Goal: Task Accomplishment & Management: Manage account settings

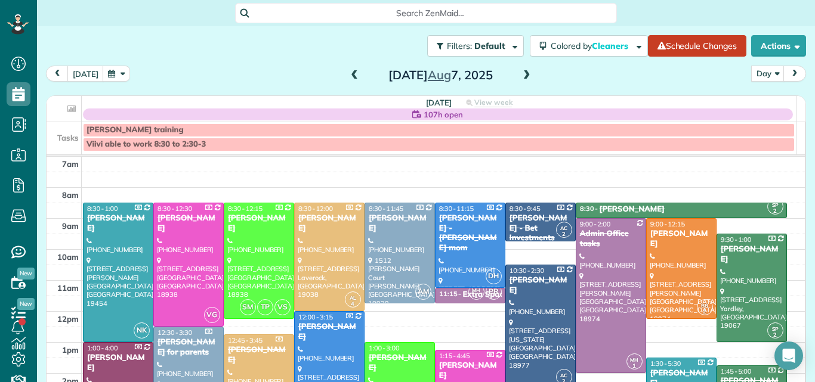
scroll to position [5, 5]
click at [520, 73] on span at bounding box center [526, 75] width 13 height 11
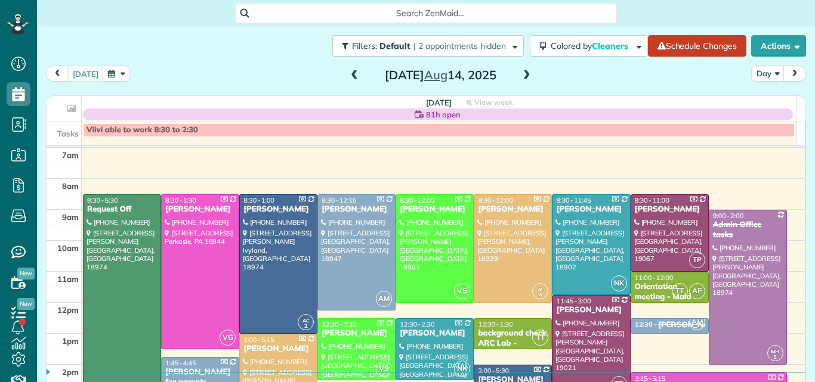
scroll to position [5, 5]
click at [520, 75] on span at bounding box center [526, 75] width 13 height 11
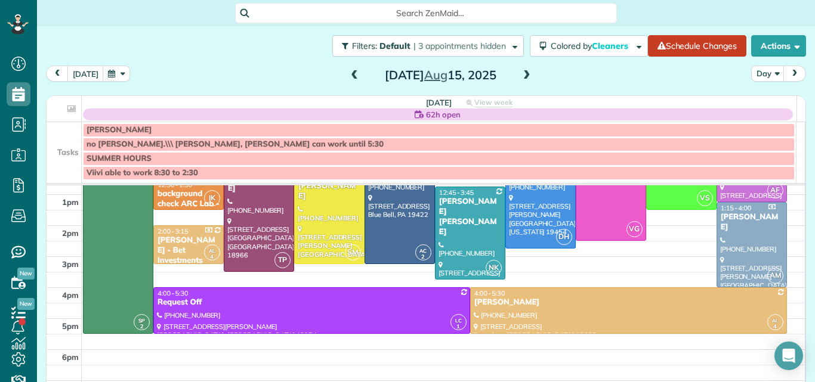
scroll to position [182, 0]
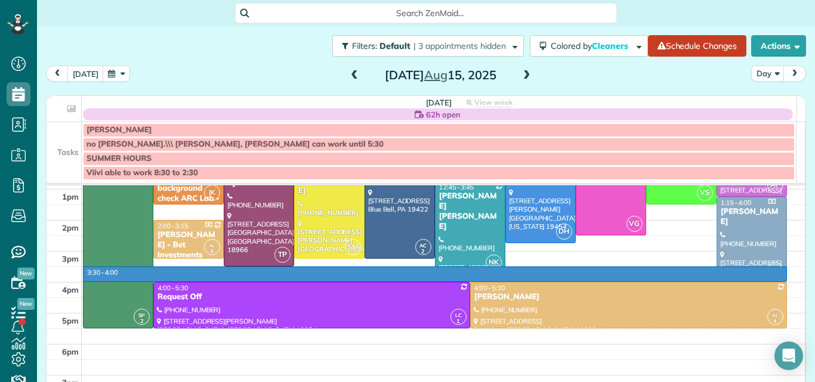
drag, startPoint x: 779, startPoint y: 278, endPoint x: 777, endPoint y: 269, distance: 9.1
click at [777, 269] on td at bounding box center [444, 275] width 724 height 16
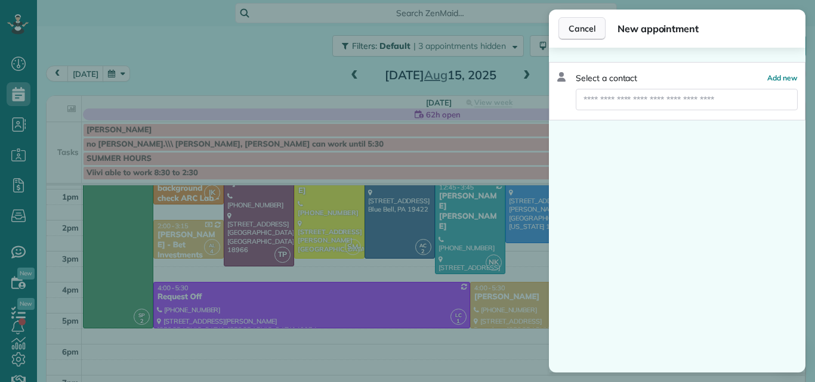
click at [578, 24] on span "Cancel" at bounding box center [582, 29] width 27 height 12
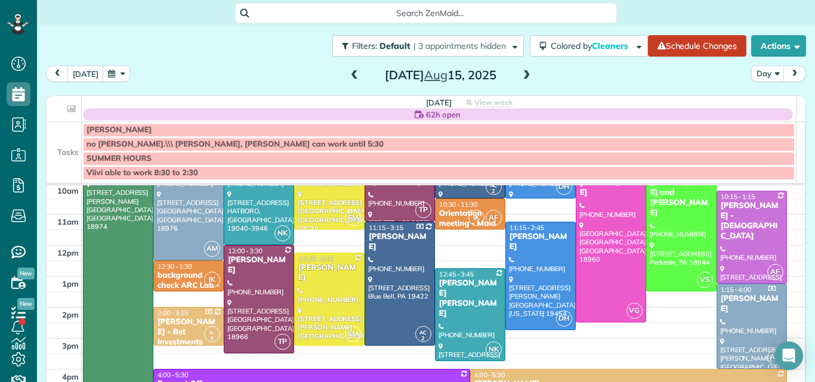
scroll to position [92, 0]
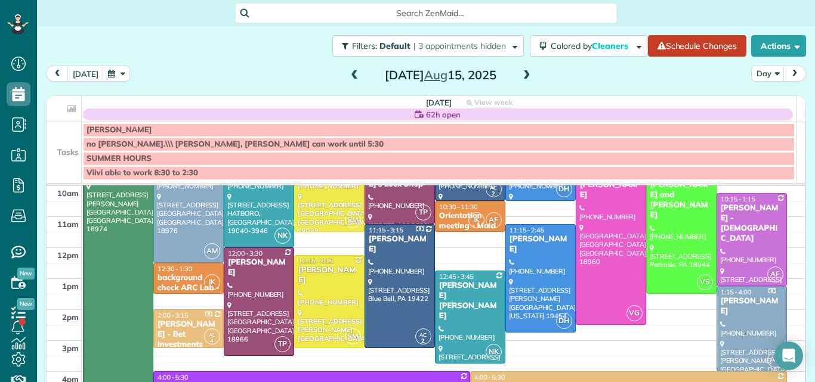
click at [786, 250] on td at bounding box center [444, 256] width 724 height 16
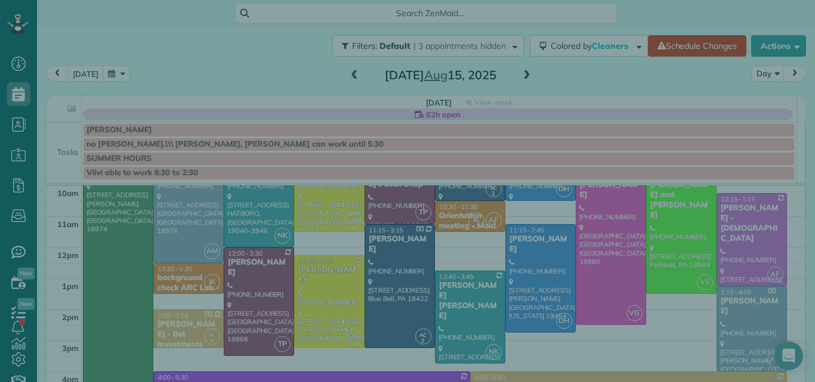
click at [783, 245] on div "Select a contact Add new" at bounding box center [677, 210] width 257 height 325
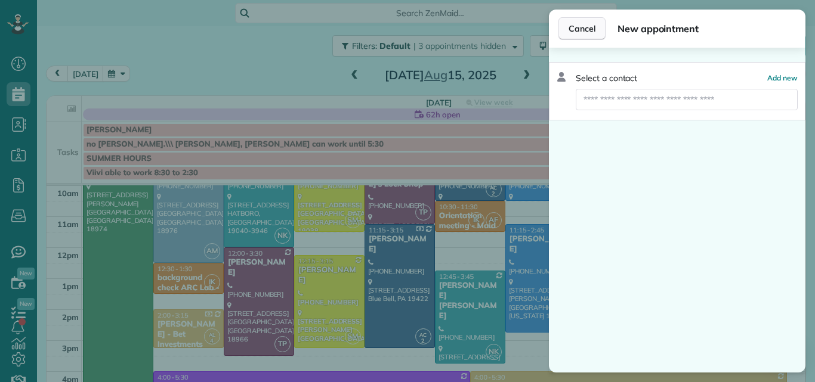
click at [579, 27] on span "Cancel" at bounding box center [582, 29] width 27 height 12
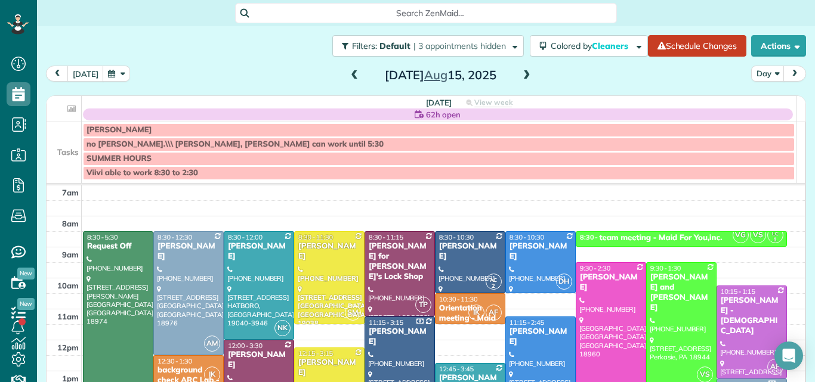
scroll to position [18, 0]
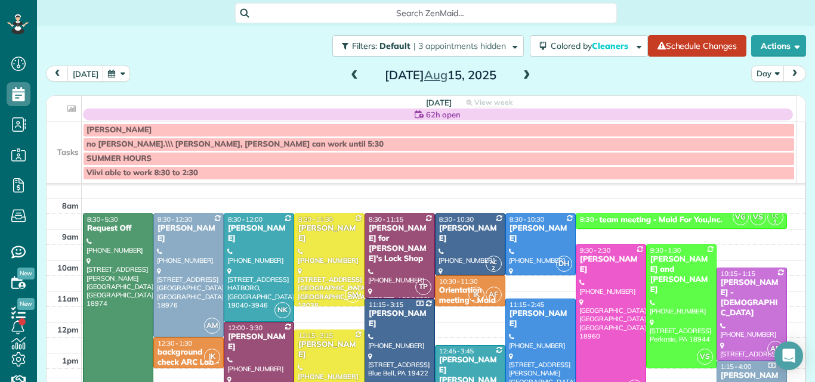
click at [520, 75] on span at bounding box center [526, 75] width 13 height 11
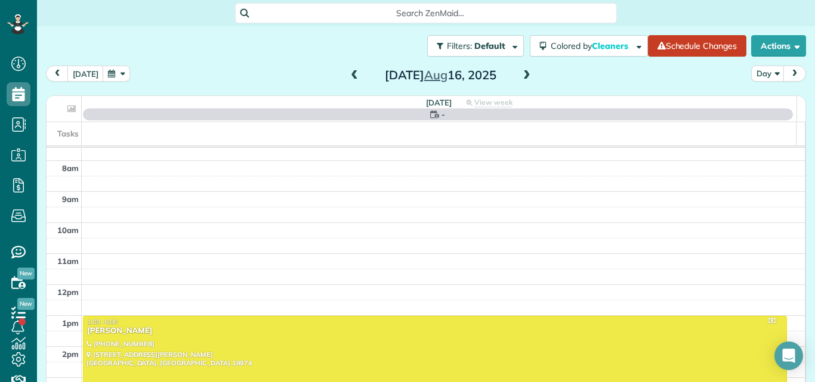
scroll to position [0, 0]
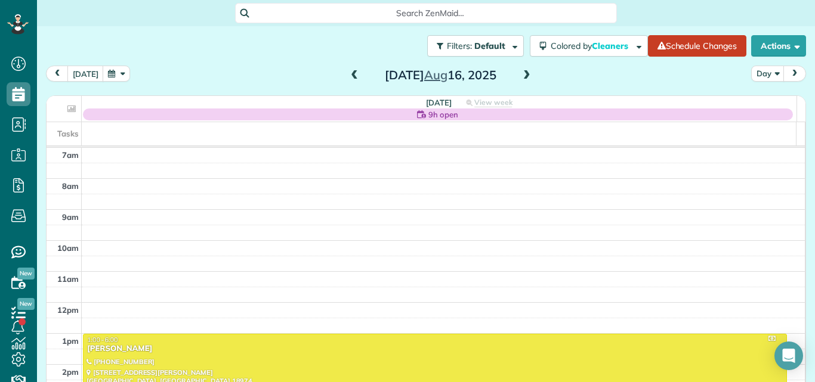
click at [520, 75] on span at bounding box center [526, 75] width 13 height 11
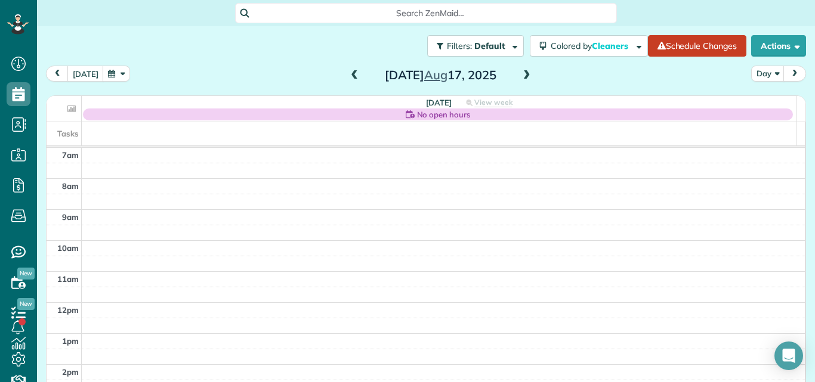
click at [520, 75] on span at bounding box center [526, 75] width 13 height 11
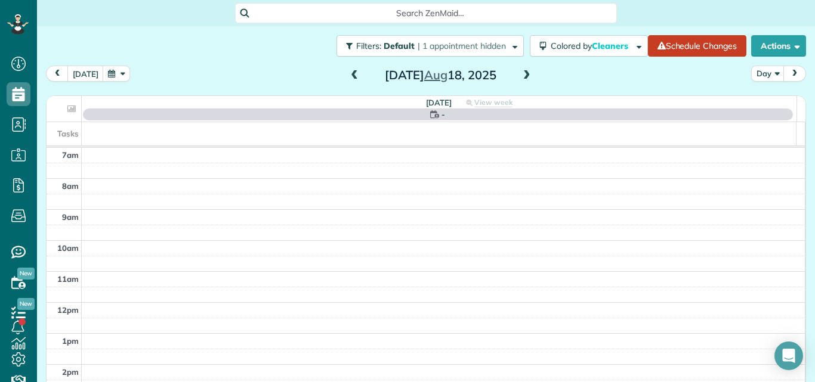
click at [520, 75] on span at bounding box center [526, 75] width 13 height 11
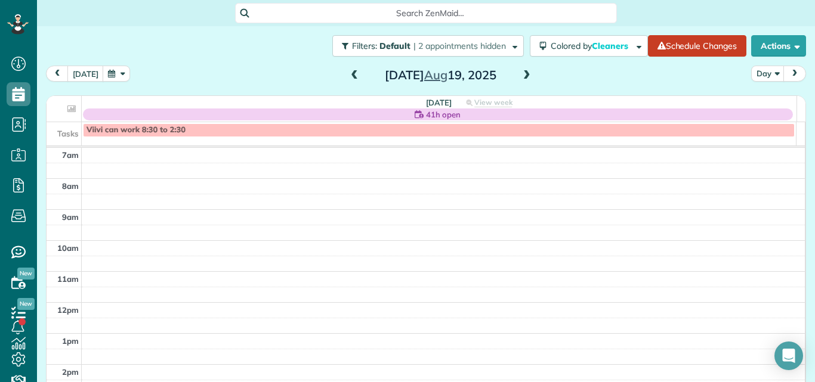
click at [351, 78] on span at bounding box center [354, 75] width 13 height 11
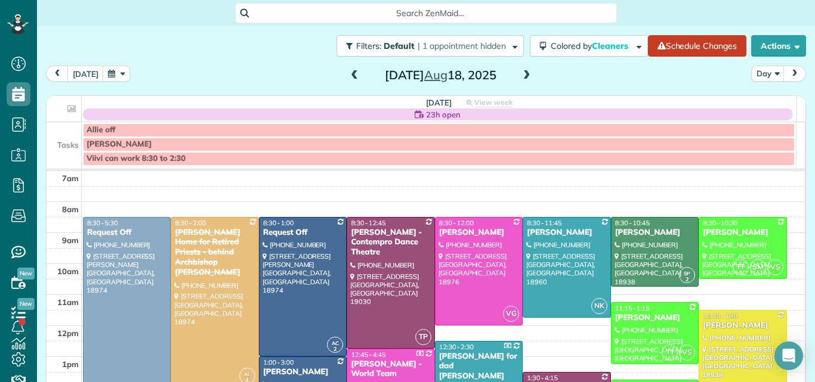
click at [520, 72] on span at bounding box center [526, 75] width 13 height 11
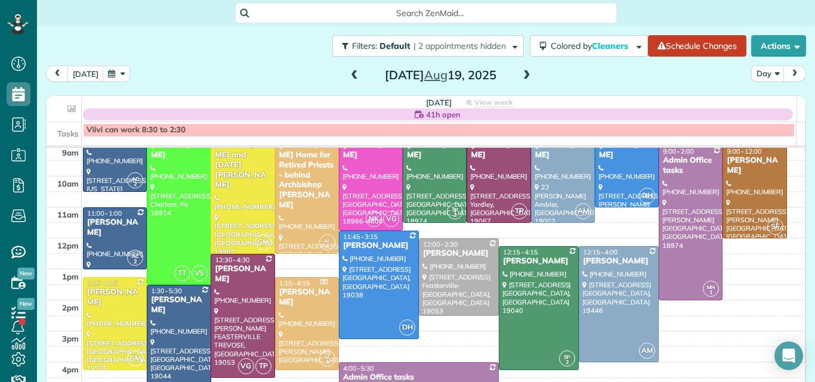
scroll to position [43, 0]
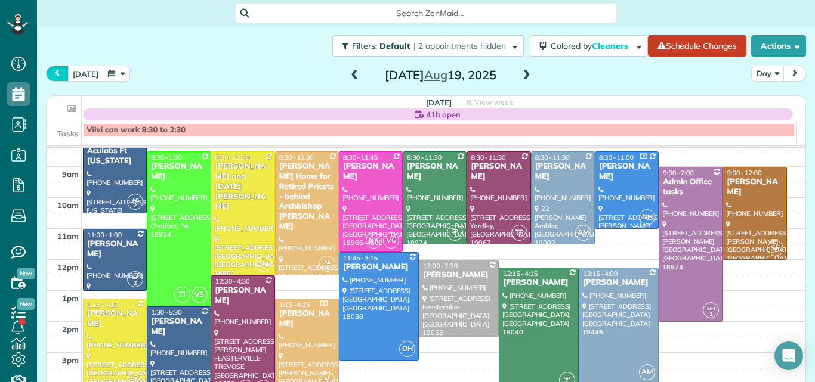
click at [58, 72] on span "prev" at bounding box center [58, 74] width 10 height 8
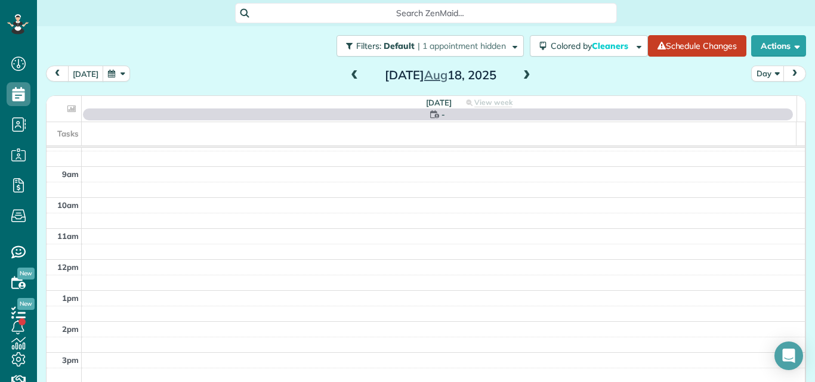
scroll to position [0, 0]
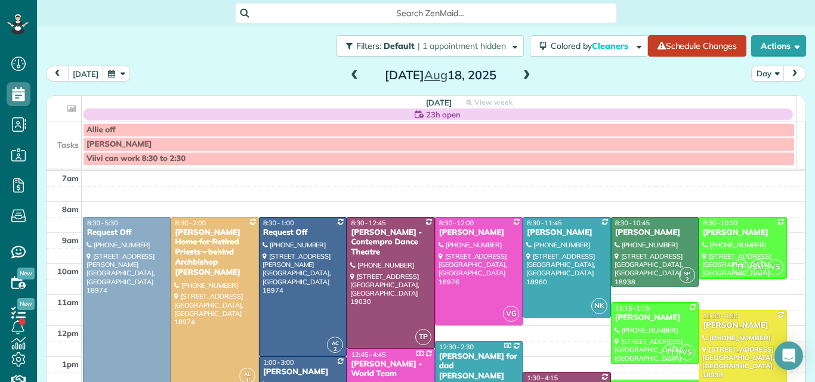
click at [58, 72] on span "prev" at bounding box center [58, 74] width 10 height 8
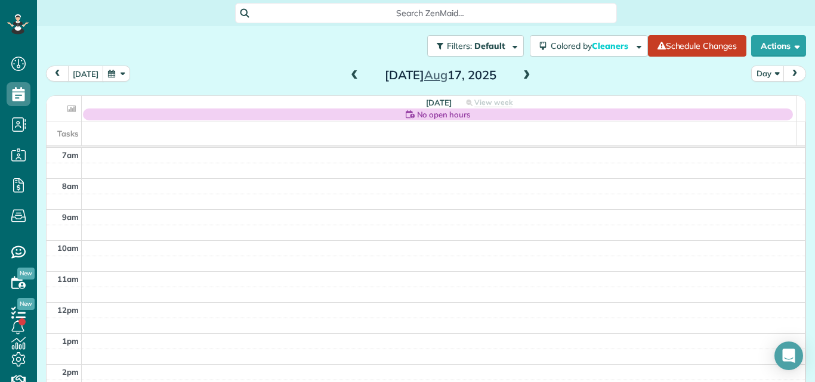
click at [58, 72] on span "prev" at bounding box center [58, 74] width 10 height 8
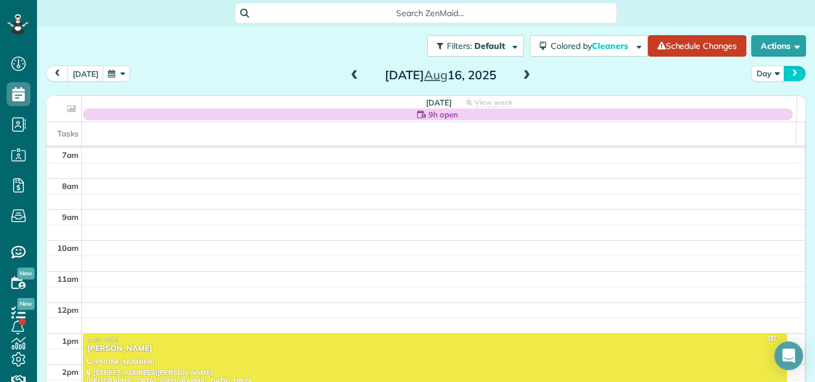
click at [790, 70] on span "next" at bounding box center [795, 74] width 10 height 8
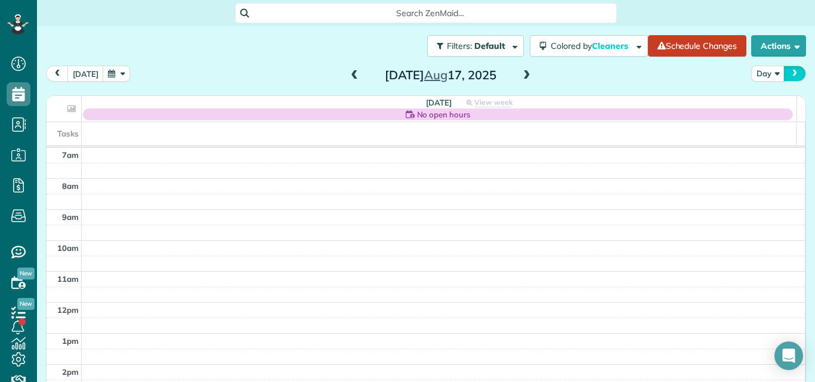
click at [790, 70] on span "next" at bounding box center [795, 74] width 10 height 8
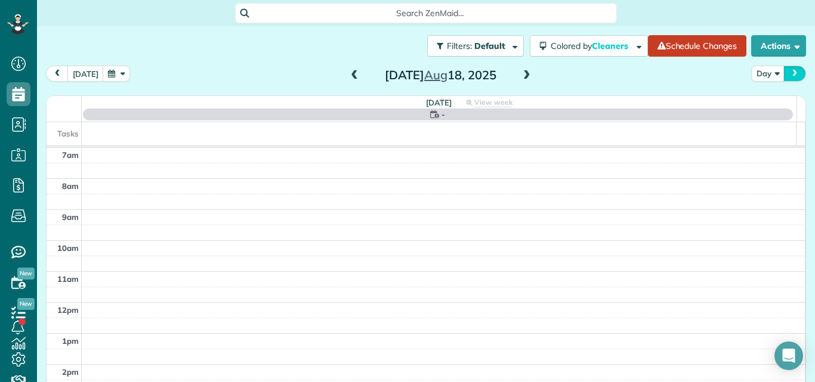
click at [790, 70] on span "next" at bounding box center [795, 74] width 10 height 8
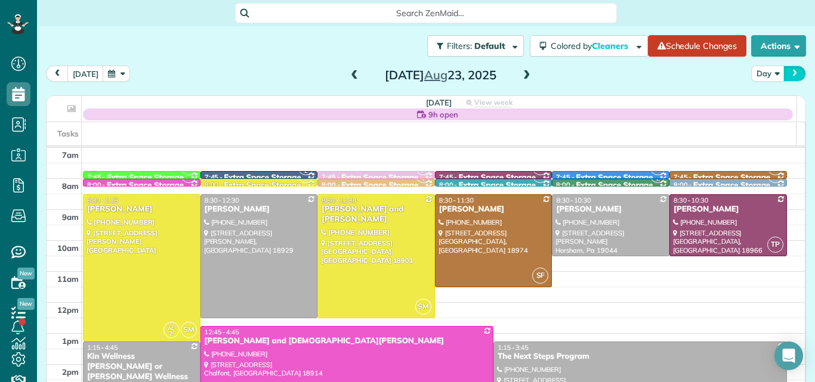
click at [790, 70] on span "next" at bounding box center [795, 74] width 10 height 8
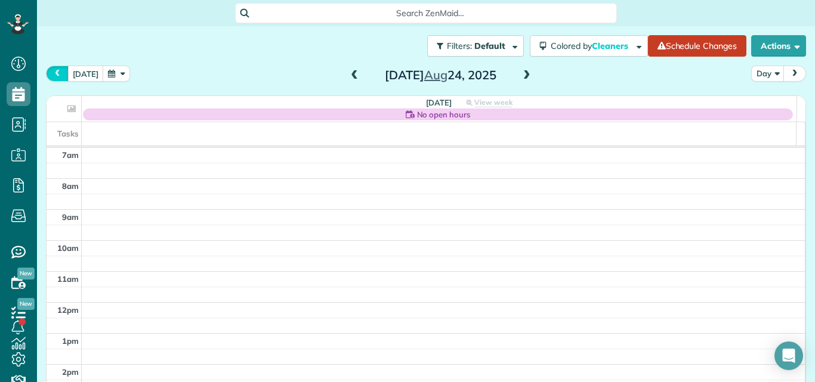
click at [57, 72] on span "prev" at bounding box center [58, 74] width 10 height 8
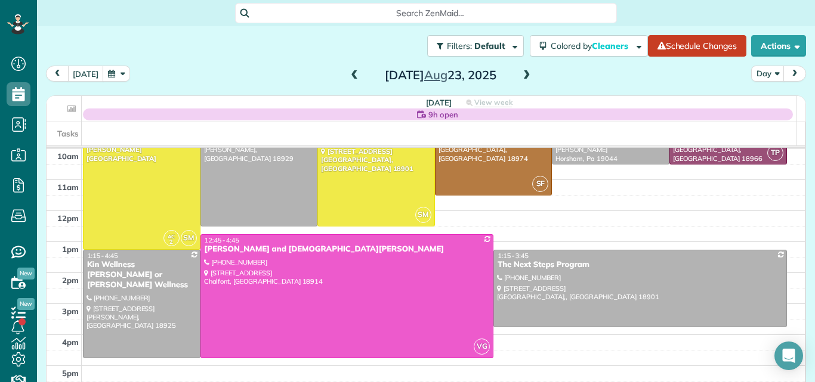
scroll to position [48, 0]
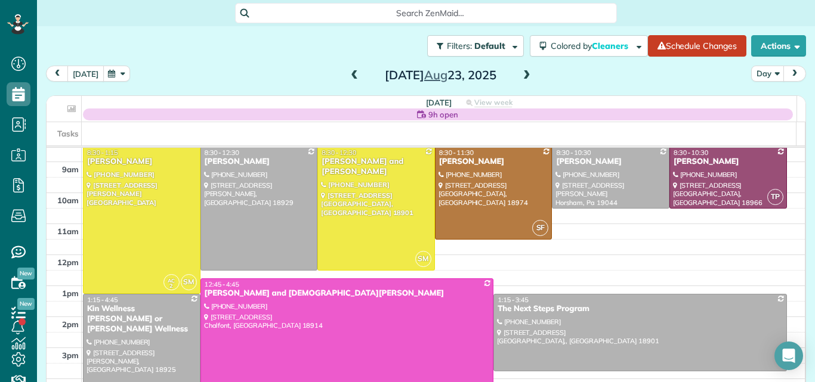
click at [84, 70] on button "today" at bounding box center [85, 74] width 36 height 16
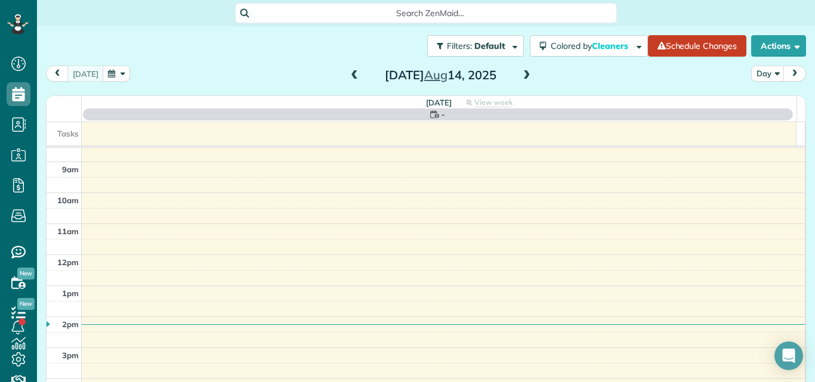
scroll to position [0, 0]
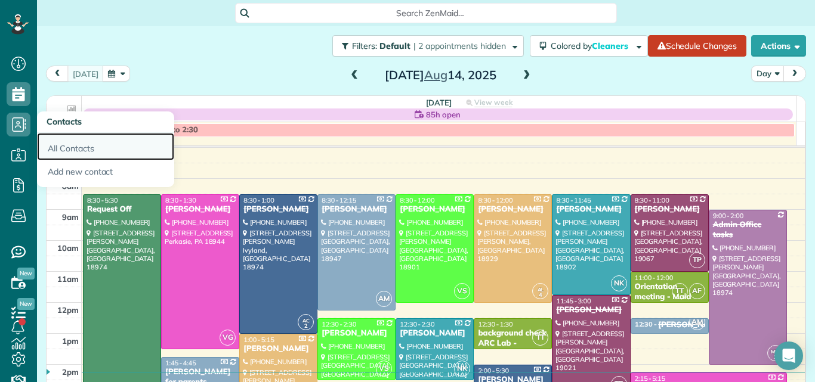
click at [68, 148] on link "All Contacts" at bounding box center [105, 146] width 137 height 27
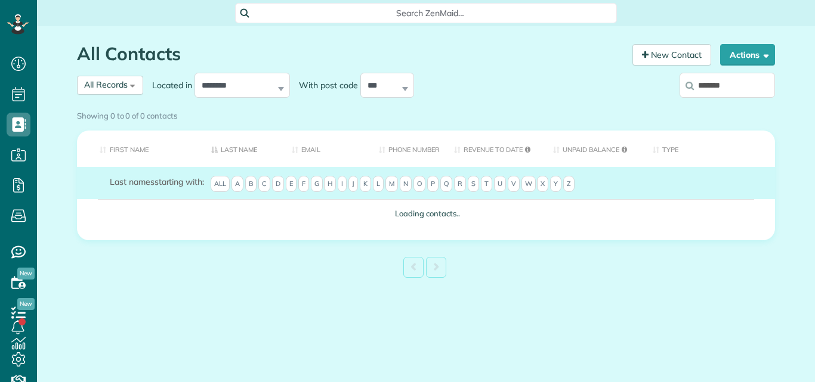
scroll to position [5, 5]
type input "**********"
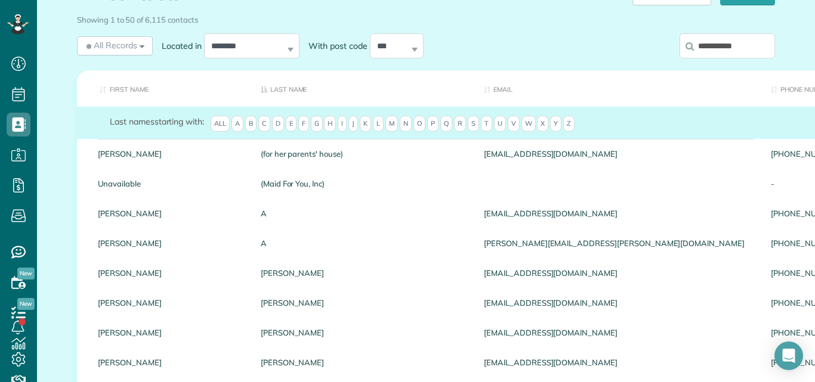
scroll to position [45, 0]
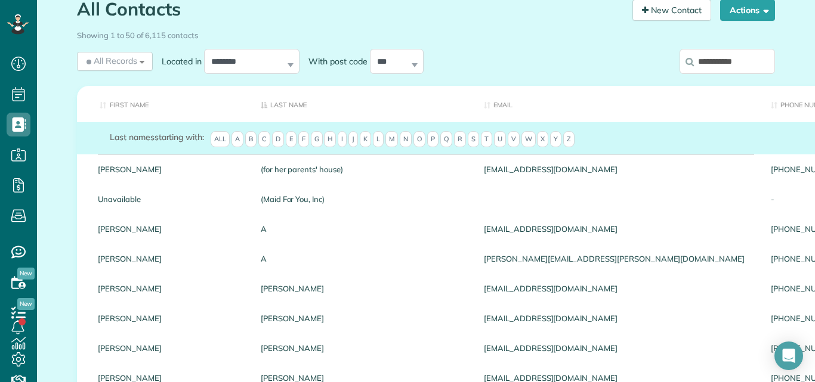
click at [751, 55] on input "**********" at bounding box center [727, 61] width 95 height 25
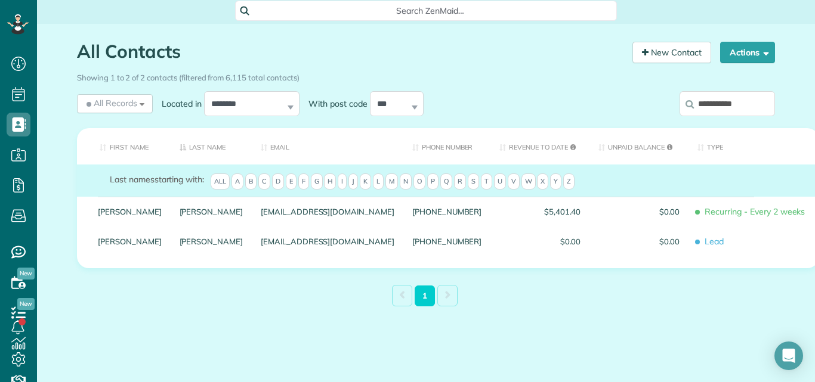
scroll to position [11, 0]
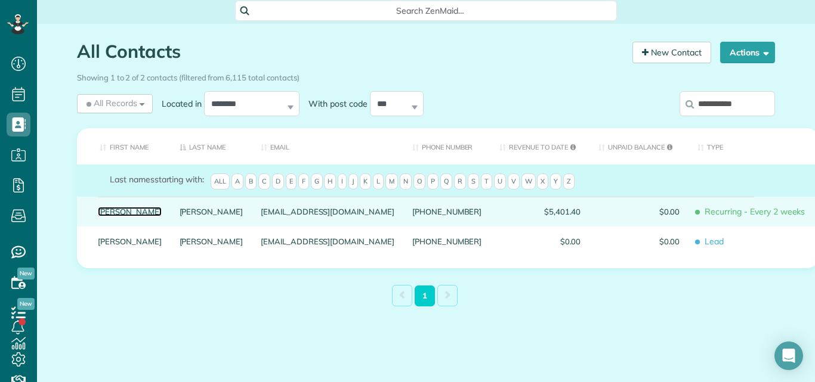
click at [103, 212] on link "Mary" at bounding box center [130, 212] width 64 height 8
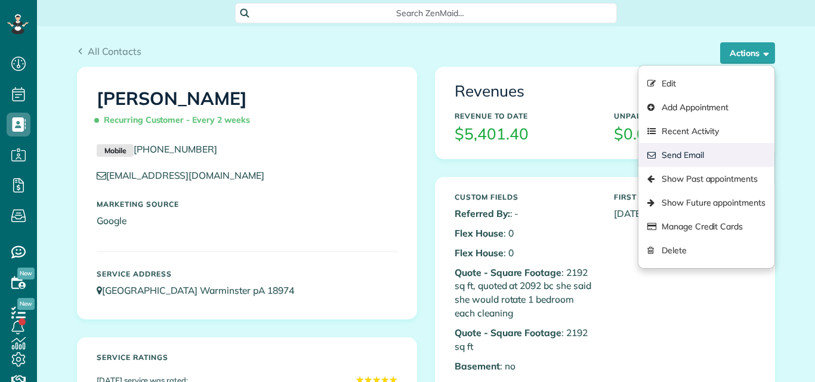
scroll to position [5, 5]
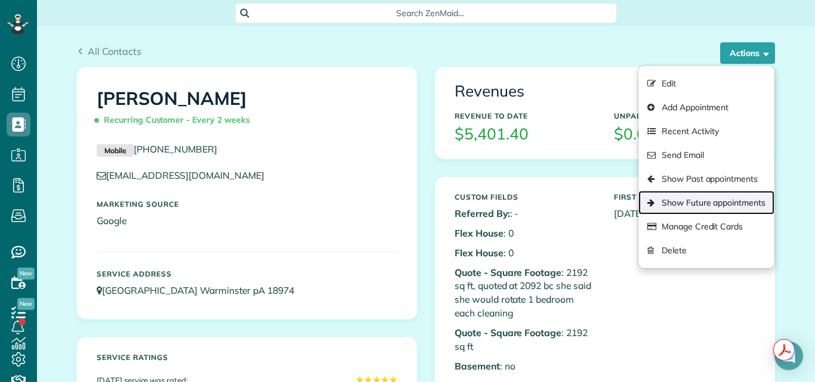
click at [690, 203] on link "Show Future appointments" at bounding box center [706, 203] width 136 height 24
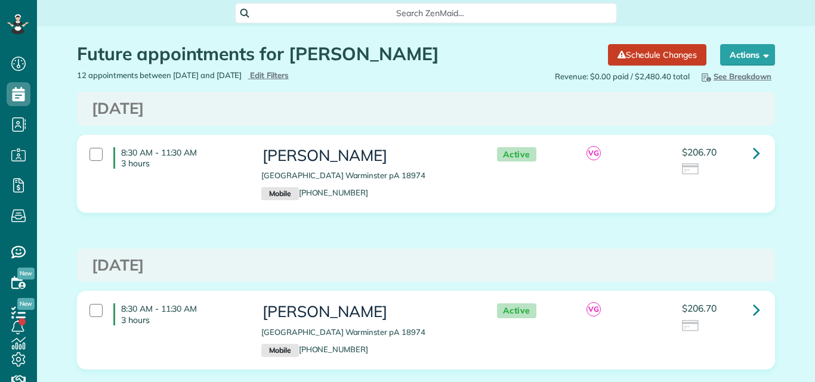
scroll to position [5, 5]
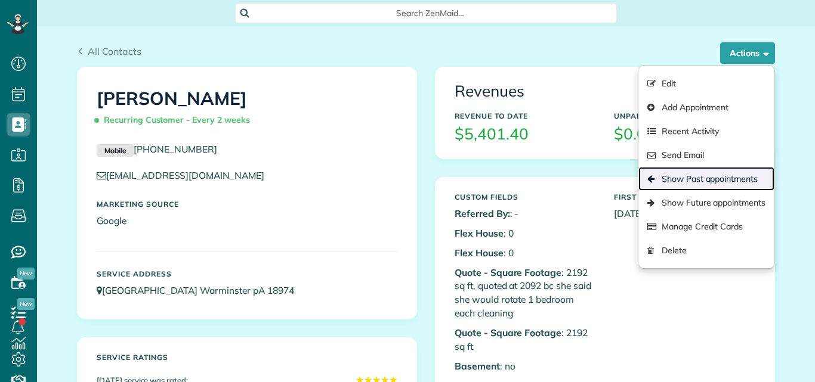
click at [694, 178] on link "Show Past appointments" at bounding box center [706, 179] width 136 height 24
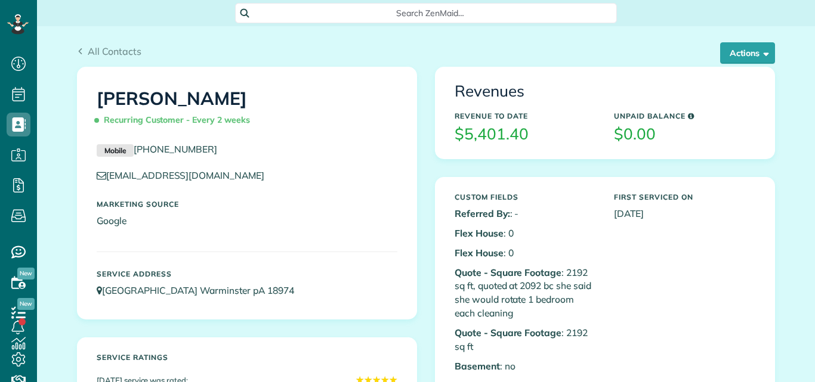
scroll to position [5, 5]
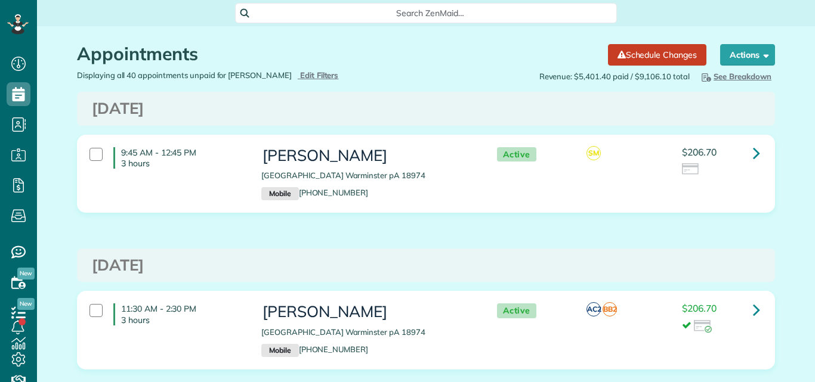
scroll to position [5, 5]
click at [754, 150] on icon at bounding box center [756, 153] width 7 height 21
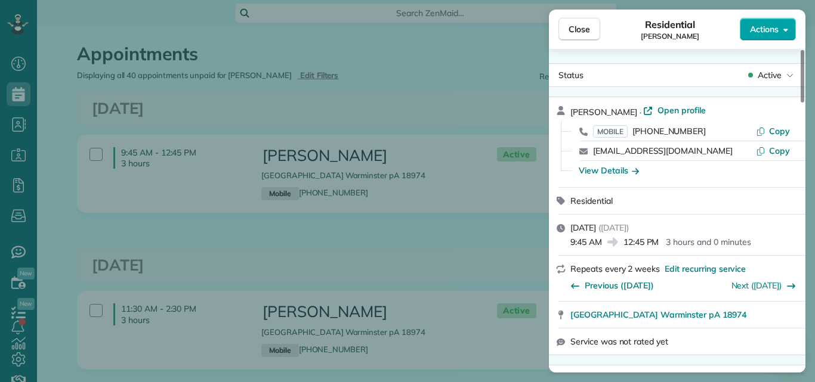
click at [769, 24] on span "Actions" at bounding box center [764, 29] width 29 height 12
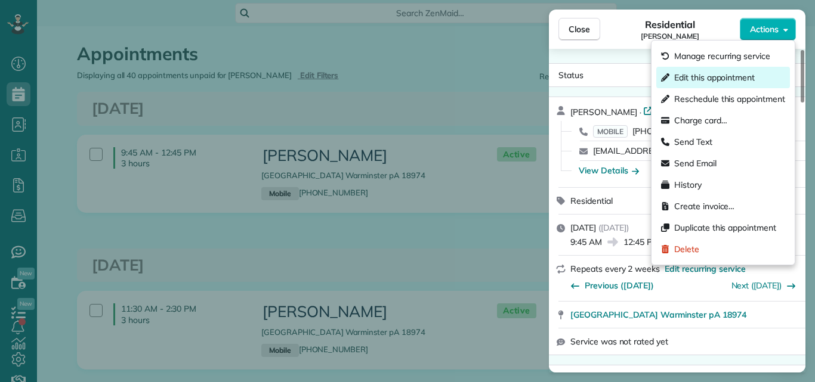
click at [717, 75] on span "Edit this appointment" at bounding box center [714, 78] width 81 height 12
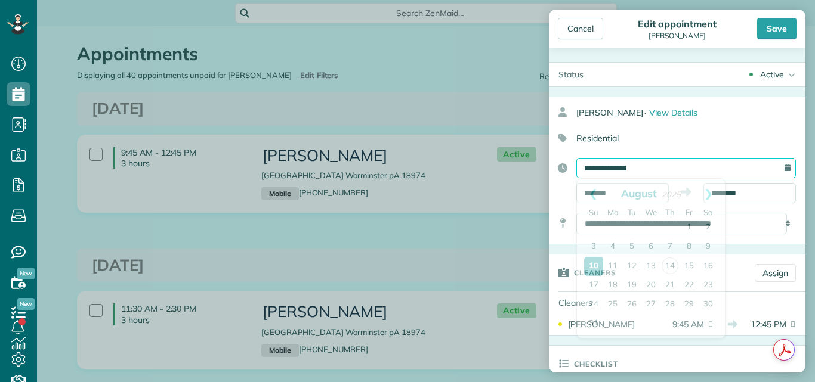
click at [654, 168] on input "**********" at bounding box center [686, 168] width 220 height 20
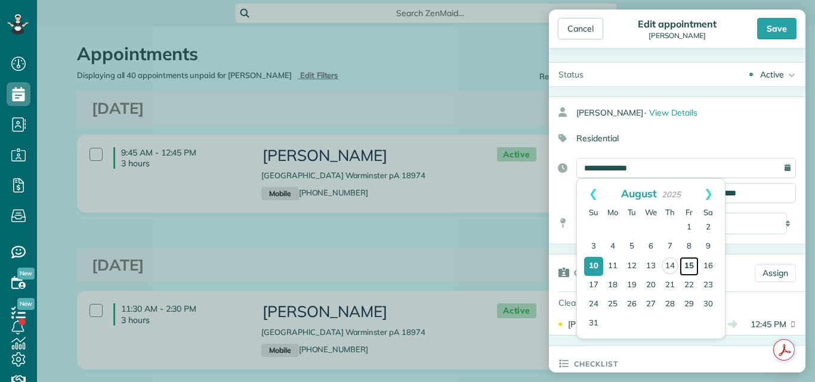
click at [689, 264] on link "15" at bounding box center [689, 266] width 19 height 19
type input "**********"
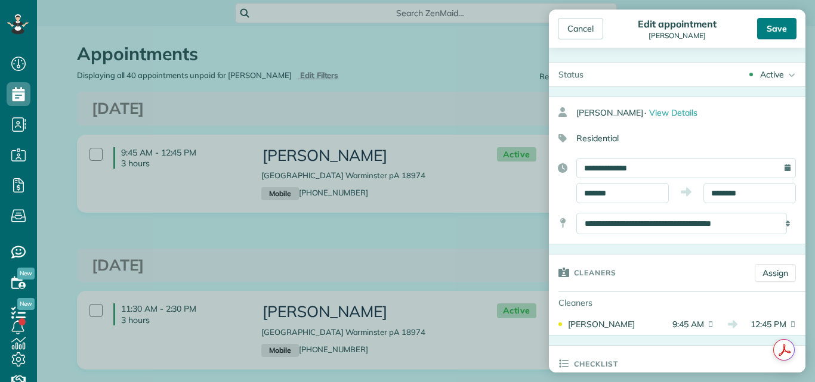
click at [782, 26] on div "Save" at bounding box center [776, 28] width 39 height 21
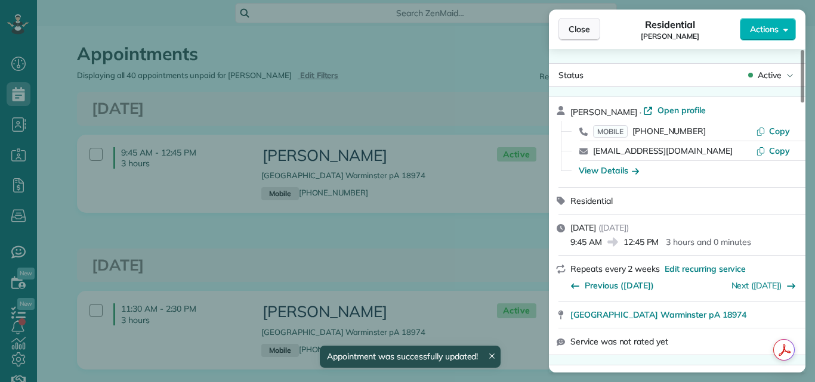
click at [588, 26] on span "Close" at bounding box center [579, 29] width 21 height 12
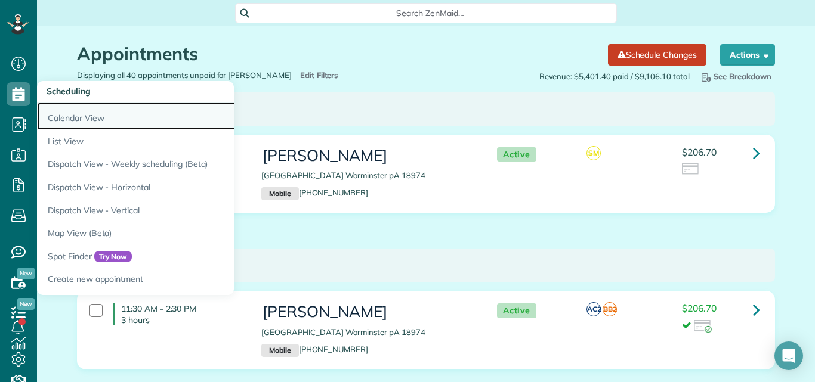
click at [60, 115] on link "Calendar View" at bounding box center [186, 116] width 298 height 27
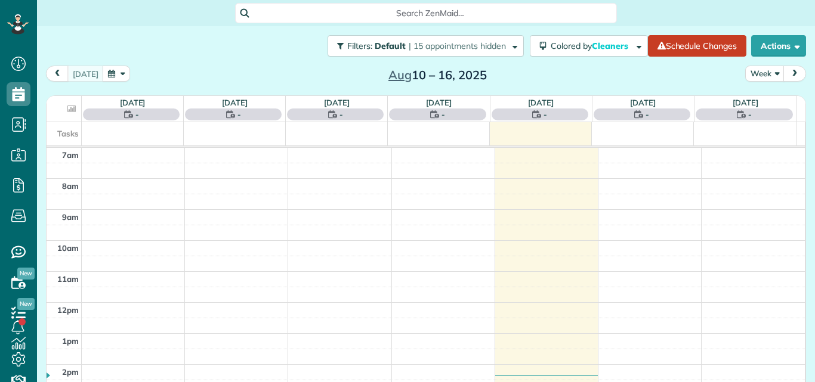
scroll to position [5, 5]
click at [752, 71] on button "Week" at bounding box center [764, 74] width 39 height 16
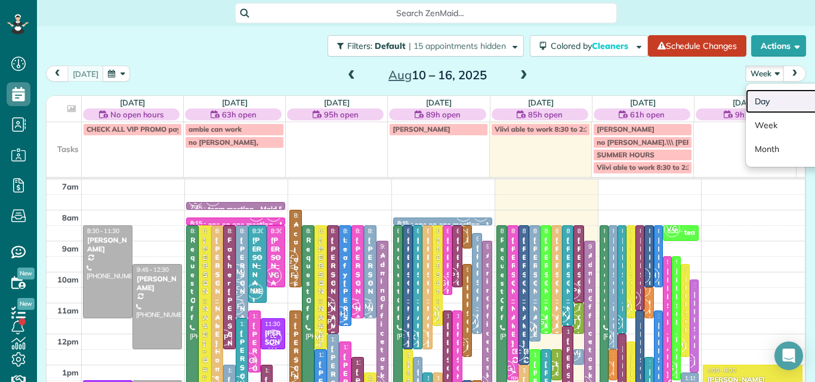
click at [752, 99] on link "Day" at bounding box center [793, 101] width 94 height 24
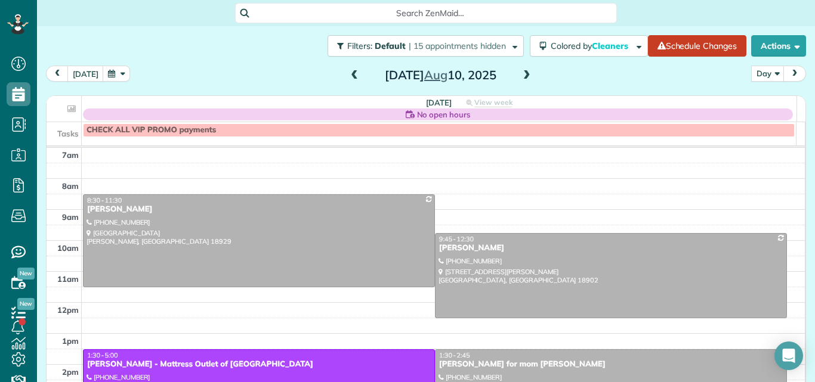
click at [520, 76] on span at bounding box center [526, 75] width 13 height 11
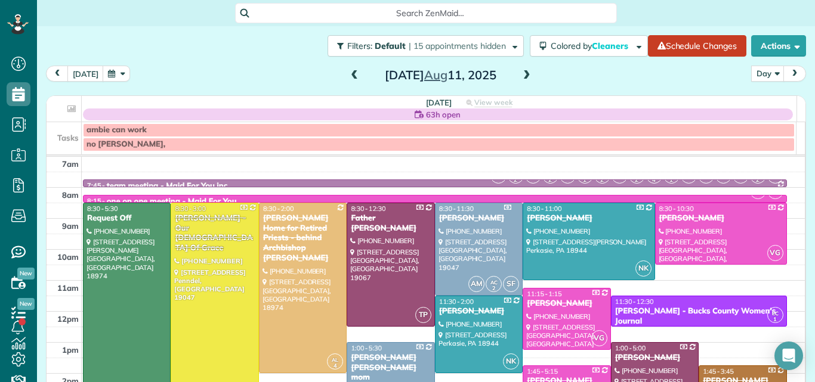
click at [520, 76] on span at bounding box center [526, 75] width 13 height 11
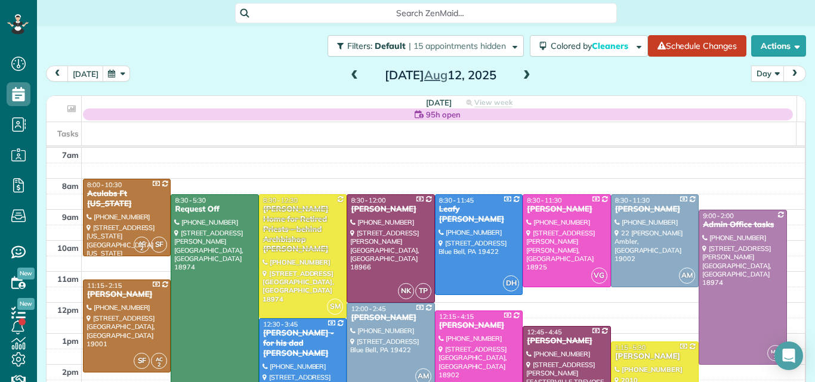
click at [520, 76] on span at bounding box center [526, 75] width 13 height 11
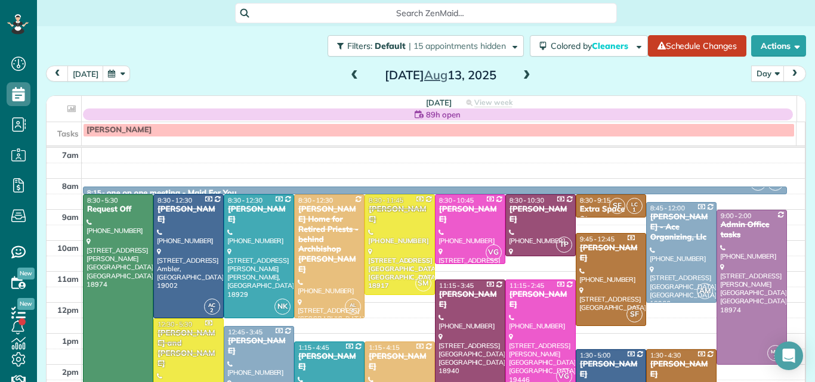
click at [520, 76] on span at bounding box center [526, 75] width 13 height 11
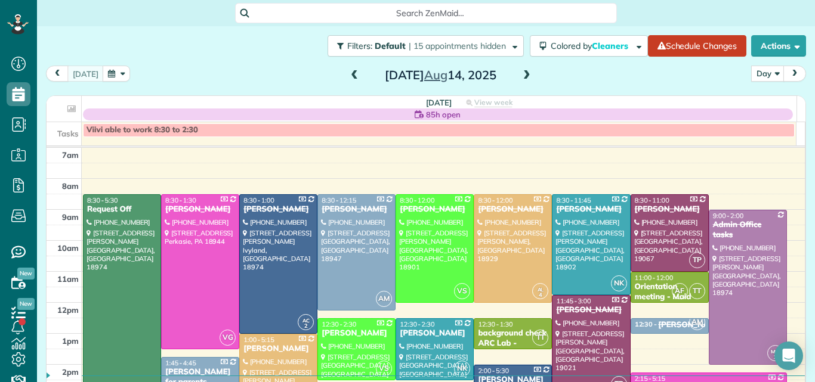
click at [520, 76] on span at bounding box center [526, 75] width 13 height 11
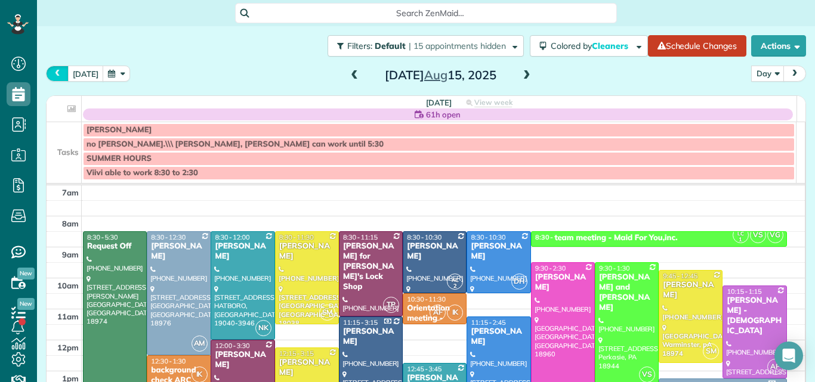
click at [54, 74] on span "prev" at bounding box center [58, 74] width 10 height 8
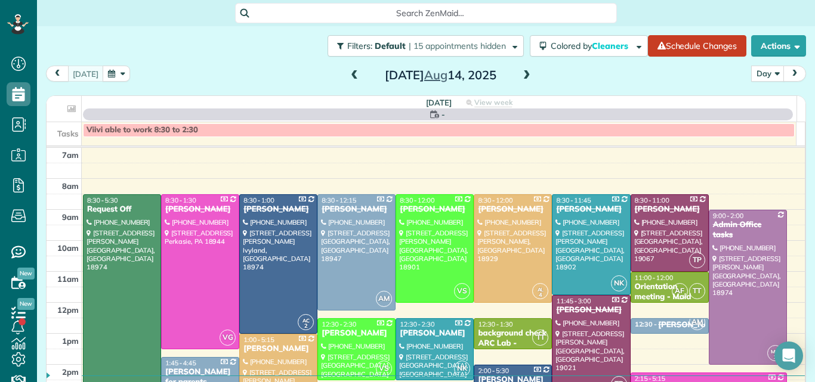
click at [54, 74] on span "prev" at bounding box center [58, 74] width 10 height 8
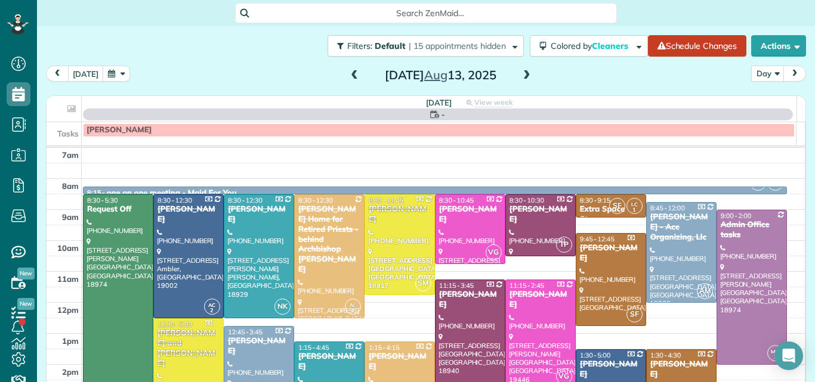
click at [54, 74] on span "prev" at bounding box center [58, 74] width 10 height 8
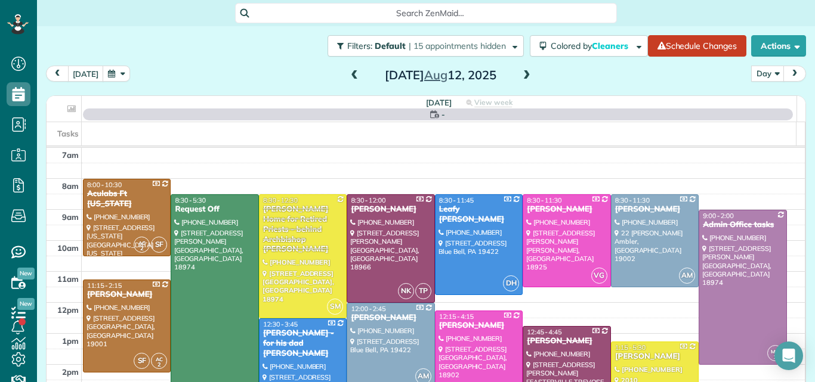
click at [54, 74] on span "prev" at bounding box center [58, 74] width 10 height 8
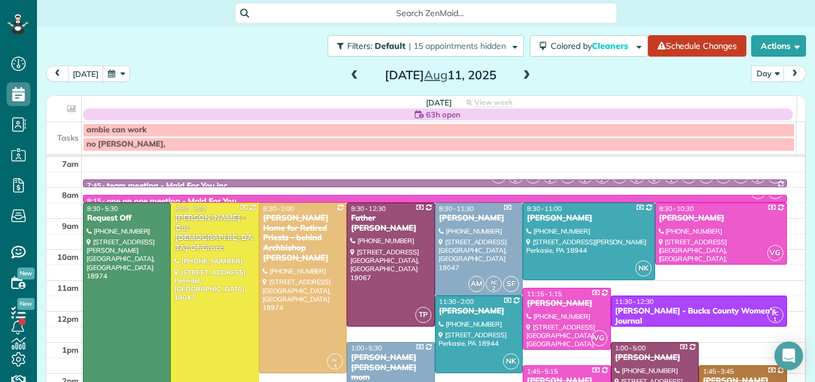
click at [54, 74] on span "prev" at bounding box center [58, 74] width 10 height 8
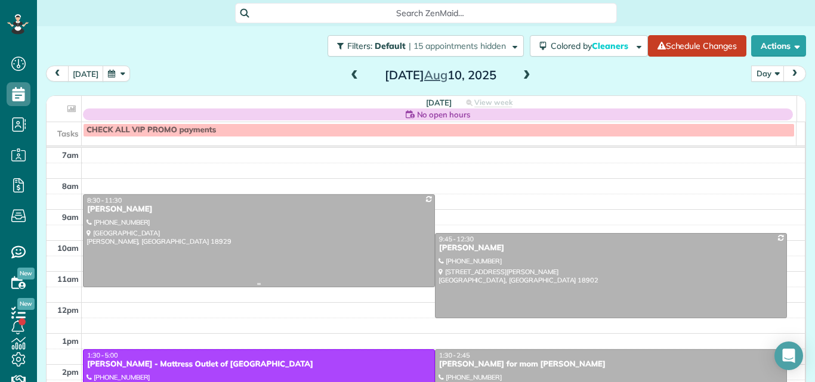
click at [194, 241] on div at bounding box center [259, 241] width 351 height 92
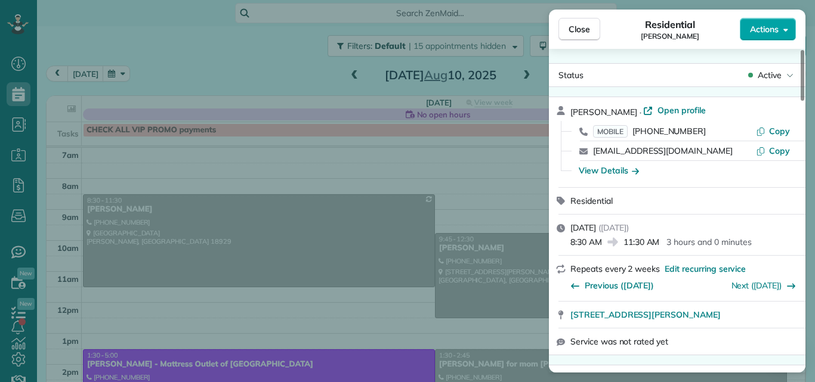
click at [761, 25] on span "Actions" at bounding box center [764, 29] width 29 height 12
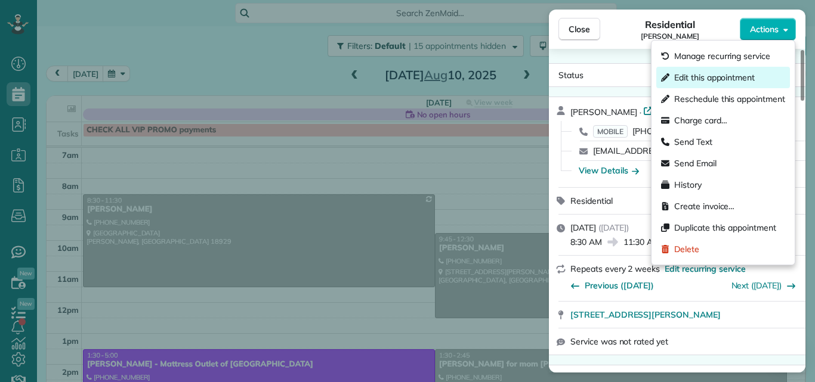
click at [734, 75] on span "Edit this appointment" at bounding box center [714, 78] width 81 height 12
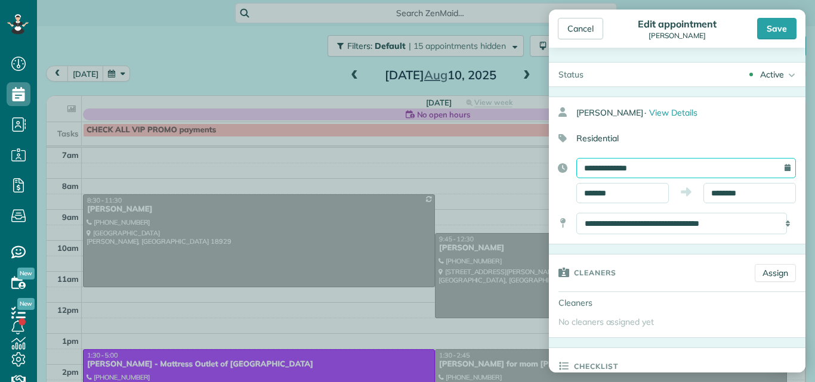
click at [708, 163] on input "**********" at bounding box center [686, 168] width 220 height 20
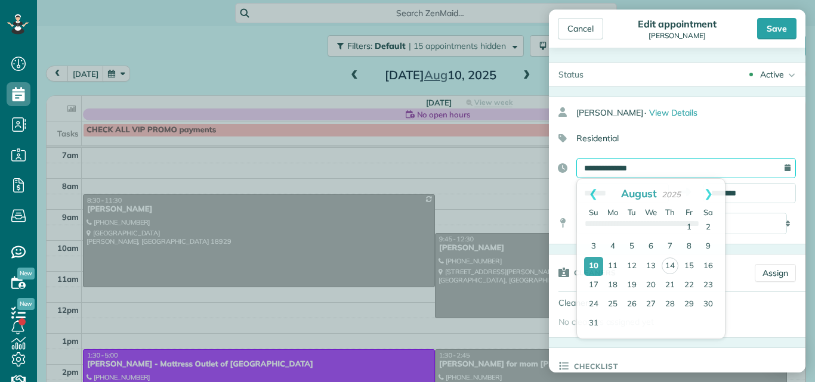
click at [703, 164] on input "**********" at bounding box center [686, 168] width 220 height 20
click at [691, 264] on link "15" at bounding box center [689, 266] width 19 height 19
type input "**********"
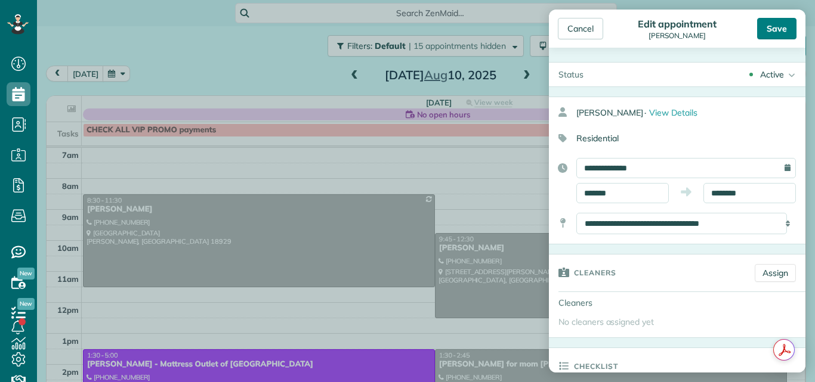
click at [779, 25] on div "Save" at bounding box center [776, 28] width 39 height 21
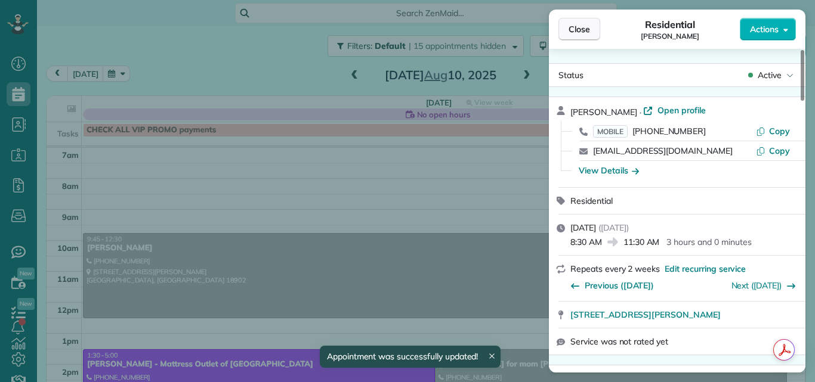
click at [583, 26] on span "Close" at bounding box center [579, 29] width 21 height 12
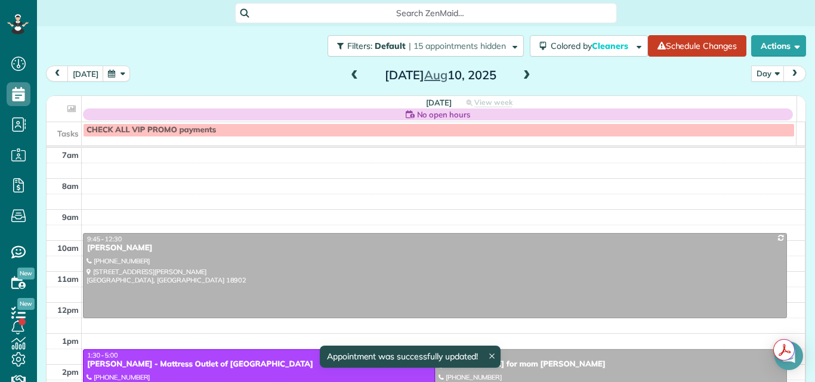
click at [520, 71] on span at bounding box center [526, 75] width 13 height 11
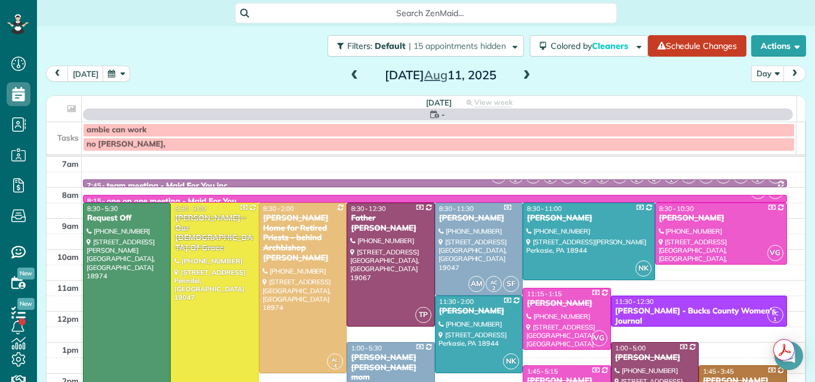
click at [520, 71] on span at bounding box center [526, 75] width 13 height 11
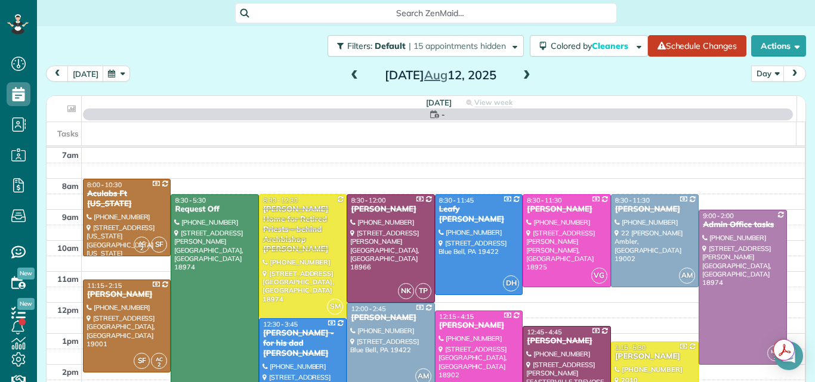
click at [520, 71] on span at bounding box center [526, 75] width 13 height 11
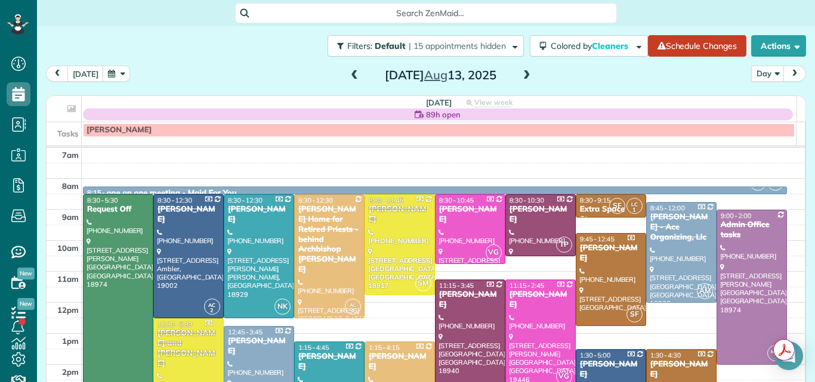
click at [520, 71] on span at bounding box center [526, 75] width 13 height 11
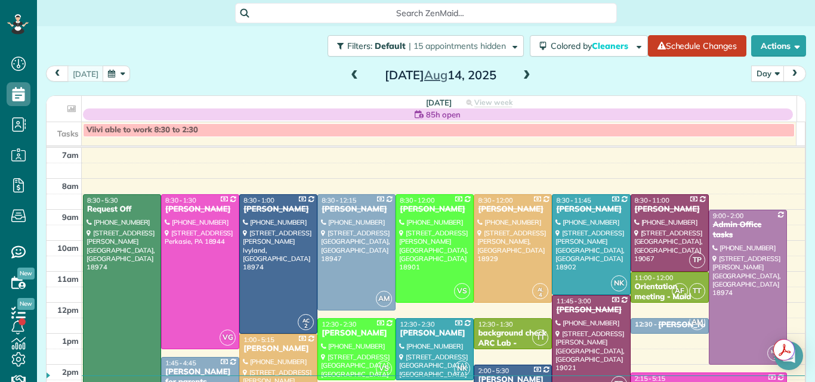
click at [520, 71] on span at bounding box center [526, 75] width 13 height 11
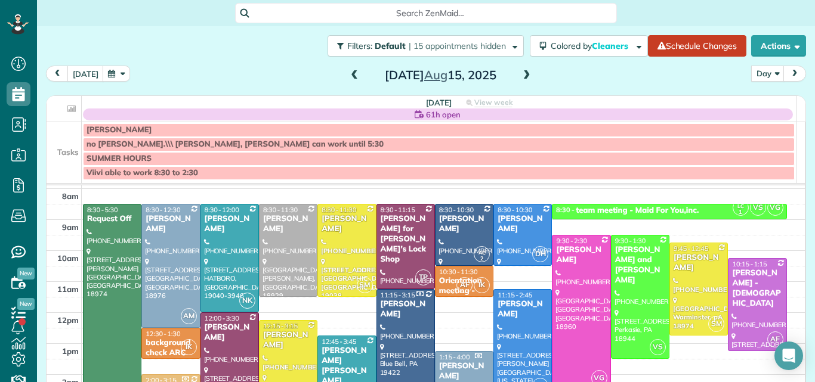
scroll to position [23, 0]
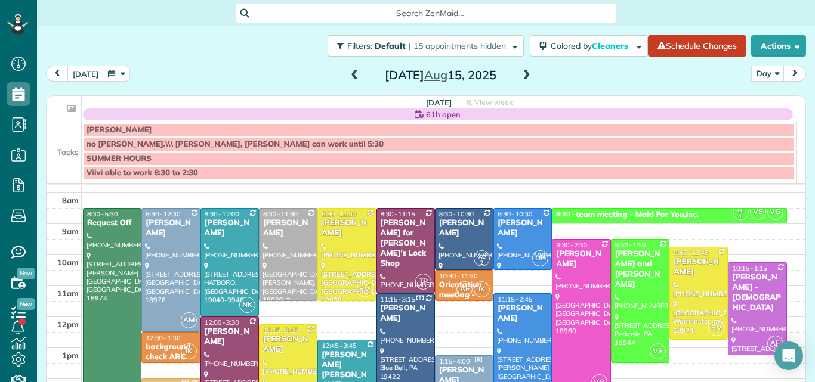
click at [273, 258] on div at bounding box center [288, 255] width 57 height 92
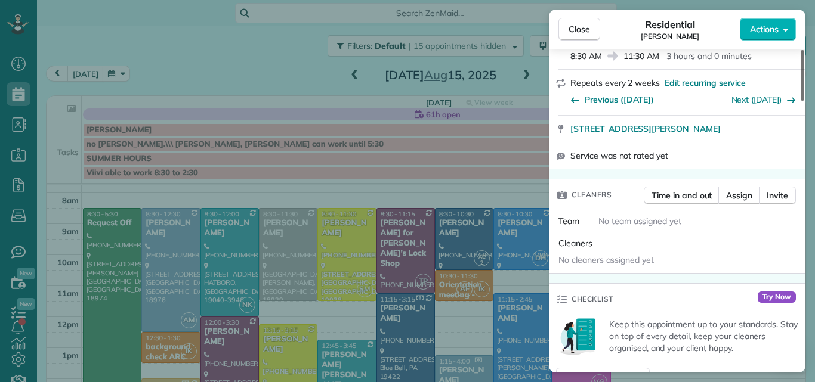
drag, startPoint x: 802, startPoint y: 57, endPoint x: 798, endPoint y: 91, distance: 34.2
click at [801, 89] on div at bounding box center [803, 75] width 4 height 51
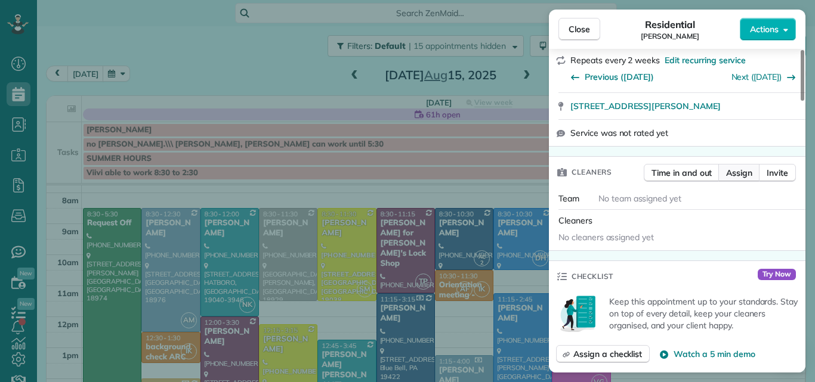
click at [734, 172] on span "Assign" at bounding box center [739, 173] width 26 height 12
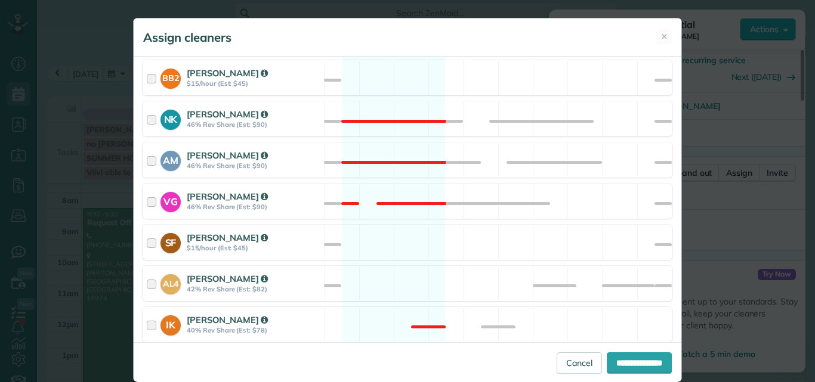
scroll to position [696, 0]
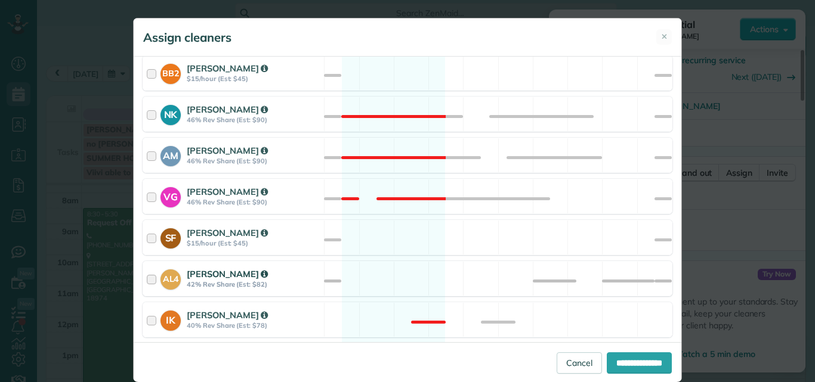
click at [143, 281] on div "AL4 Ashton Lahiff 42% Rev Share (Est: $82)" at bounding box center [233, 279] width 181 height 34
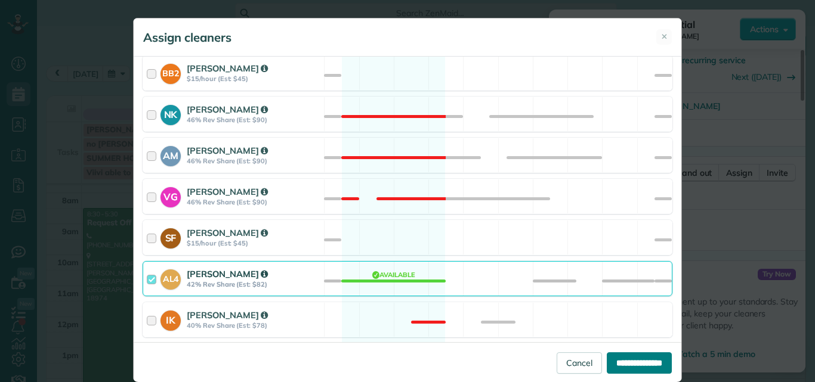
click at [626, 362] on input "**********" at bounding box center [639, 363] width 65 height 21
type input "**********"
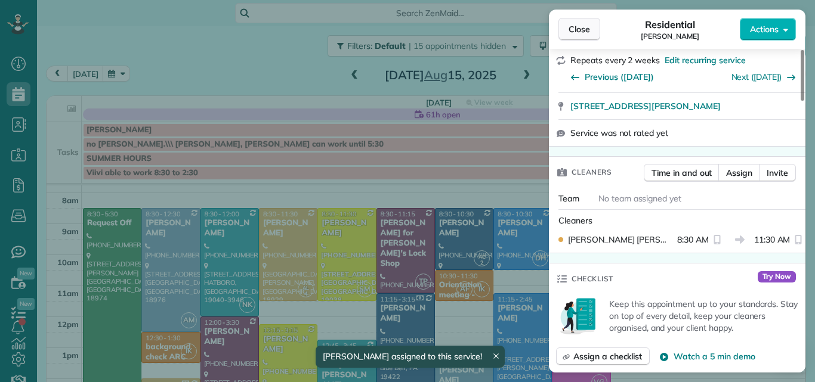
click at [578, 27] on span "Close" at bounding box center [579, 29] width 21 height 12
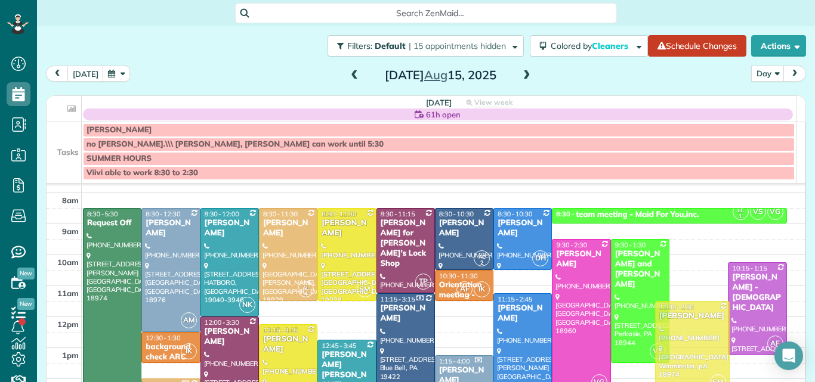
drag, startPoint x: 693, startPoint y: 263, endPoint x: 686, endPoint y: 317, distance: 54.2
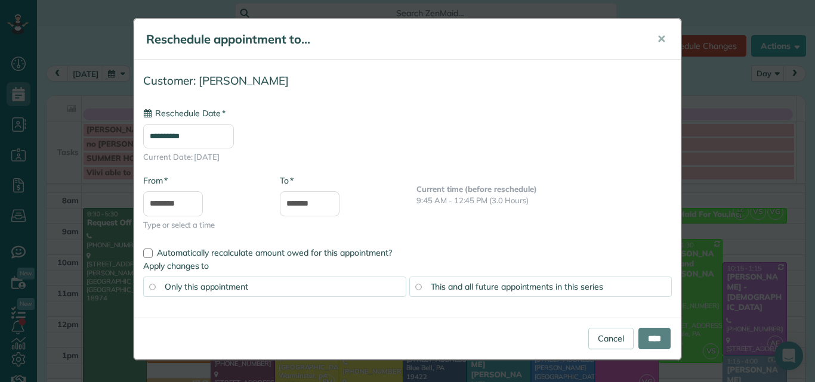
type input "**********"
click at [655, 334] on input "****" at bounding box center [654, 338] width 32 height 21
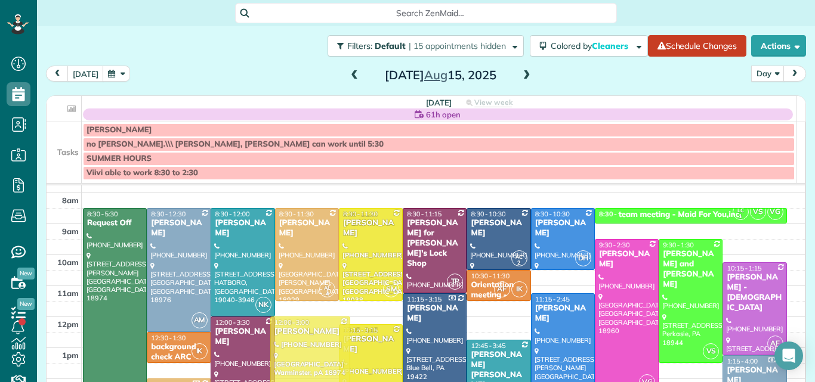
drag, startPoint x: 285, startPoint y: 328, endPoint x: 287, endPoint y: 340, distance: 12.7
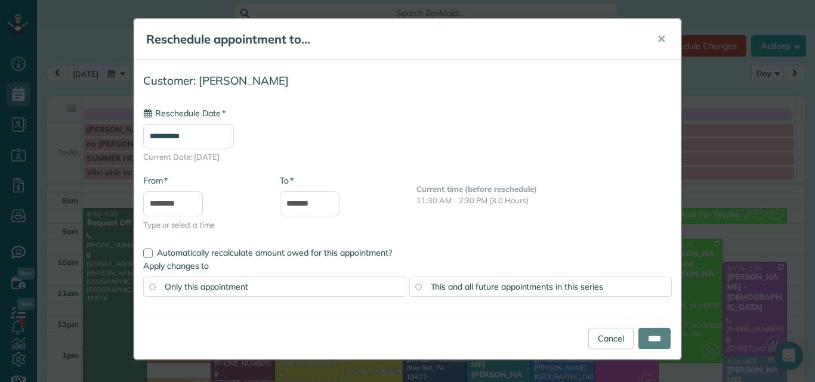
type input "**********"
click at [644, 339] on input "****" at bounding box center [654, 338] width 32 height 21
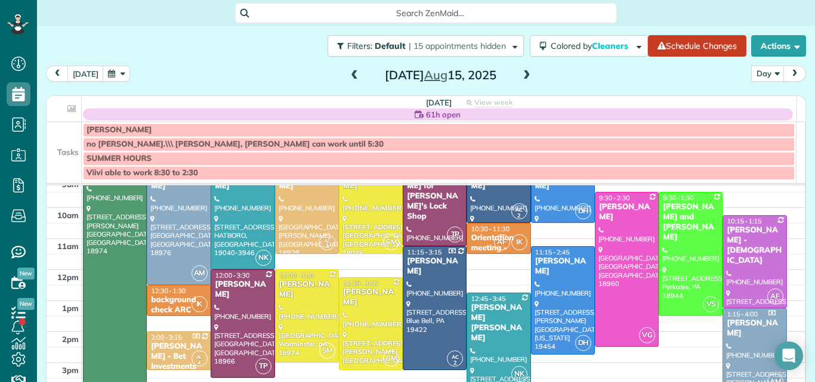
scroll to position [75, 0]
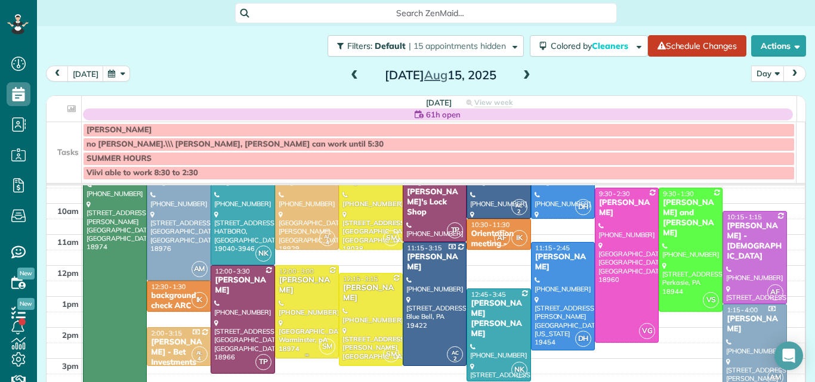
click at [304, 281] on div "[PERSON_NAME]" at bounding box center [307, 286] width 57 height 20
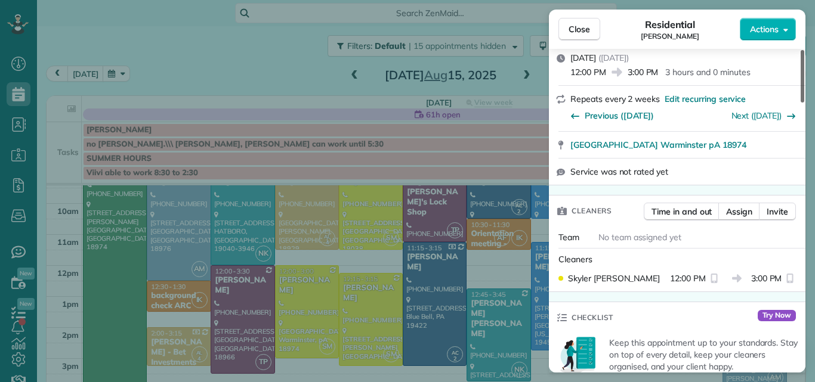
scroll to position [181, 0]
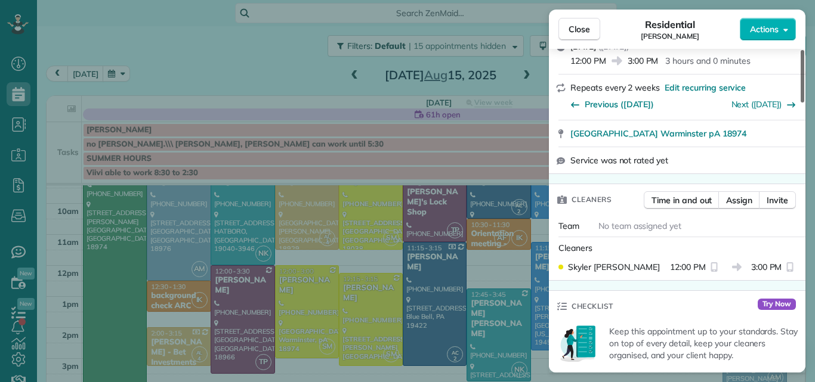
drag, startPoint x: 802, startPoint y: 92, endPoint x: 795, endPoint y: 121, distance: 30.0
click at [801, 103] on div at bounding box center [803, 76] width 4 height 53
click at [736, 199] on span "Assign" at bounding box center [739, 200] width 26 height 12
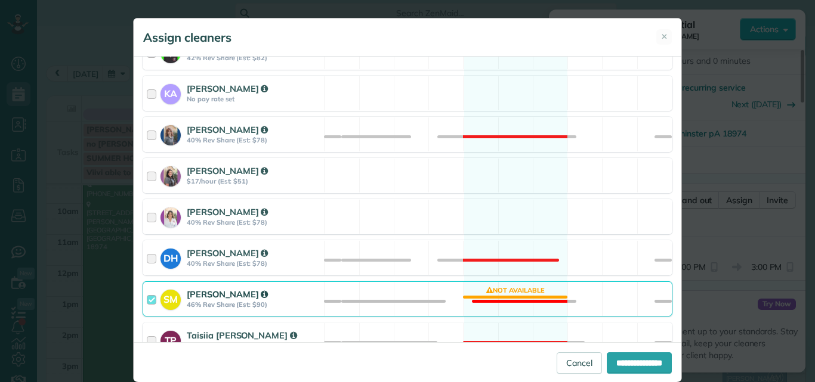
scroll to position [377, 0]
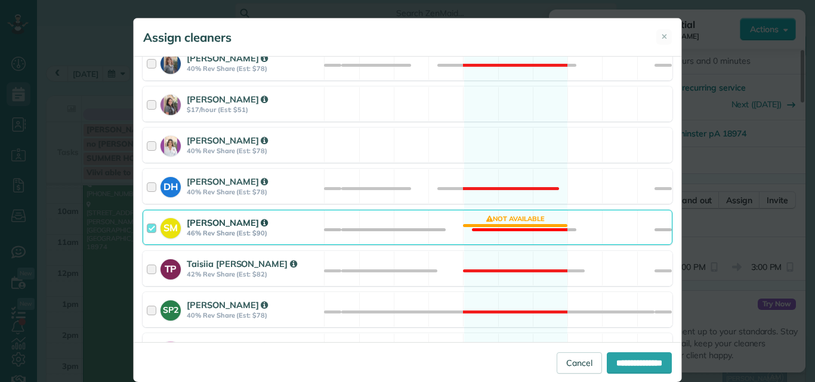
click at [147, 230] on div at bounding box center [154, 228] width 14 height 22
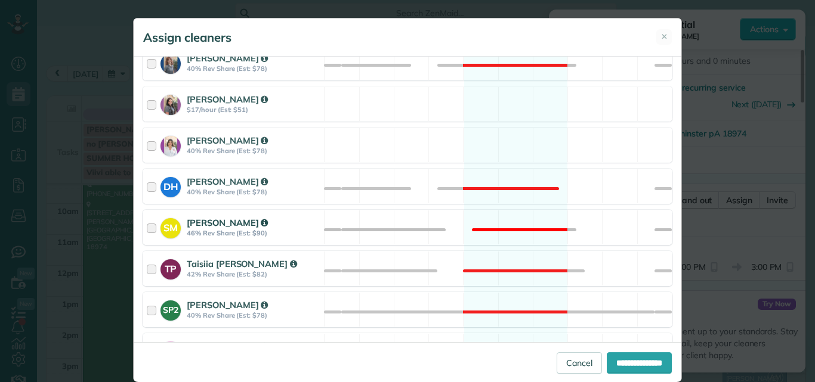
click at [147, 230] on div at bounding box center [154, 228] width 14 height 22
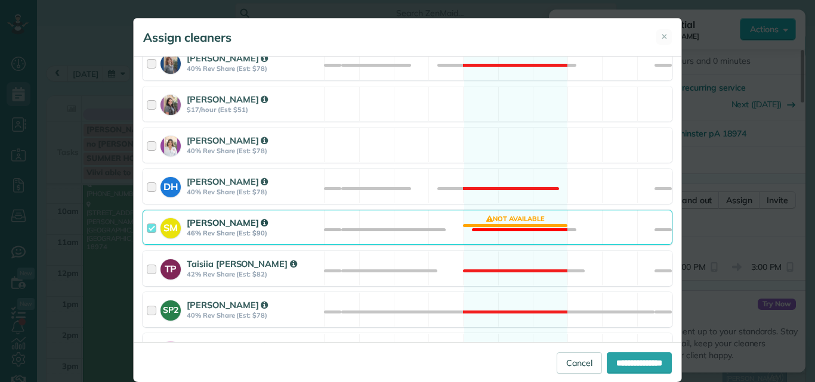
click at [147, 229] on div at bounding box center [154, 228] width 14 height 22
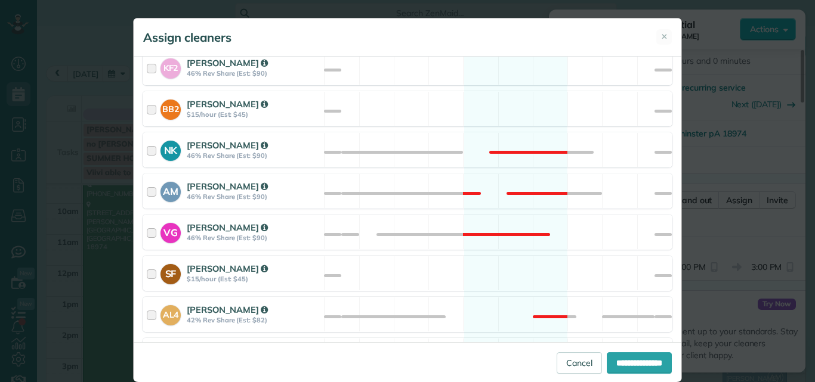
scroll to position [696, 0]
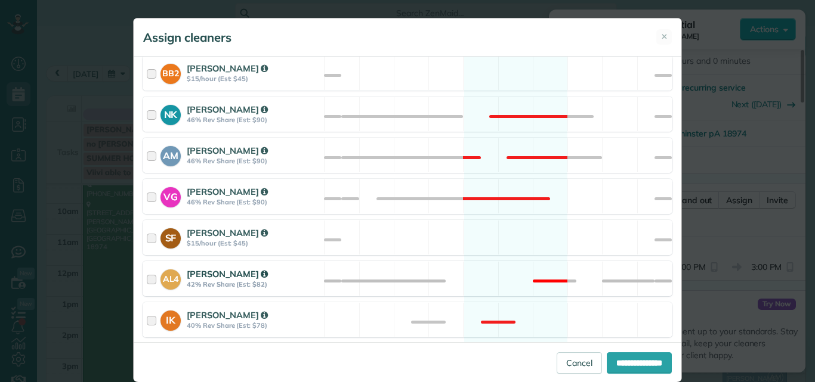
click at [147, 278] on div at bounding box center [154, 279] width 14 height 22
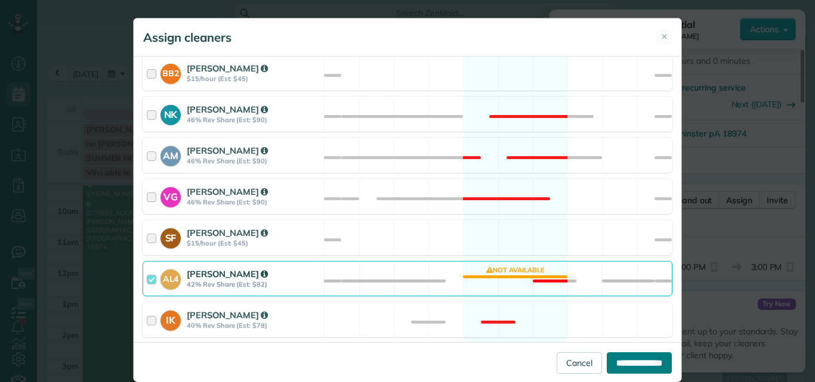
click at [646, 360] on input "**********" at bounding box center [639, 363] width 65 height 21
type input "**********"
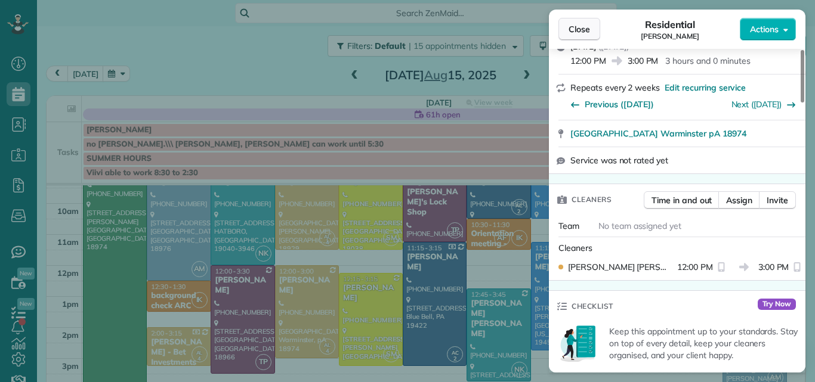
click at [574, 27] on span "Close" at bounding box center [579, 29] width 21 height 12
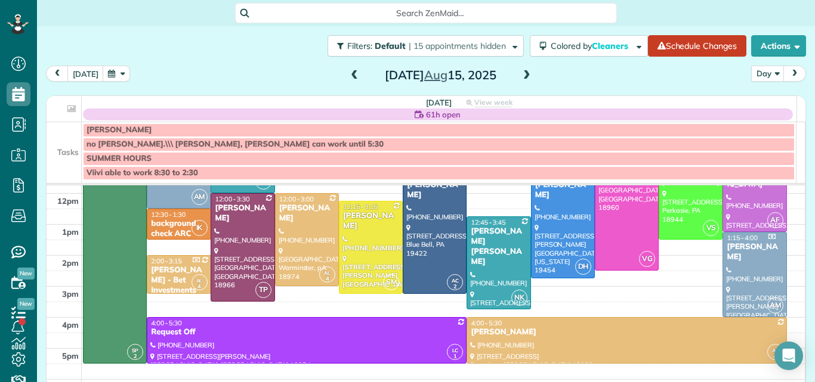
scroll to position [152, 0]
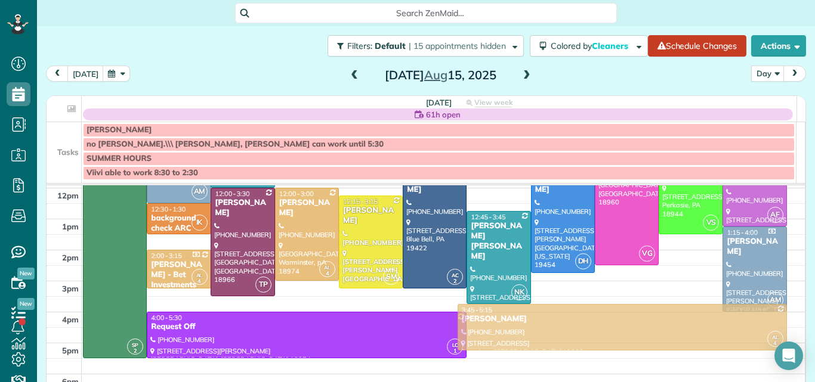
drag, startPoint x: 483, startPoint y: 322, endPoint x: 482, endPoint y: 316, distance: 6.7
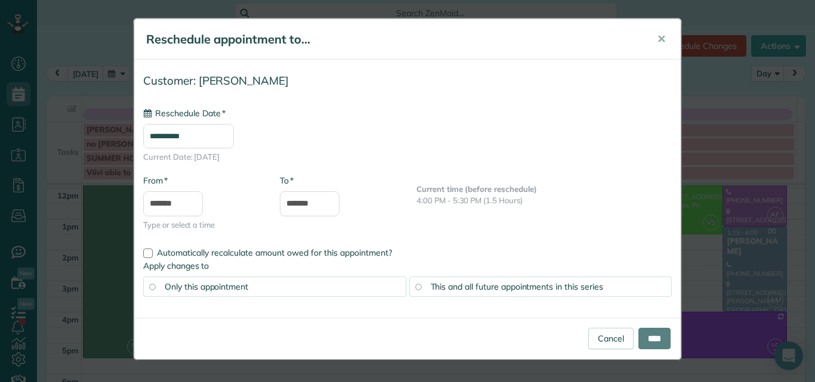
type input "**********"
click at [638, 335] on input "****" at bounding box center [654, 338] width 32 height 21
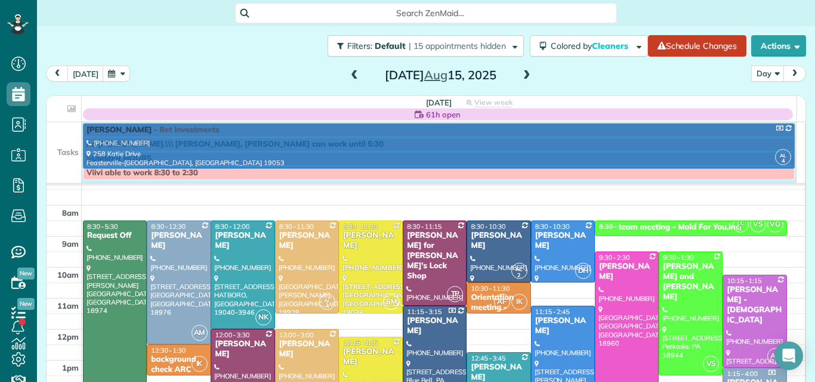
scroll to position [0, 0]
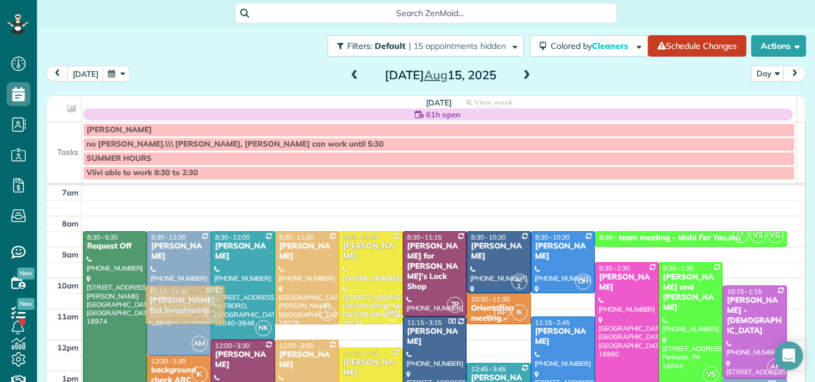
drag, startPoint x: 193, startPoint y: 319, endPoint x: 197, endPoint y: 199, distance: 119.4
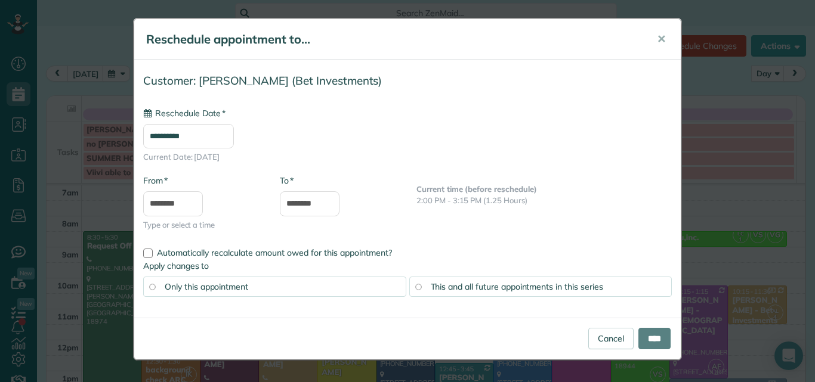
type input "**********"
click at [657, 35] on span "✕" at bounding box center [661, 39] width 9 height 14
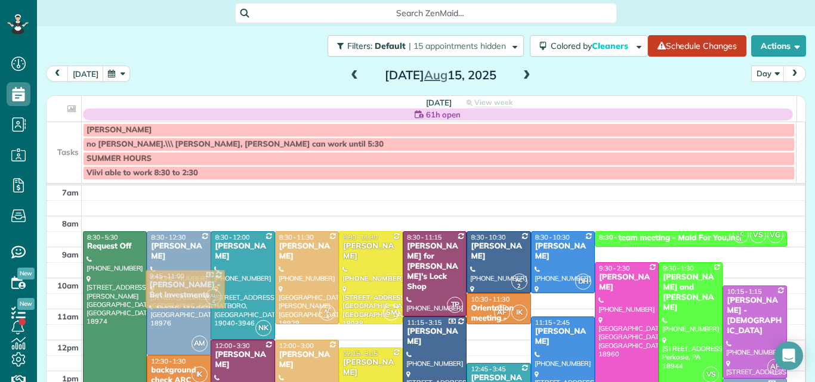
drag, startPoint x: 184, startPoint y: 325, endPoint x: 194, endPoint y: 190, distance: 135.2
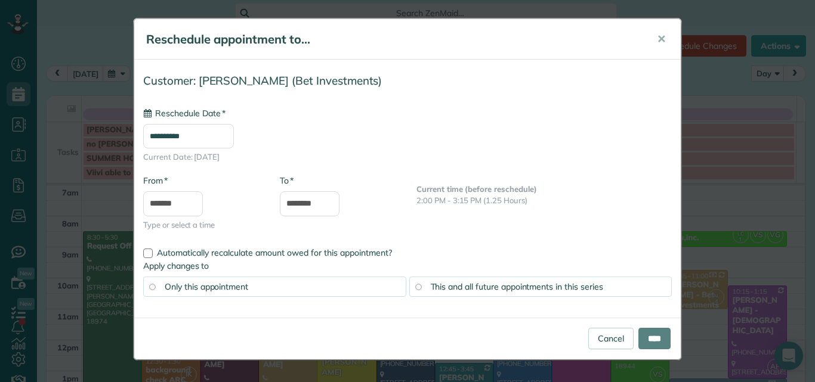
type input "**********"
click at [609, 338] on link "Cancel" at bounding box center [610, 338] width 45 height 21
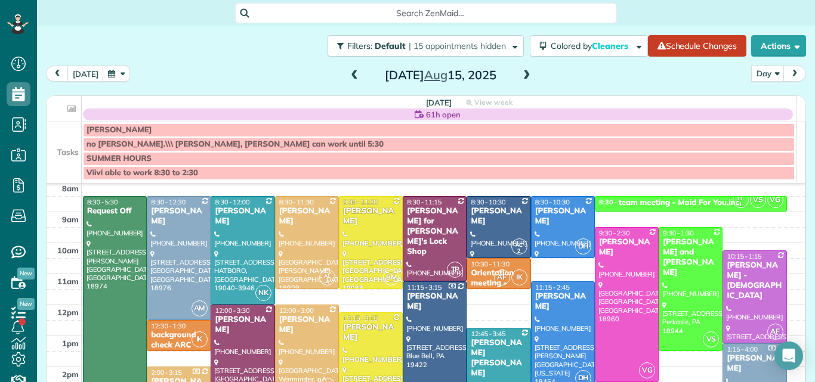
scroll to position [30, 0]
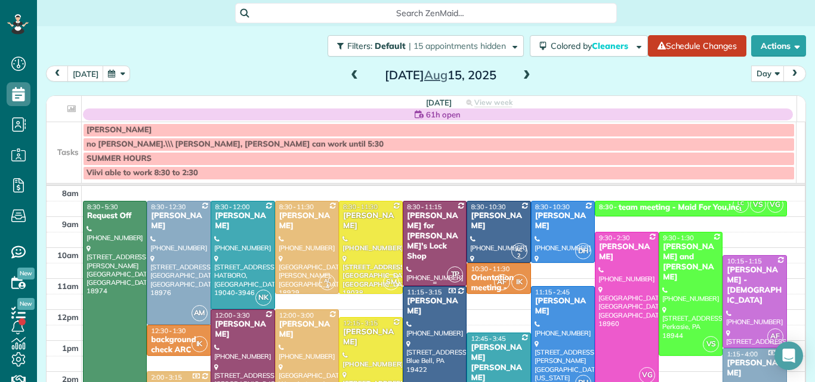
click at [425, 239] on div "[PERSON_NAME] for [PERSON_NAME]'s Lock Shop" at bounding box center [434, 236] width 57 height 50
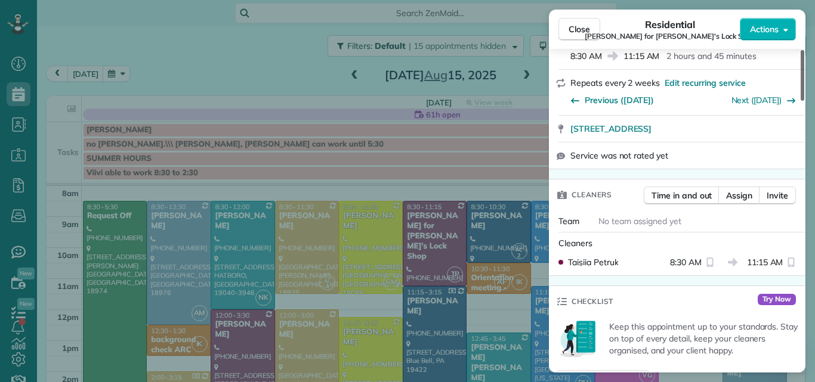
drag, startPoint x: 802, startPoint y: 74, endPoint x: 807, endPoint y: 104, distance: 30.8
click at [804, 101] on div at bounding box center [803, 75] width 4 height 51
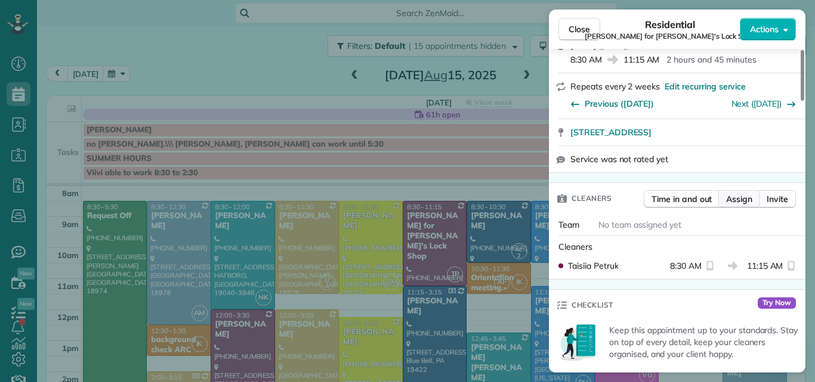
click at [742, 193] on span "Assign" at bounding box center [739, 199] width 26 height 12
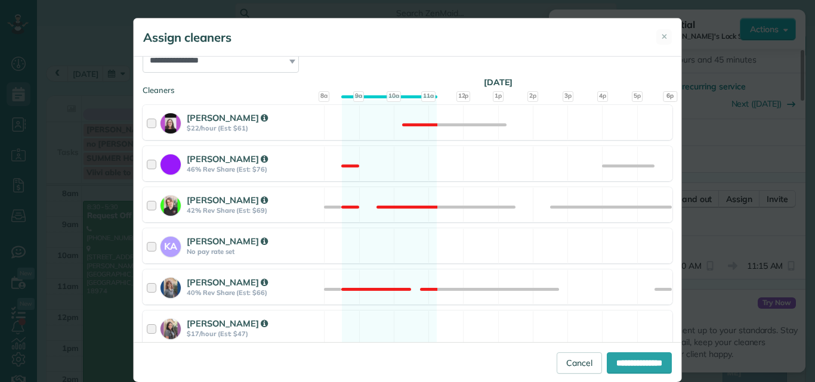
scroll to position [0, 0]
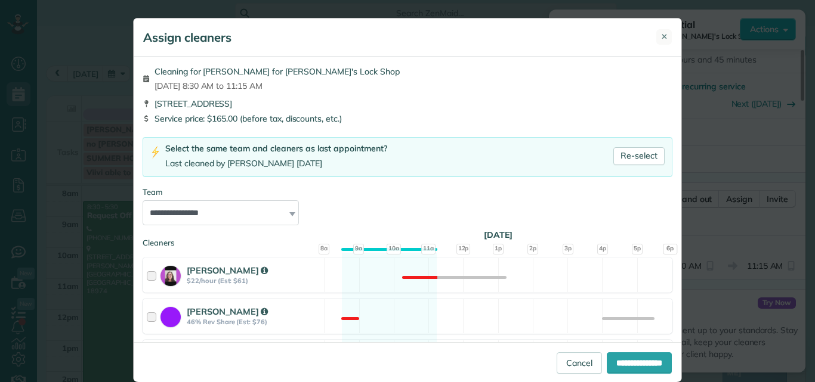
click at [661, 35] on span "✕" at bounding box center [664, 36] width 7 height 11
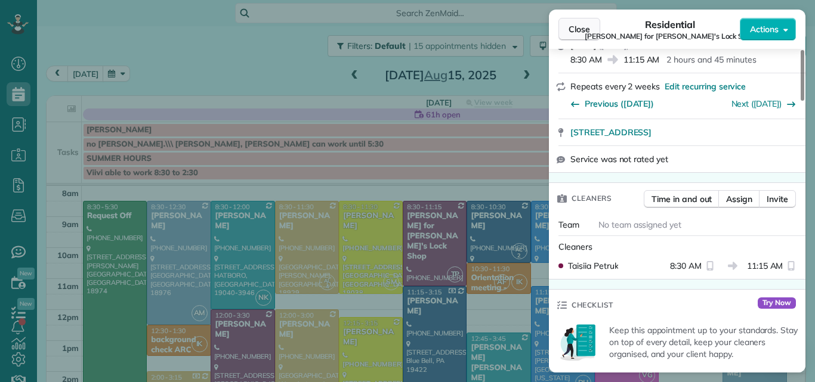
click at [579, 26] on span "Close" at bounding box center [579, 29] width 21 height 12
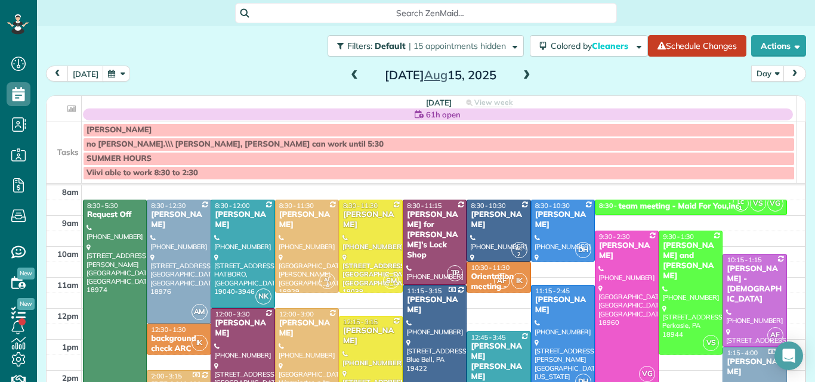
scroll to position [30, 0]
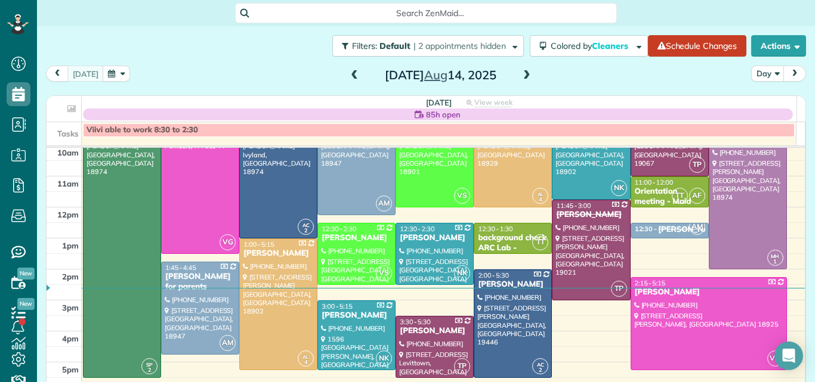
scroll to position [91, 0]
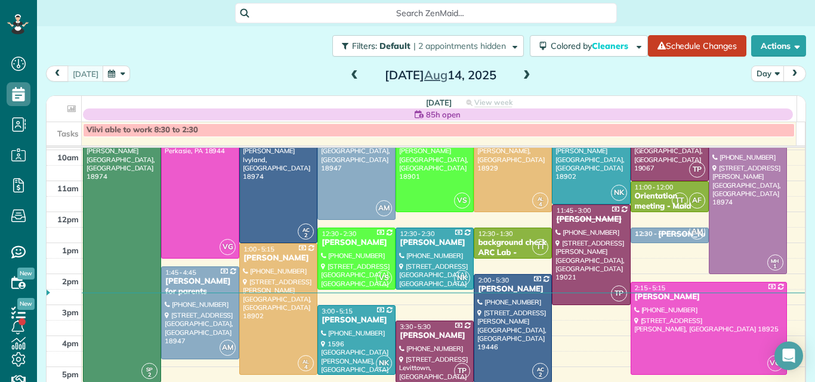
click at [521, 76] on span at bounding box center [526, 75] width 13 height 11
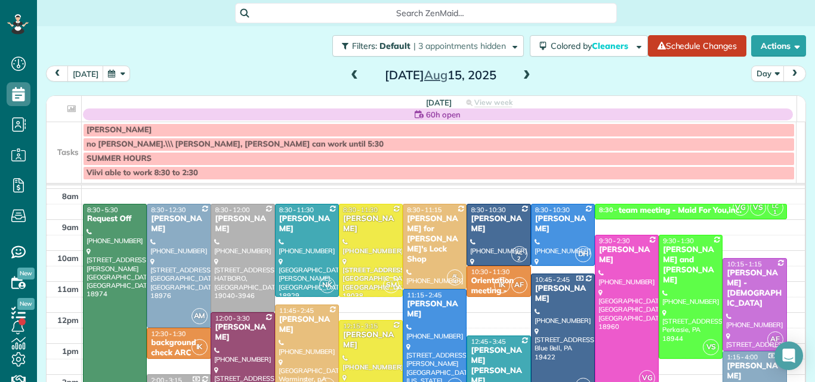
scroll to position [23, 0]
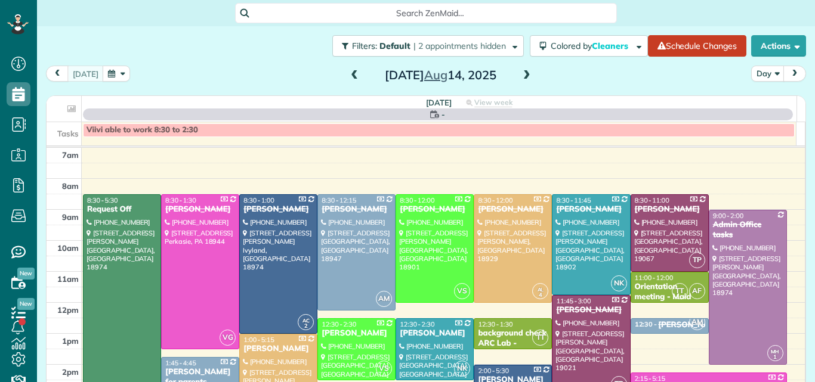
scroll to position [5, 5]
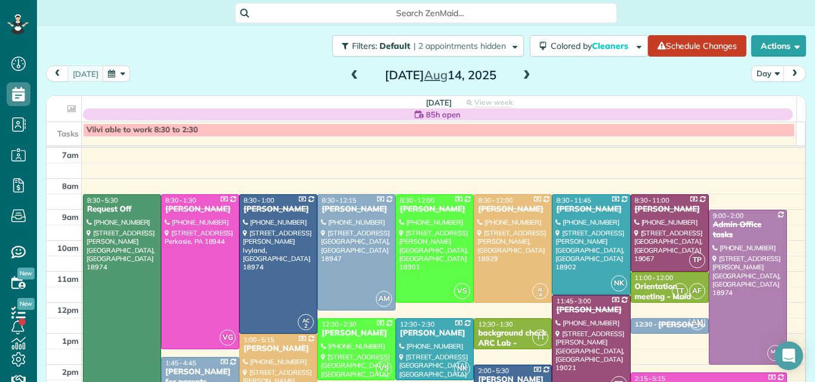
click at [523, 75] on span at bounding box center [526, 75] width 13 height 11
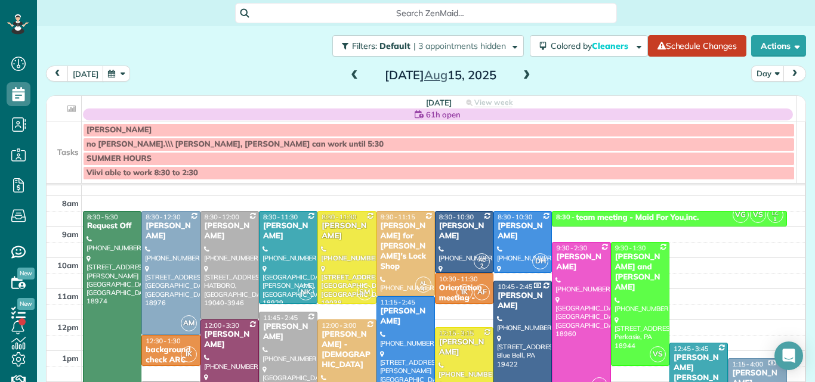
scroll to position [0, 0]
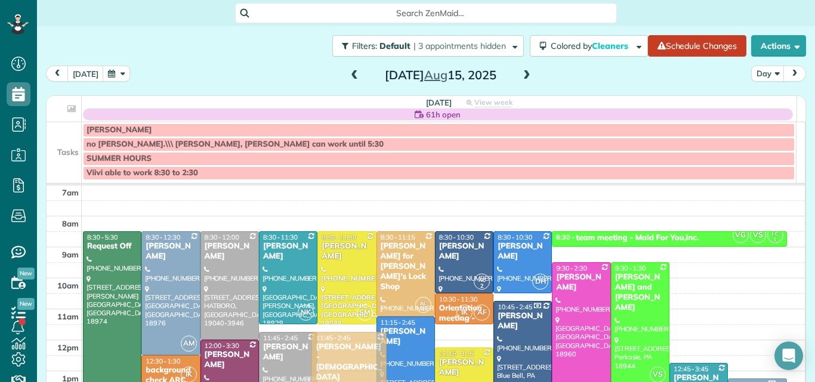
drag, startPoint x: 323, startPoint y: 354, endPoint x: 321, endPoint y: 347, distance: 6.8
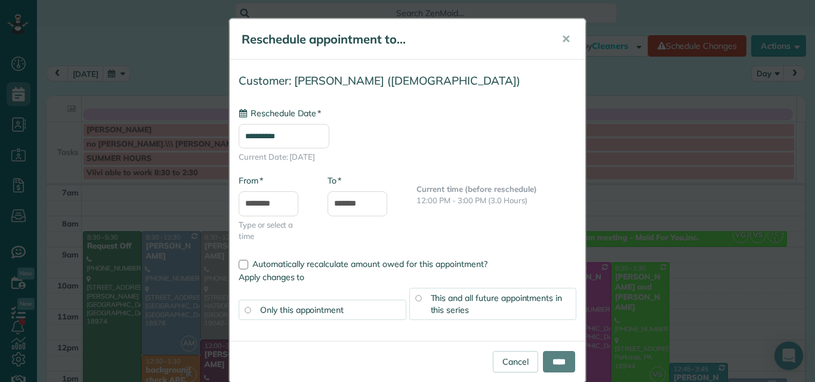
type input "**********"
click at [547, 366] on input "****" at bounding box center [559, 361] width 32 height 21
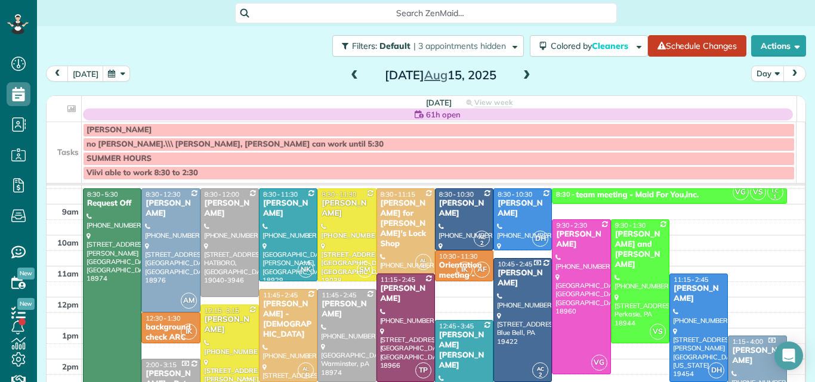
scroll to position [19, 0]
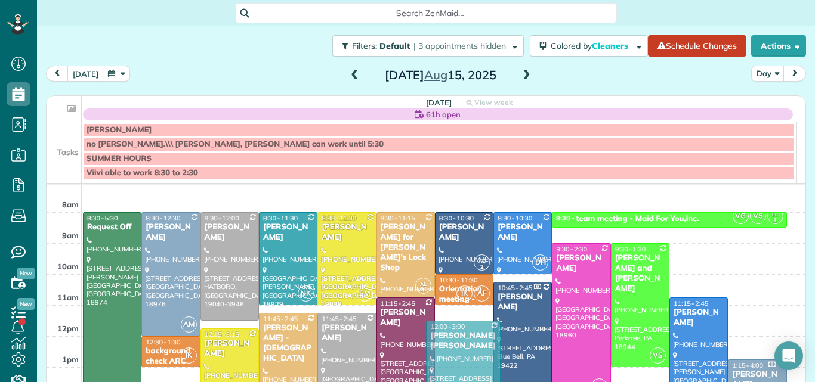
drag, startPoint x: 447, startPoint y: 346, endPoint x: 442, endPoint y: 325, distance: 21.4
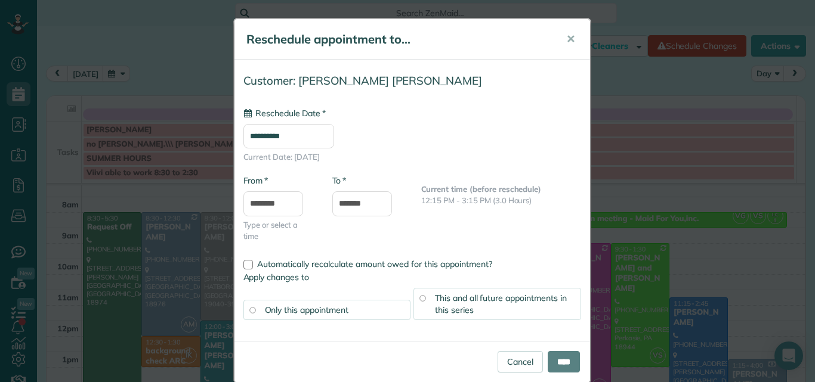
type input "**********"
click at [557, 356] on input "****" at bounding box center [564, 361] width 32 height 21
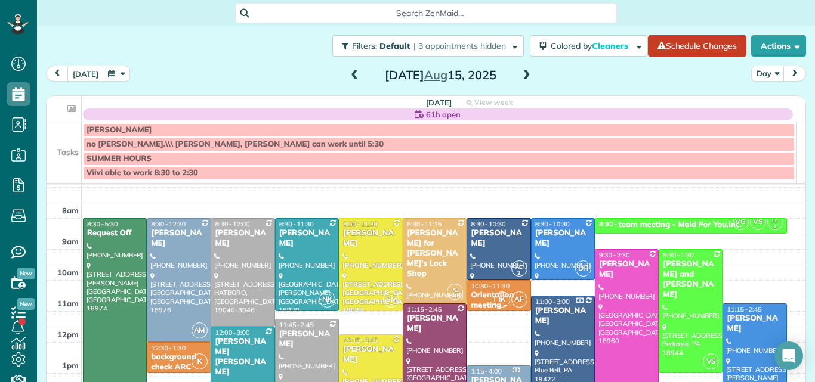
scroll to position [5, 0]
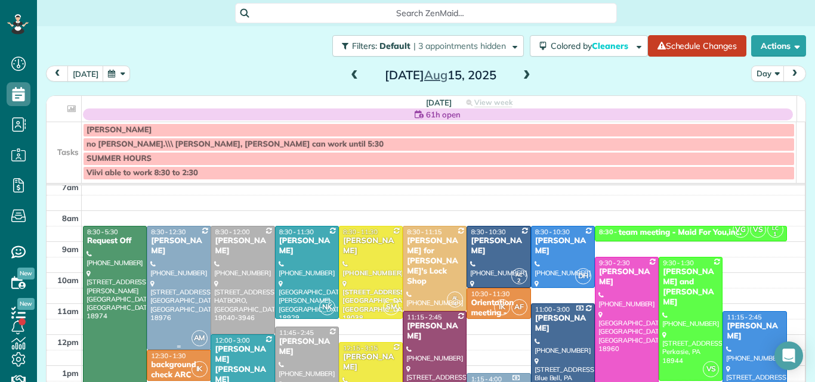
click at [156, 287] on div at bounding box center [178, 288] width 63 height 123
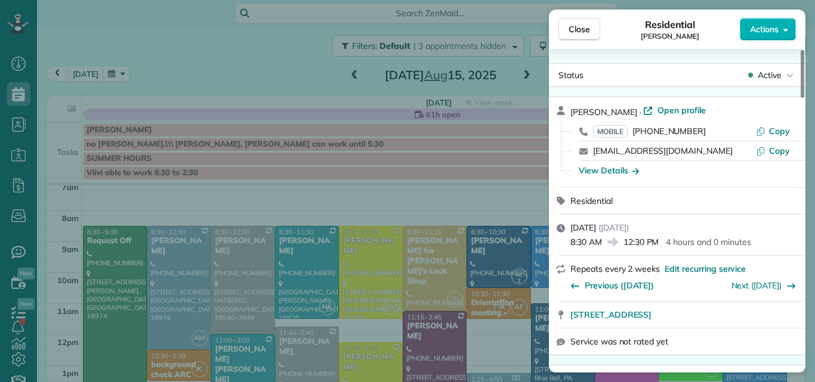
click at [666, 110] on span "Open profile" at bounding box center [681, 110] width 48 height 12
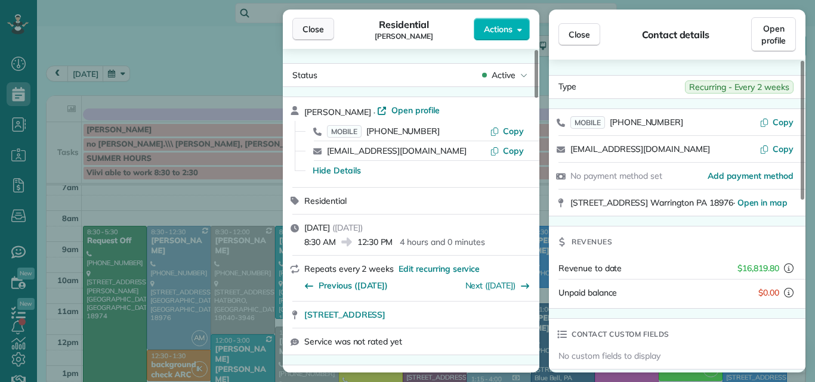
click at [319, 26] on span "Close" at bounding box center [312, 29] width 21 height 12
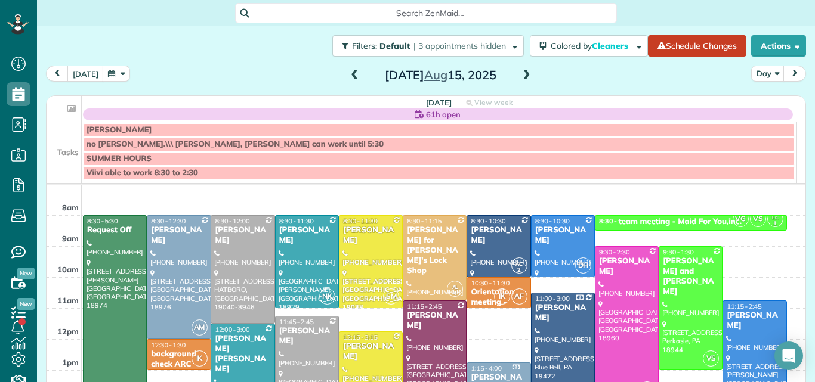
scroll to position [11, 0]
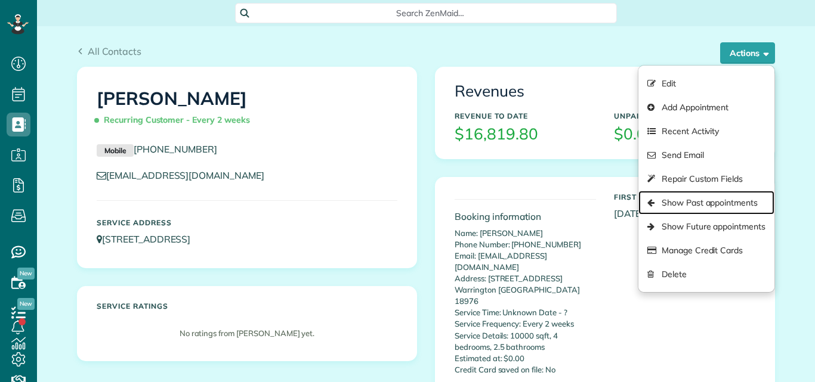
click at [710, 201] on link "Show Past appointments" at bounding box center [706, 203] width 136 height 24
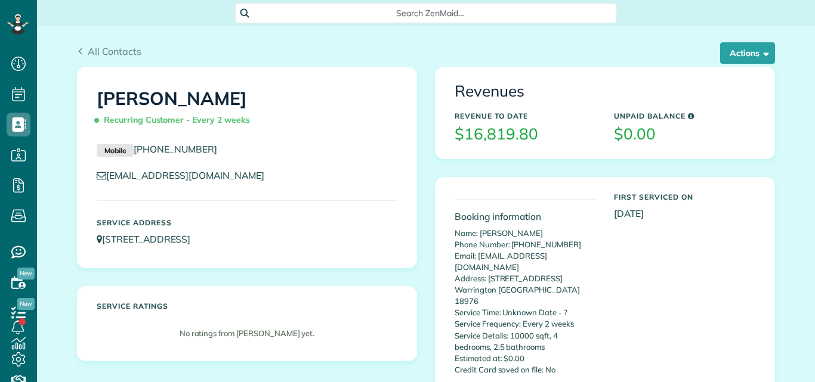
scroll to position [5, 5]
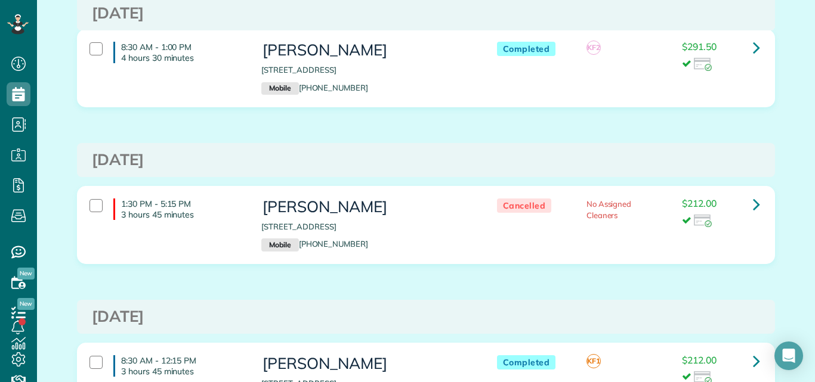
scroll to position [3845, 0]
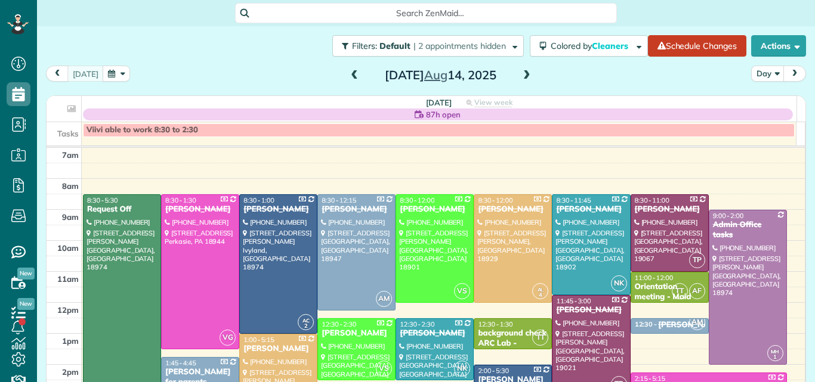
scroll to position [5, 5]
click at [520, 76] on span at bounding box center [526, 75] width 13 height 11
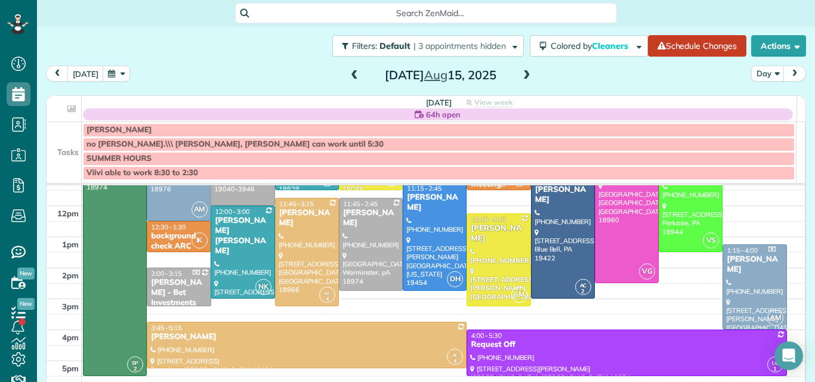
scroll to position [153, 0]
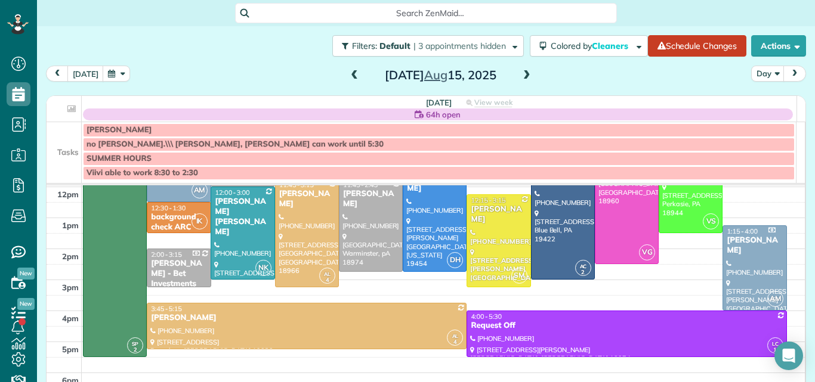
click at [536, 11] on span "Search ZenMaid…" at bounding box center [430, 13] width 363 height 12
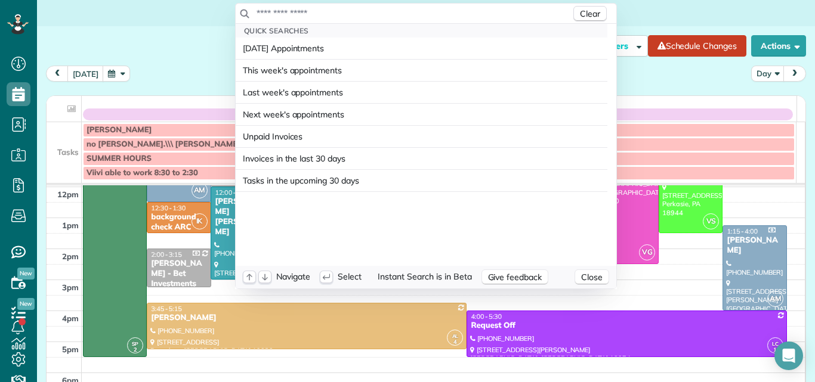
click at [695, 14] on html "Dashboard Scheduling Calendar View List View Dispatch View - Weekly scheduling …" at bounding box center [407, 191] width 815 height 382
click at [591, 13] on span "Search ZenMaid…" at bounding box center [430, 13] width 363 height 12
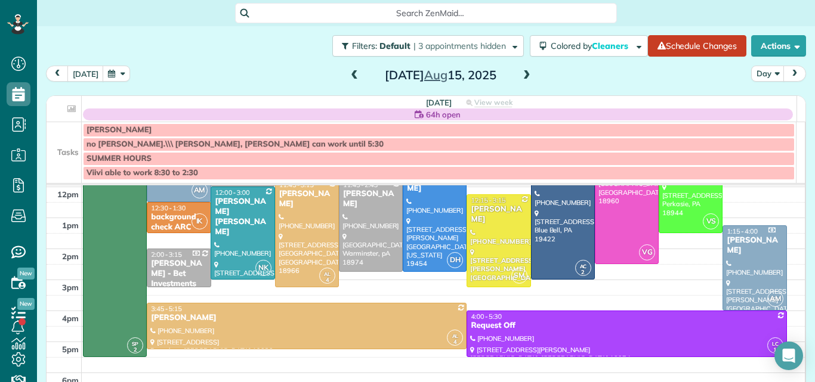
click at [205, 45] on html "Dashboard Scheduling Calendar View List View Dispatch View - Weekly scheduling …" at bounding box center [407, 191] width 815 height 382
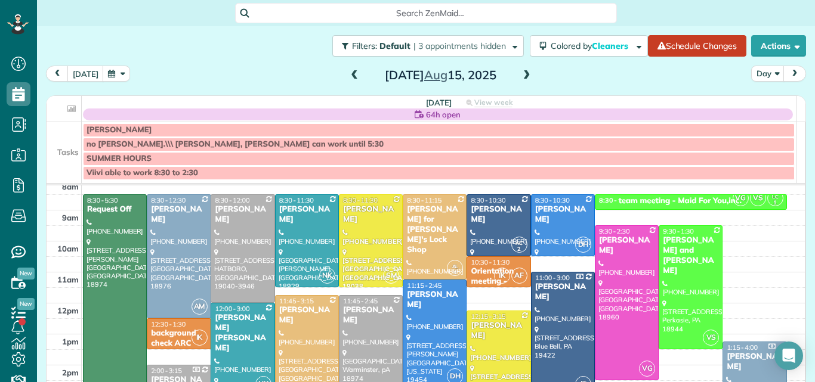
scroll to position [34, 0]
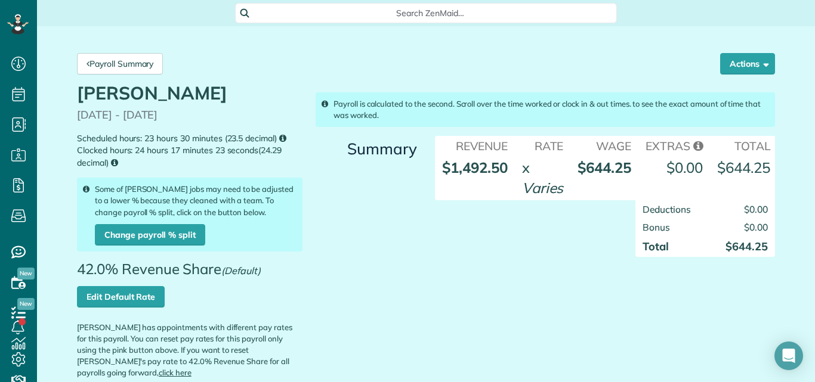
scroll to position [5, 5]
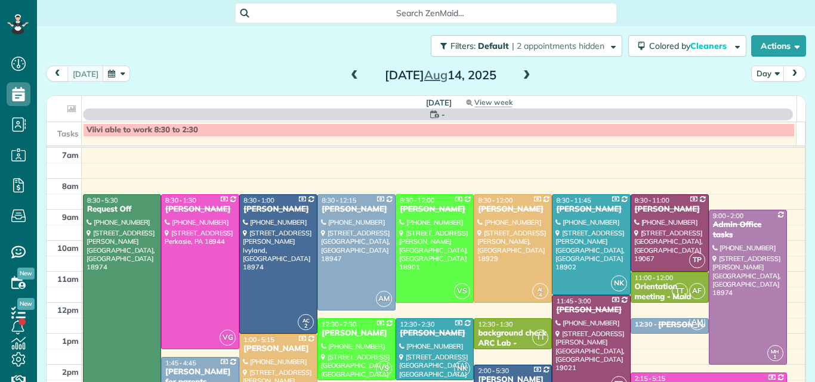
scroll to position [5, 5]
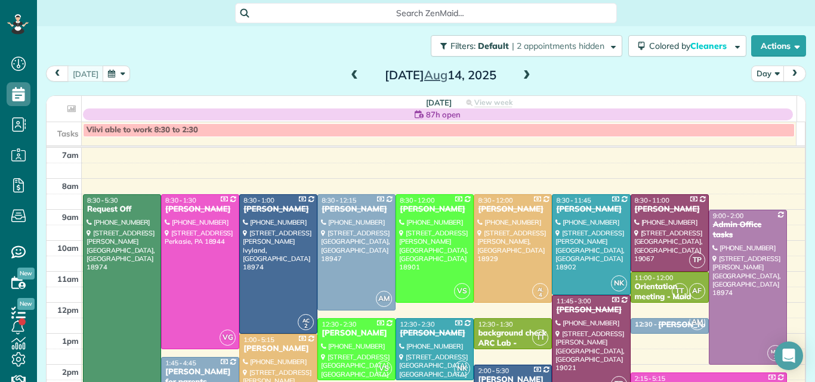
click at [522, 75] on span at bounding box center [526, 75] width 13 height 11
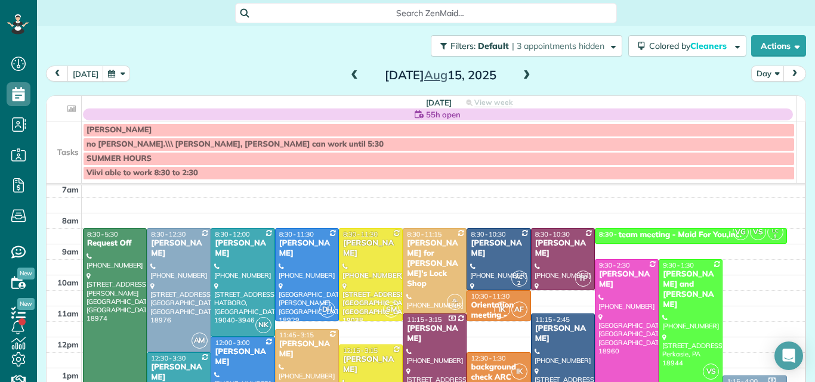
scroll to position [0, 0]
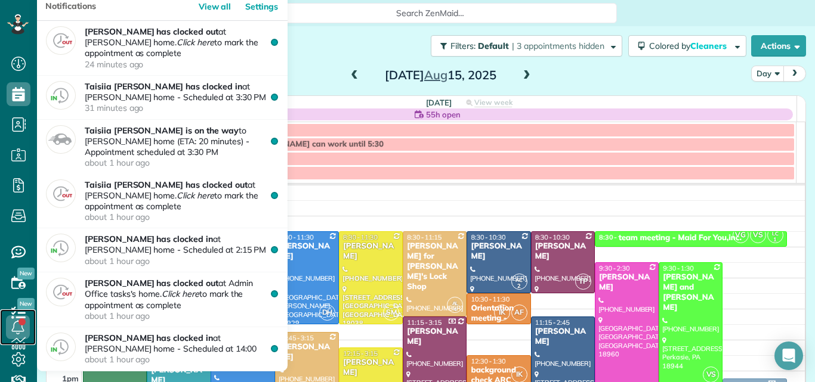
click at [18, 343] on link at bounding box center [18, 328] width 36 height 36
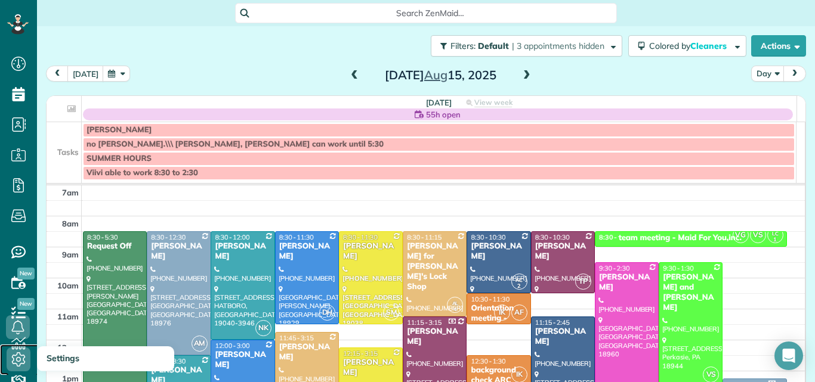
click at [18, 357] on icon at bounding box center [19, 360] width 24 height 24
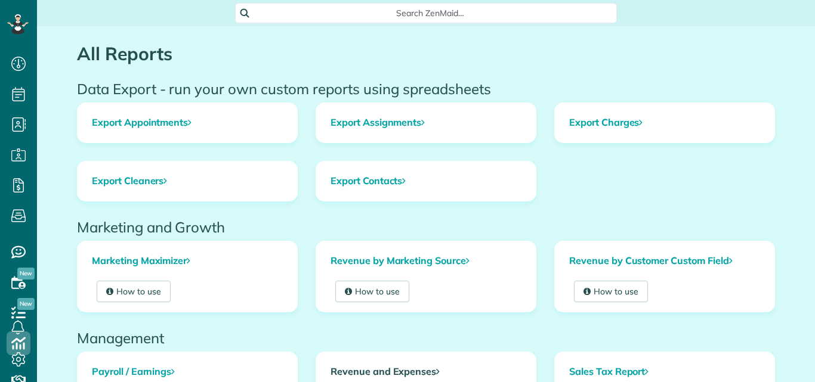
scroll to position [5, 5]
click at [359, 371] on link "Revenue and Expenses" at bounding box center [426, 372] width 220 height 39
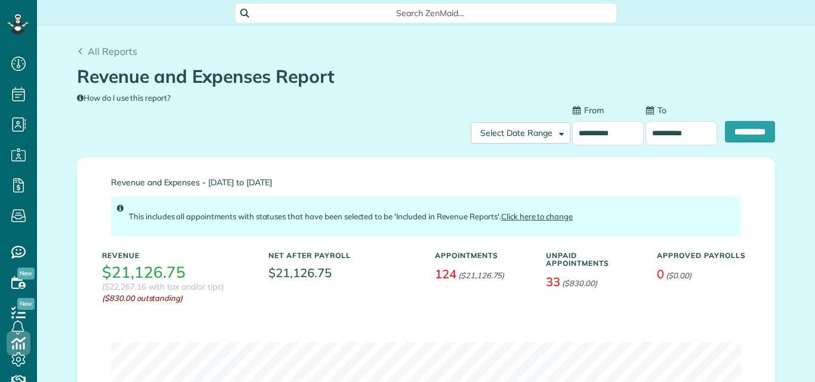
scroll to position [5, 5]
click at [604, 134] on input "**********" at bounding box center [608, 133] width 72 height 24
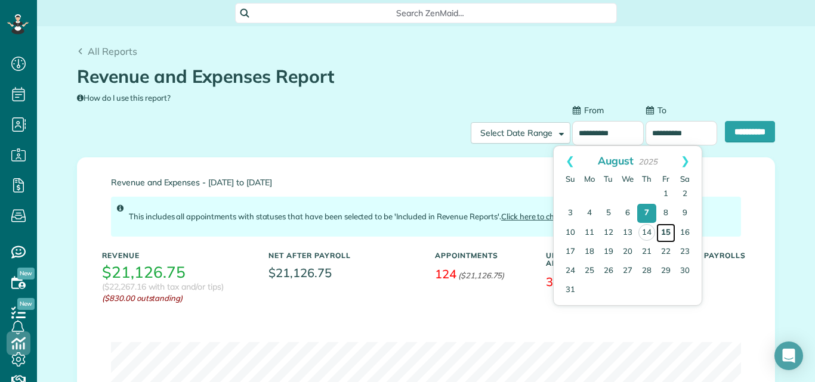
click at [664, 229] on link "15" at bounding box center [665, 233] width 19 height 19
type input "**********"
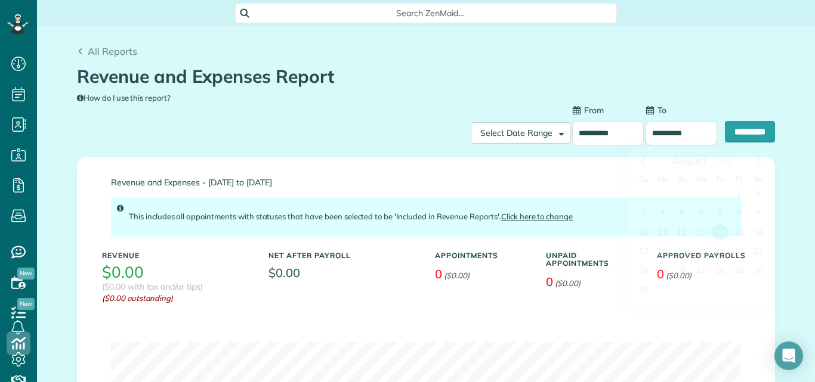
click at [678, 132] on input "**********" at bounding box center [682, 133] width 72 height 24
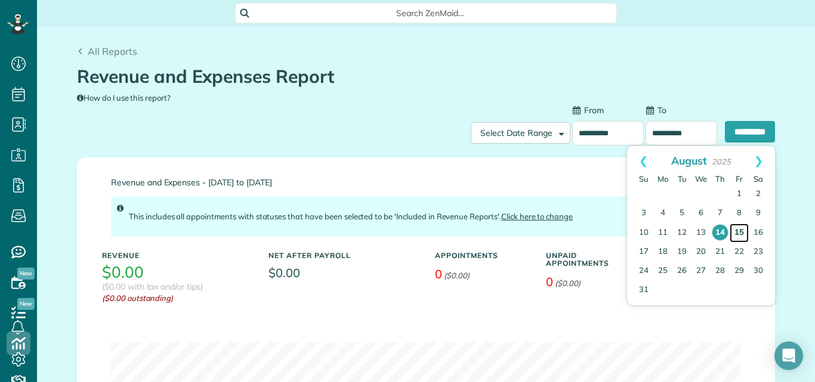
click at [739, 227] on link "15" at bounding box center [739, 233] width 19 height 19
type input "**********"
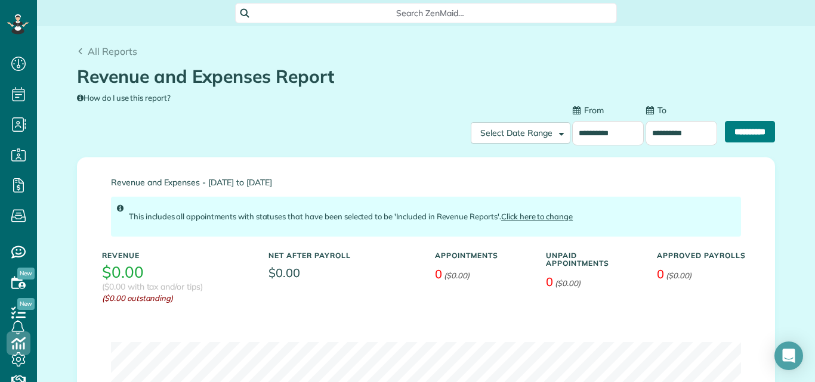
click at [743, 130] on input "**********" at bounding box center [750, 131] width 50 height 21
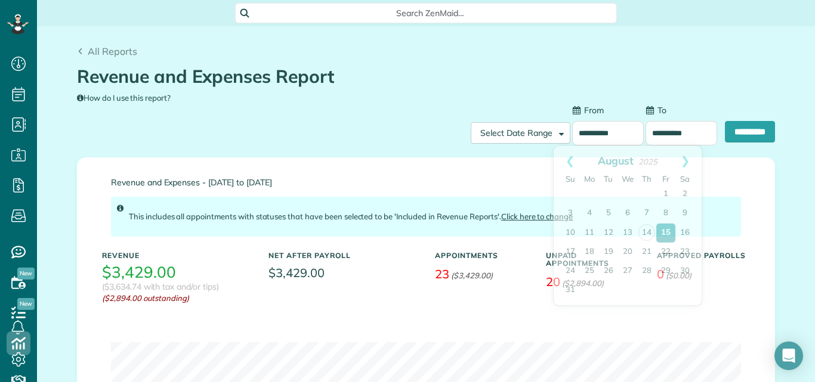
click at [604, 128] on input "**********" at bounding box center [608, 133] width 72 height 24
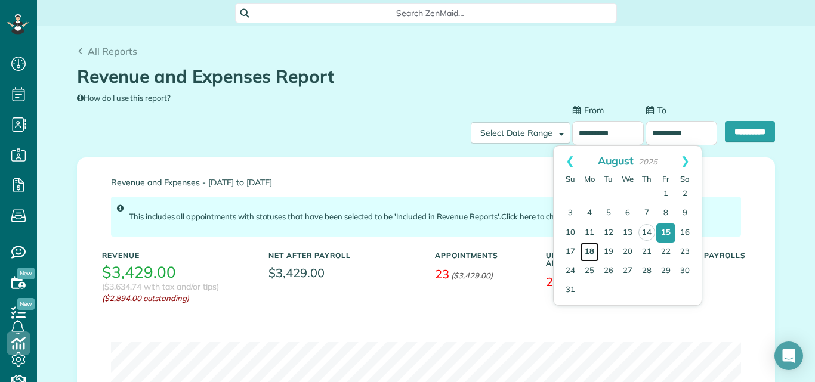
click at [593, 248] on link "18" at bounding box center [589, 252] width 19 height 19
type input "**********"
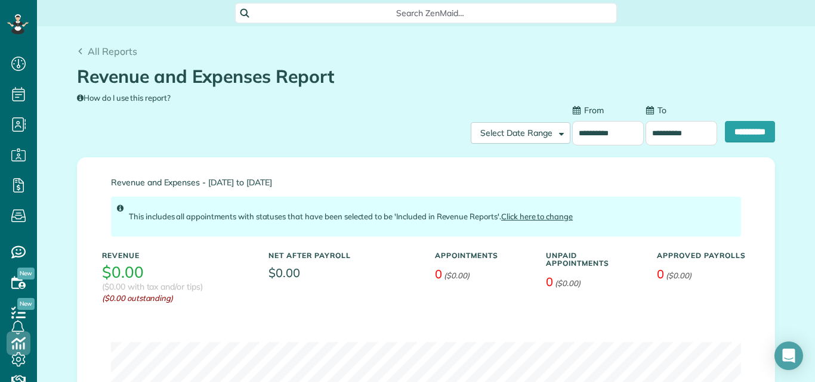
click at [682, 131] on input "**********" at bounding box center [682, 133] width 72 height 24
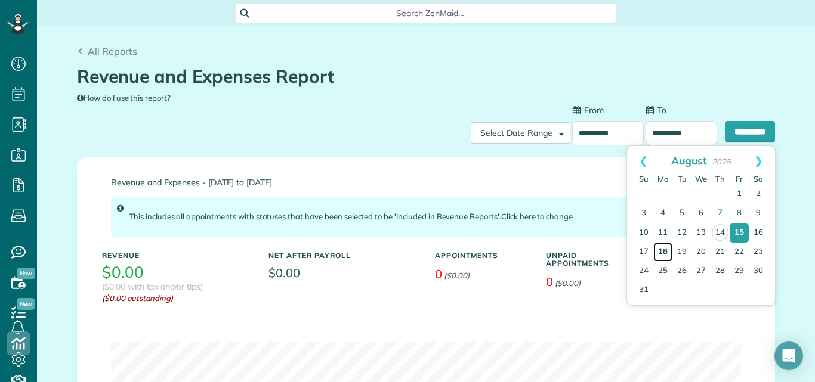
click at [664, 251] on link "18" at bounding box center [662, 252] width 19 height 19
type input "**********"
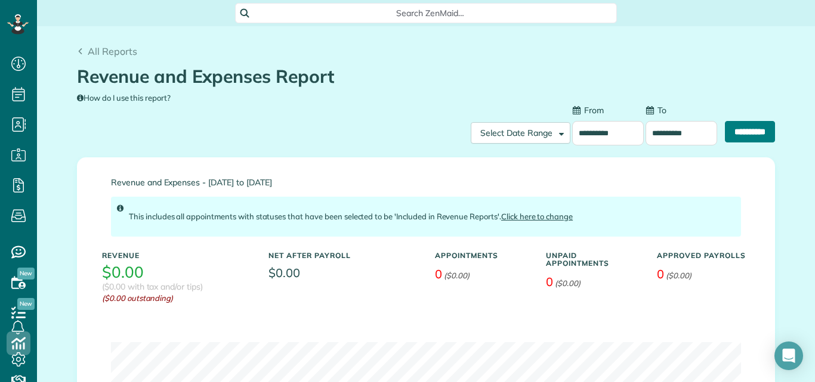
click at [754, 131] on input "**********" at bounding box center [750, 131] width 50 height 21
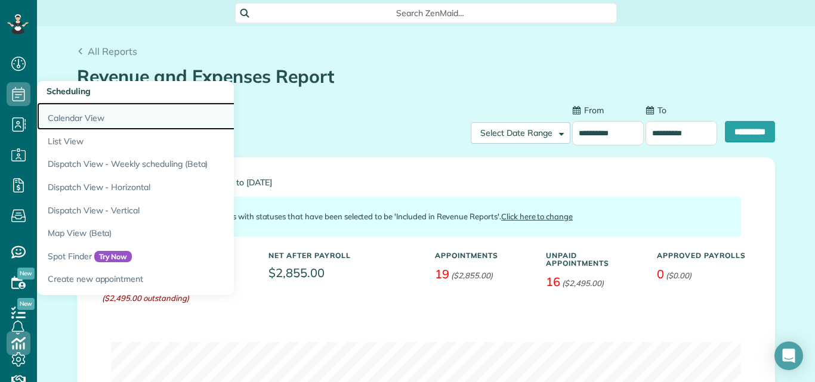
click at [58, 115] on link "Calendar View" at bounding box center [186, 116] width 298 height 27
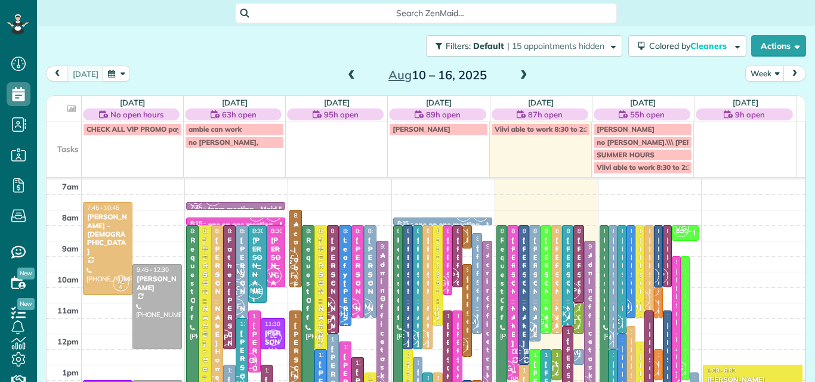
scroll to position [5, 5]
click at [793, 69] on button "next" at bounding box center [794, 74] width 23 height 16
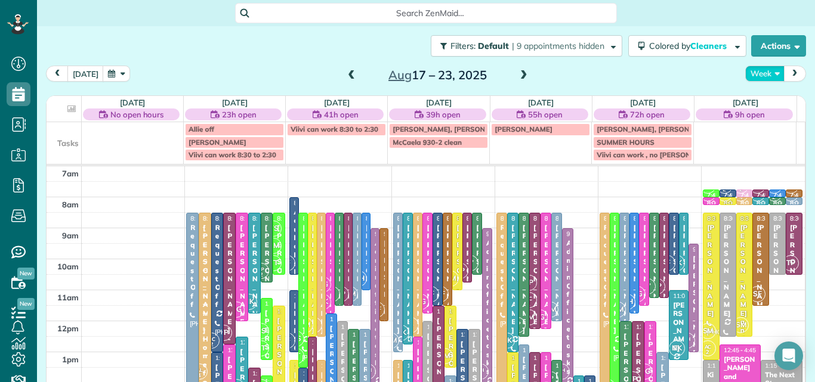
click at [755, 73] on button "Week" at bounding box center [764, 74] width 39 height 16
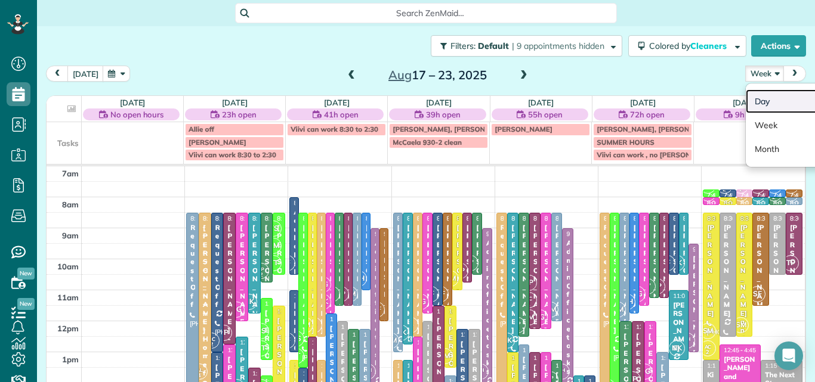
click at [752, 100] on link "Day" at bounding box center [793, 101] width 94 height 24
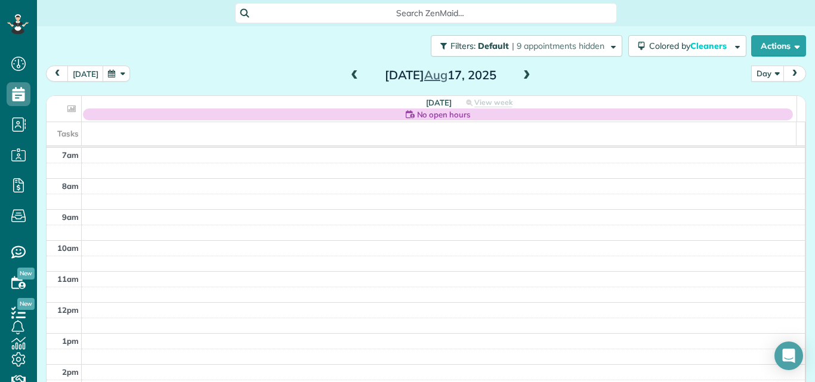
click at [520, 74] on span at bounding box center [526, 75] width 13 height 11
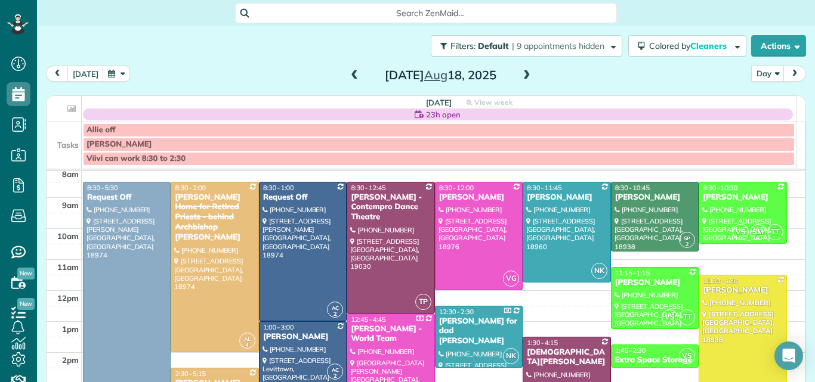
scroll to position [29, 0]
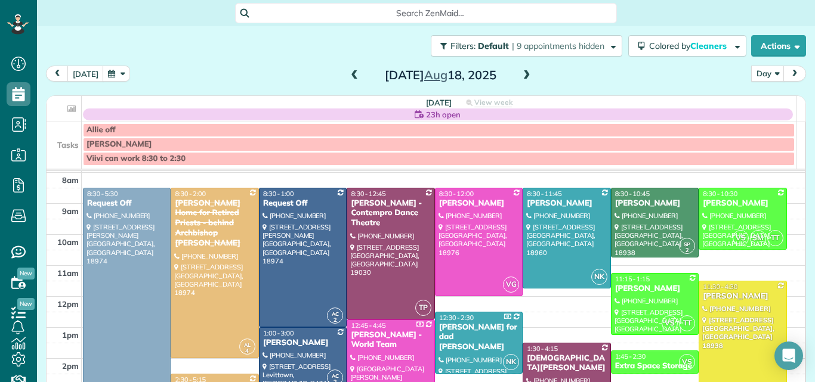
click at [520, 73] on span at bounding box center [526, 75] width 13 height 11
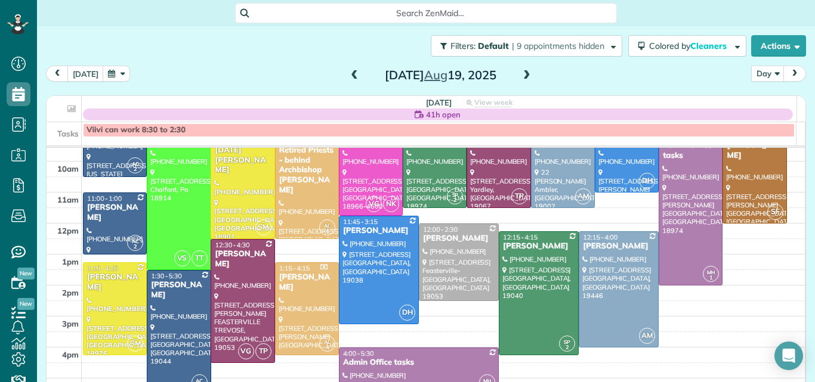
scroll to position [82, 0]
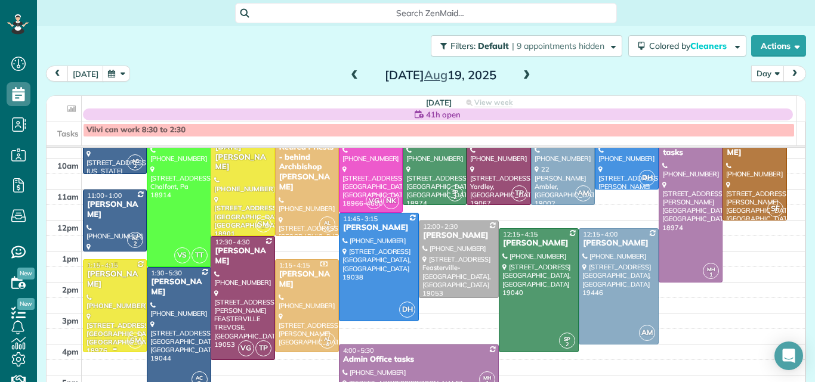
click at [118, 292] on div at bounding box center [115, 306] width 63 height 92
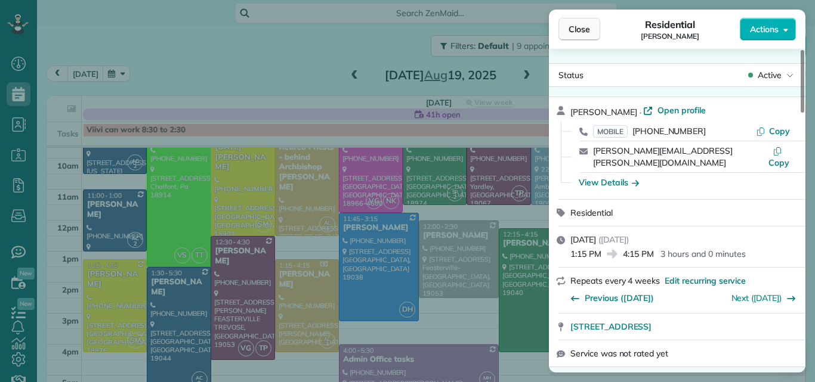
click at [589, 32] on span "Close" at bounding box center [579, 29] width 21 height 12
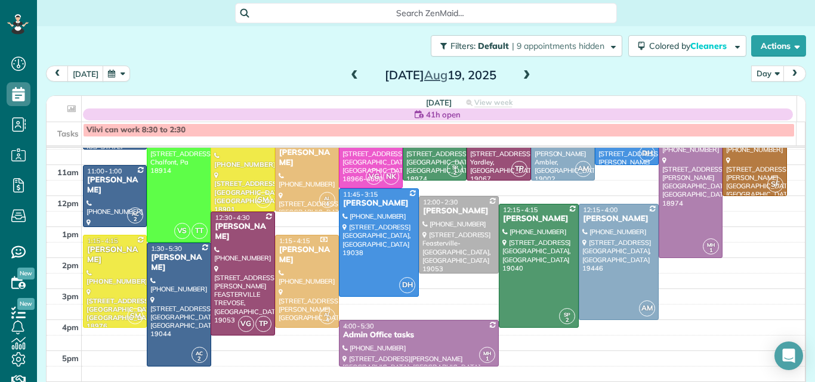
scroll to position [108, 0]
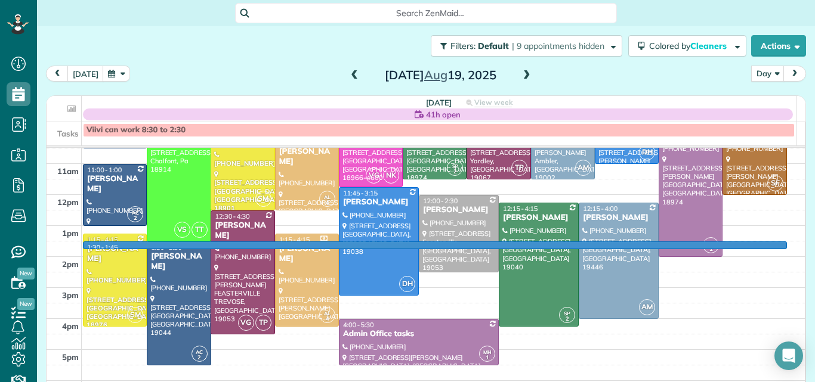
click at [780, 245] on td at bounding box center [444, 250] width 724 height 16
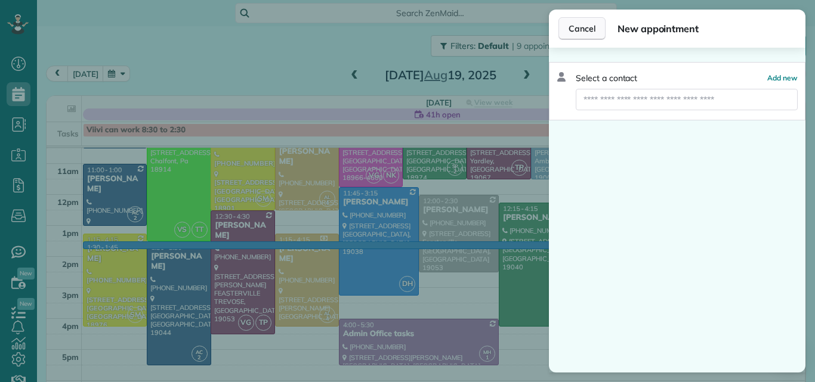
click at [582, 28] on span "Cancel" at bounding box center [582, 29] width 27 height 12
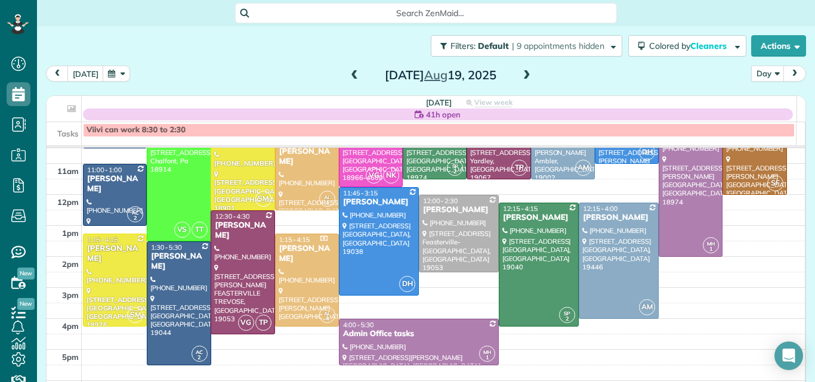
click at [348, 78] on span at bounding box center [354, 75] width 13 height 11
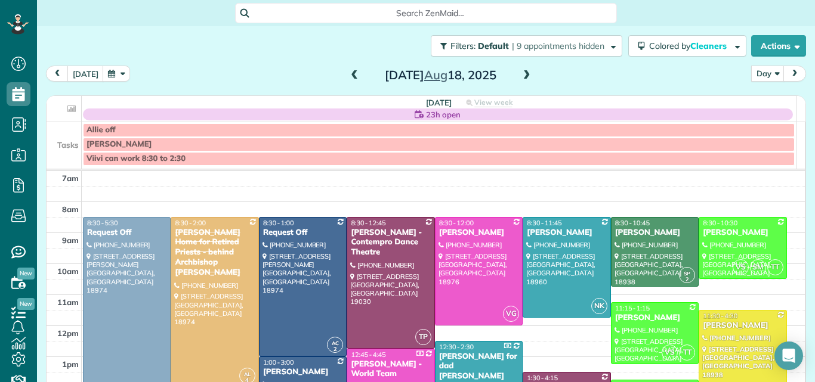
click at [348, 78] on span at bounding box center [354, 75] width 13 height 11
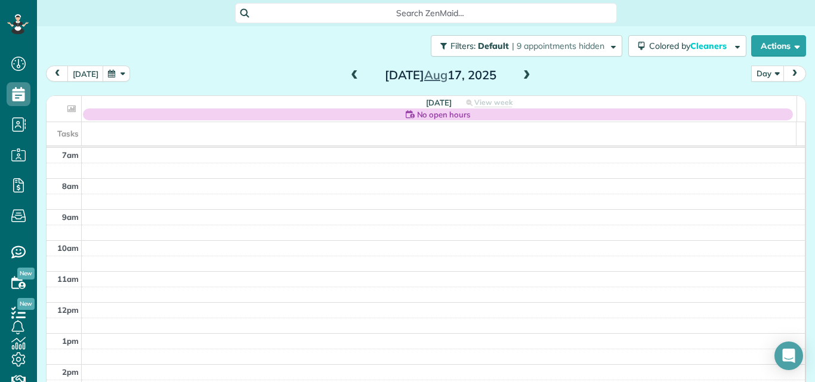
click at [348, 78] on span at bounding box center [354, 75] width 13 height 11
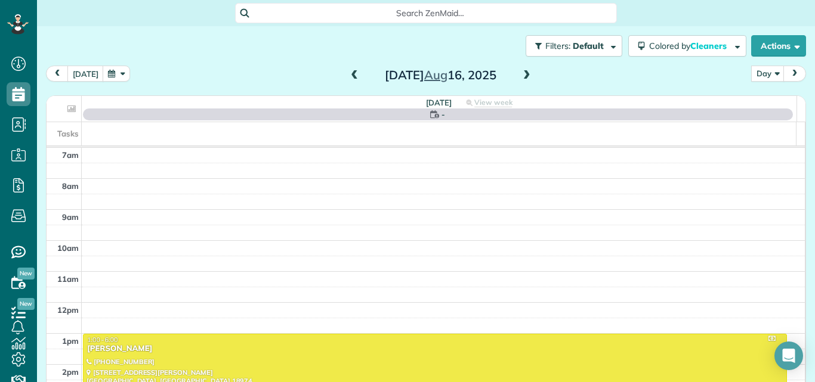
click at [348, 78] on span at bounding box center [354, 75] width 13 height 11
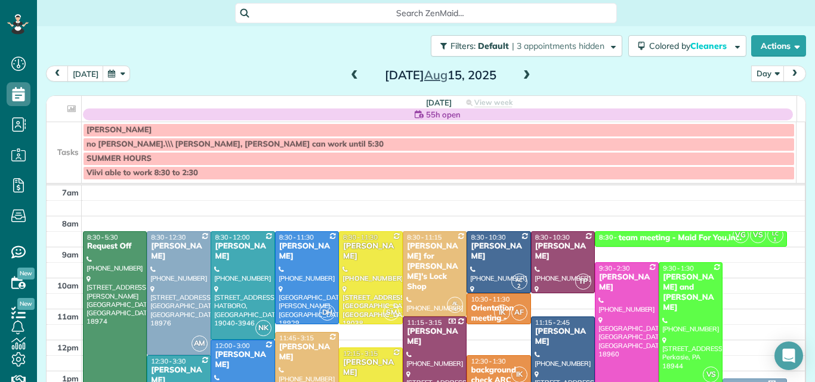
click at [520, 73] on span at bounding box center [526, 75] width 13 height 11
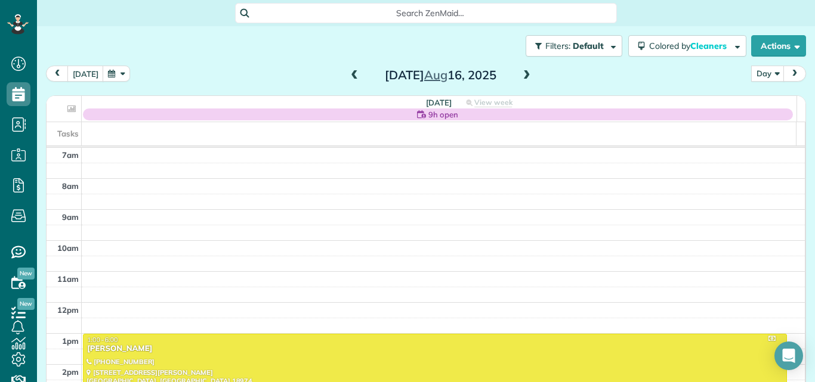
click at [520, 73] on span at bounding box center [526, 75] width 13 height 11
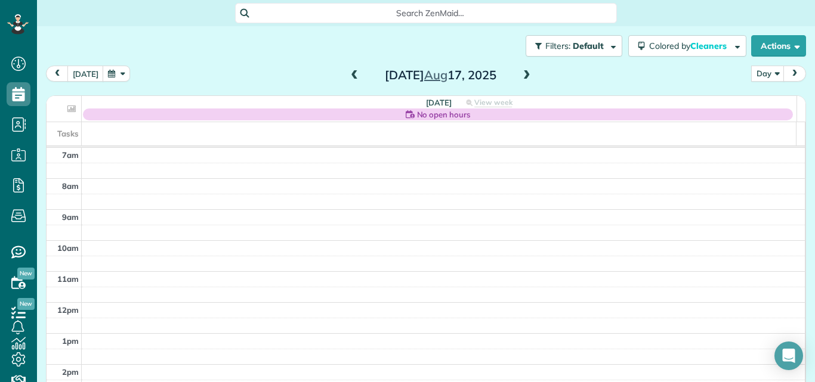
click at [520, 73] on span at bounding box center [526, 75] width 13 height 11
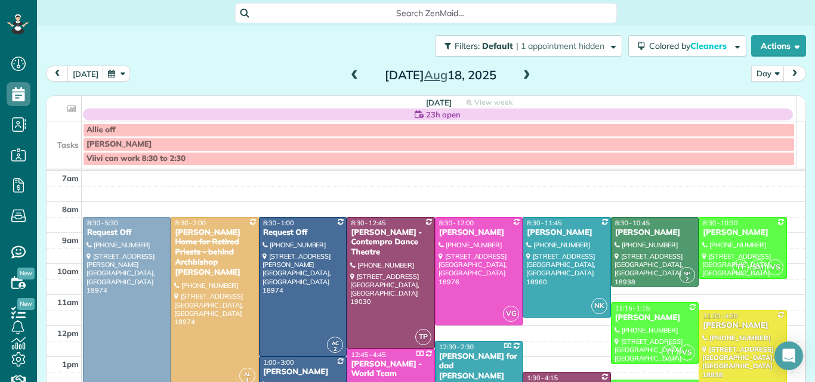
click at [520, 73] on span at bounding box center [526, 75] width 13 height 11
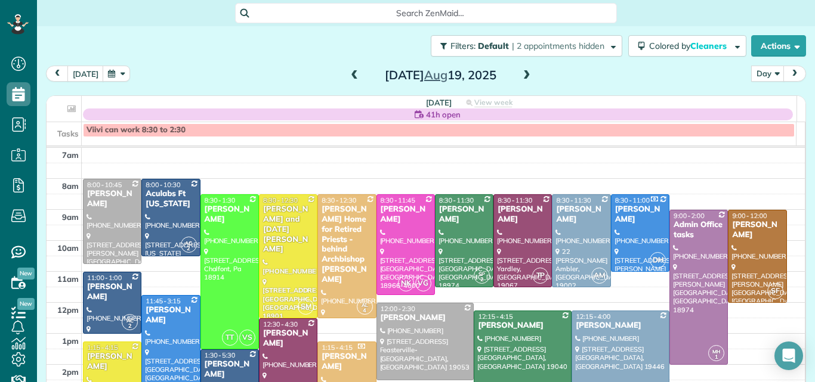
click at [350, 70] on span at bounding box center [354, 75] width 13 height 11
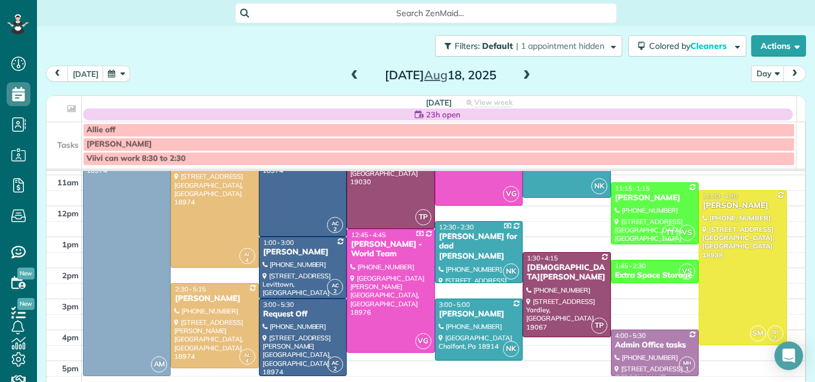
scroll to position [121, 0]
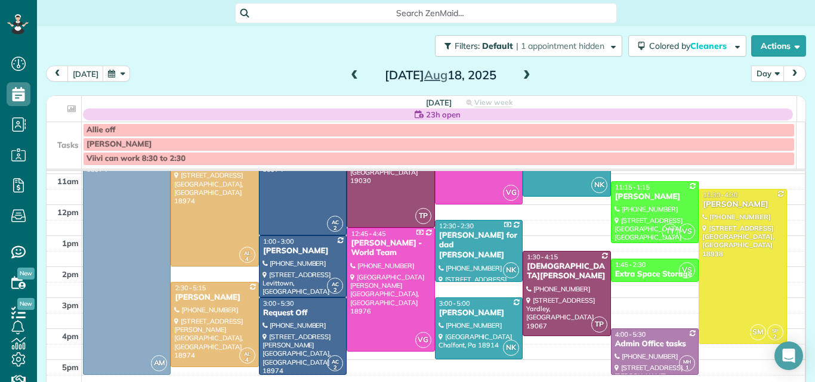
click at [524, 75] on span at bounding box center [526, 75] width 13 height 11
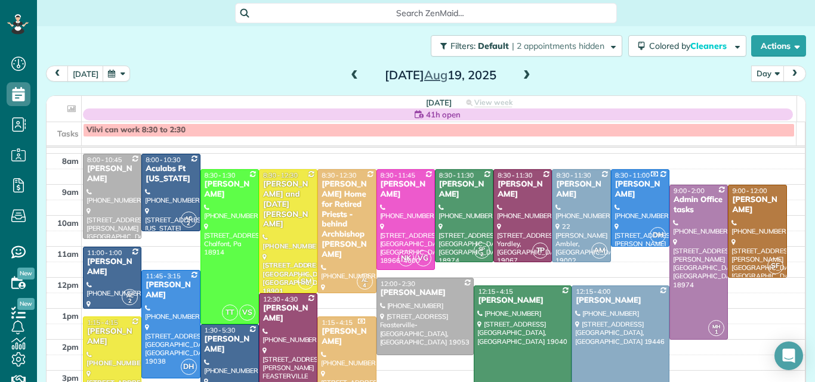
scroll to position [20, 0]
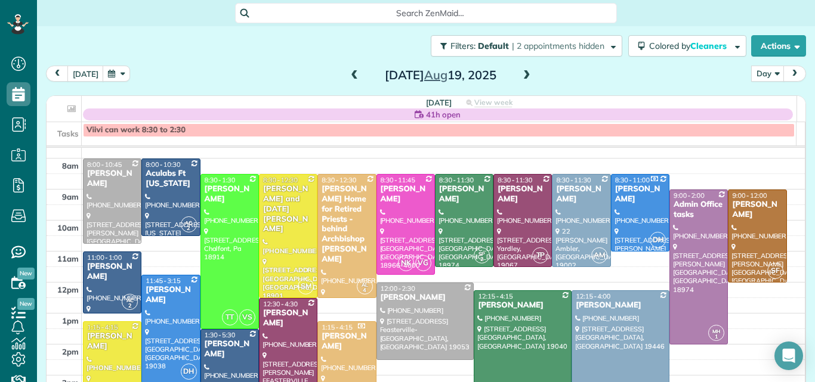
click at [348, 74] on span at bounding box center [354, 75] width 13 height 11
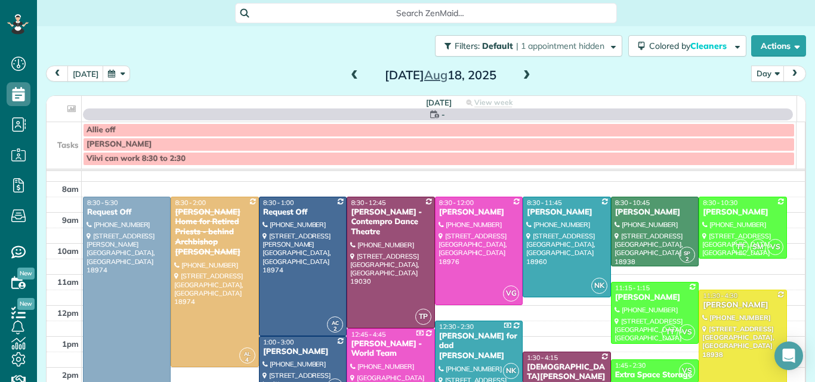
scroll to position [0, 0]
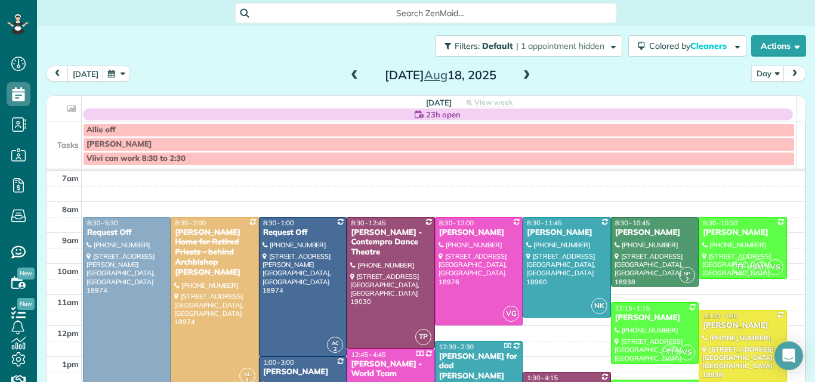
click at [348, 74] on span at bounding box center [354, 75] width 13 height 11
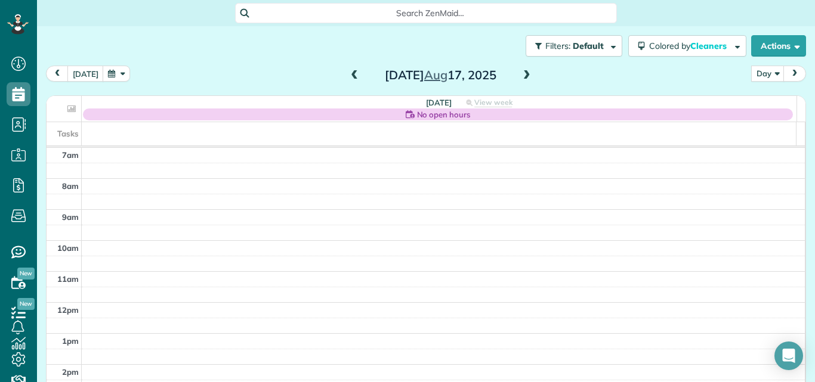
click at [348, 74] on span at bounding box center [354, 75] width 13 height 11
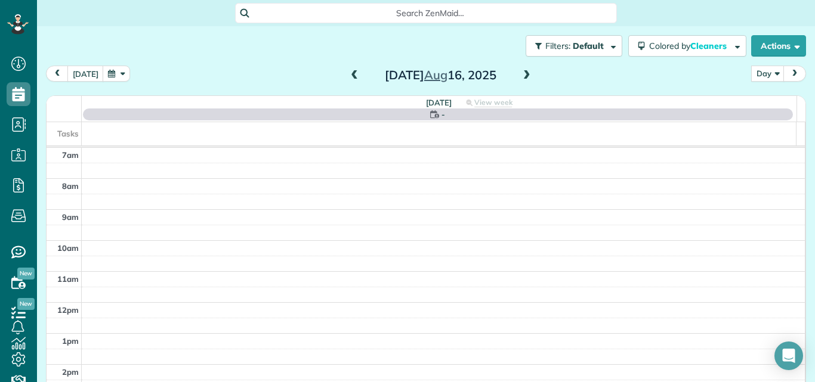
click at [348, 74] on span at bounding box center [354, 75] width 13 height 11
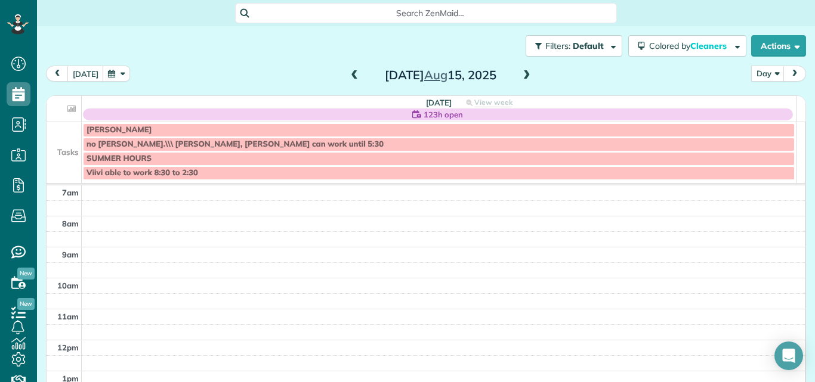
click at [348, 74] on span at bounding box center [354, 75] width 13 height 11
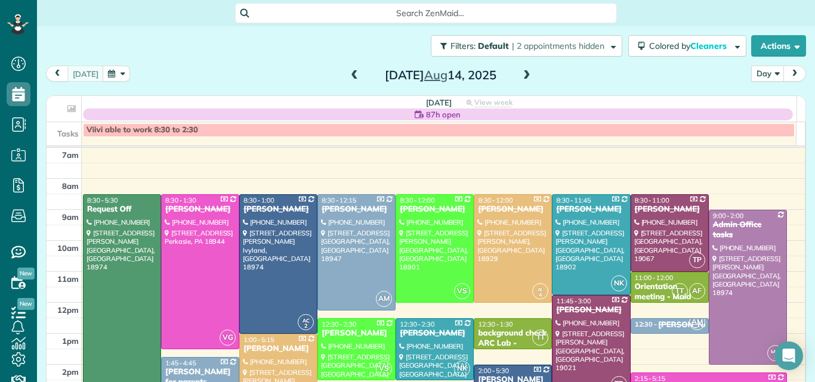
click at [521, 75] on span at bounding box center [526, 75] width 13 height 11
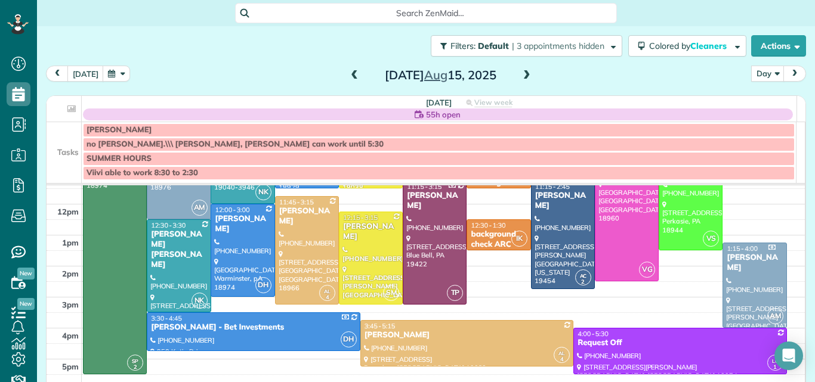
scroll to position [144, 0]
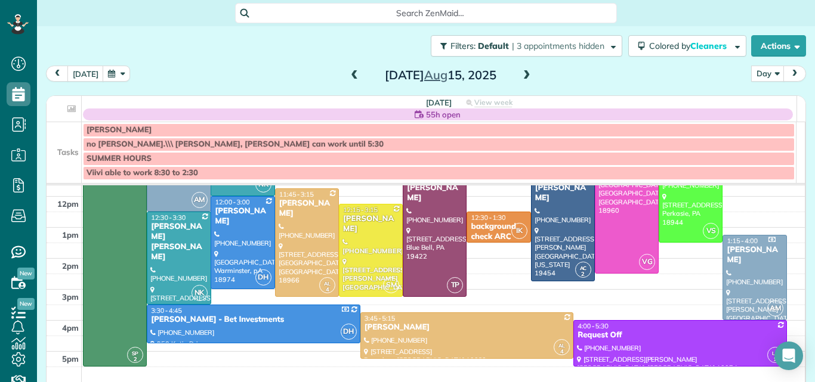
click at [780, 264] on td at bounding box center [444, 266] width 724 height 16
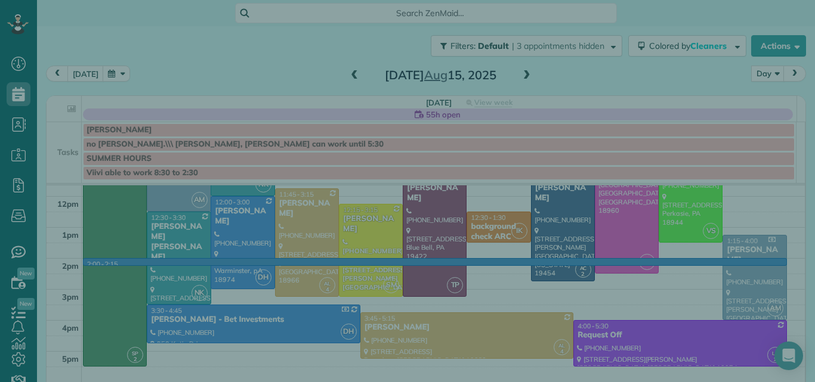
click at [780, 249] on div "Select a contact Add new" at bounding box center [677, 210] width 257 height 325
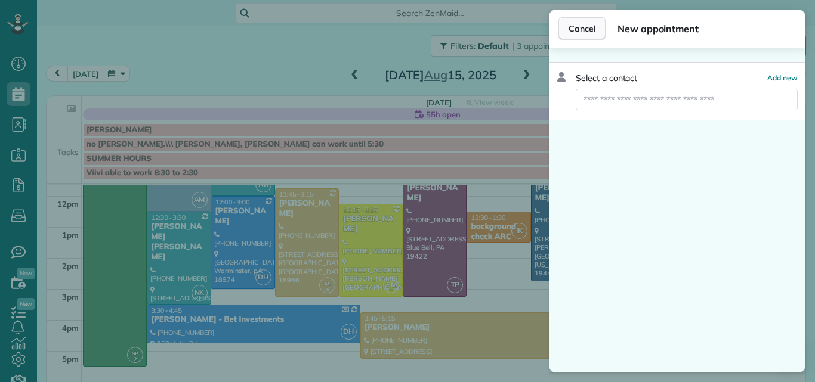
click at [590, 29] on span "Cancel" at bounding box center [582, 29] width 27 height 12
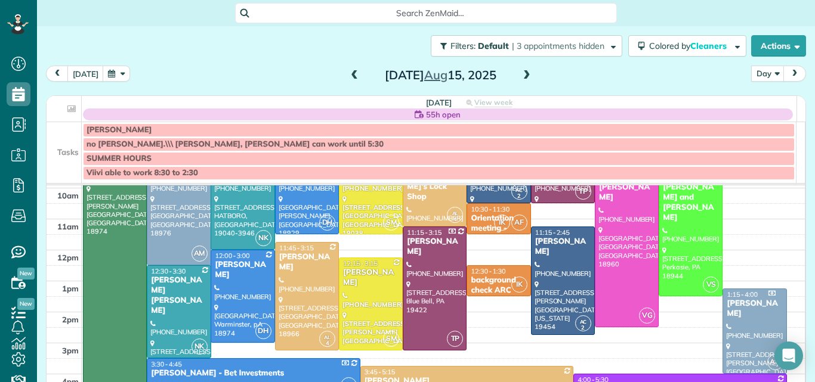
scroll to position [85, 0]
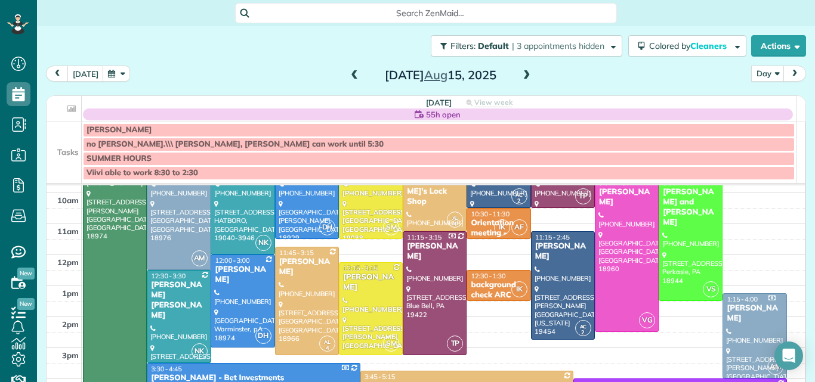
click at [520, 78] on span at bounding box center [526, 75] width 13 height 11
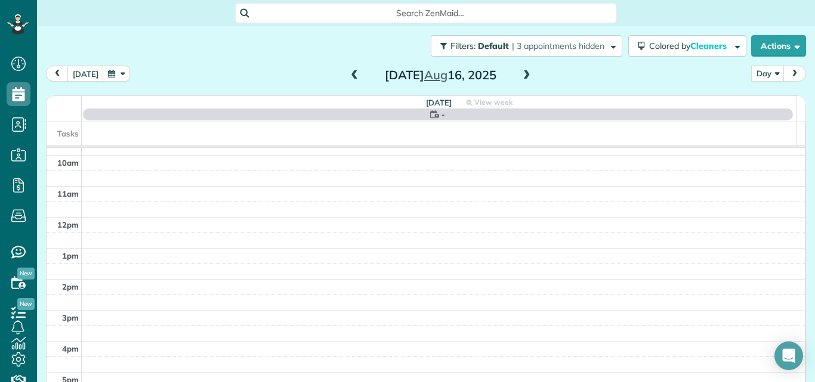
scroll to position [0, 0]
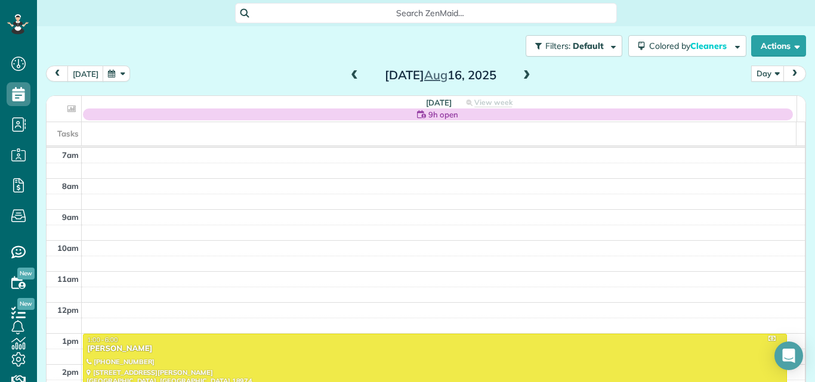
click at [520, 78] on span at bounding box center [526, 75] width 13 height 11
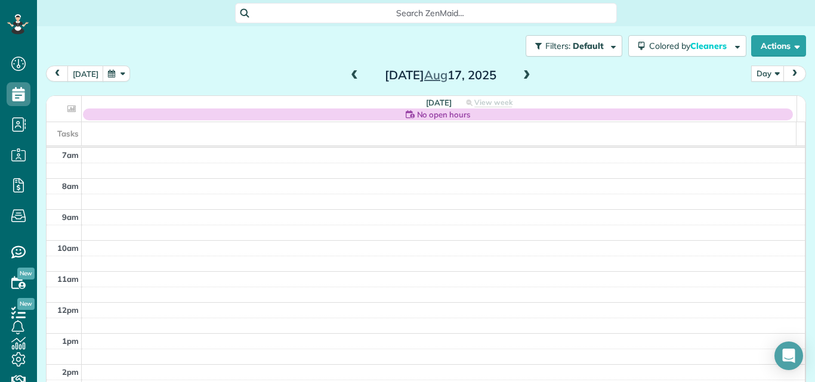
click at [520, 78] on span at bounding box center [526, 75] width 13 height 11
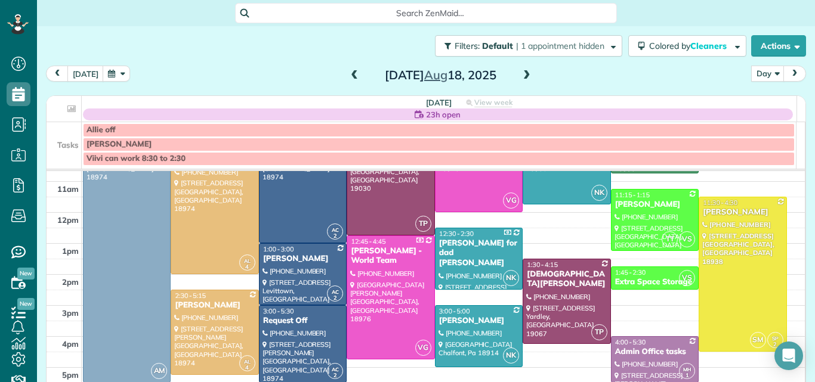
scroll to position [77, 0]
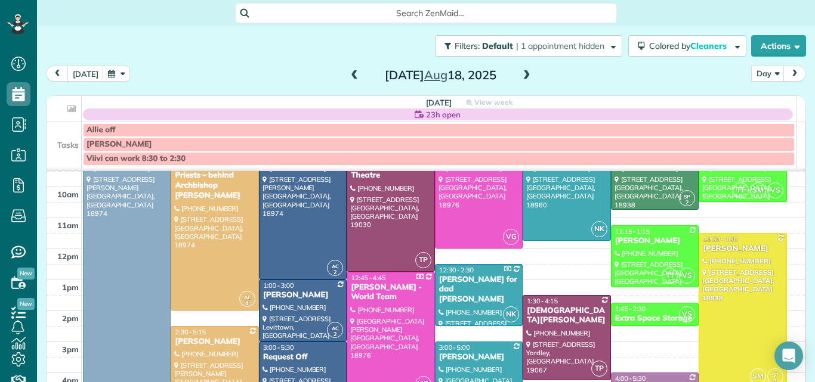
click at [520, 73] on span at bounding box center [526, 75] width 13 height 11
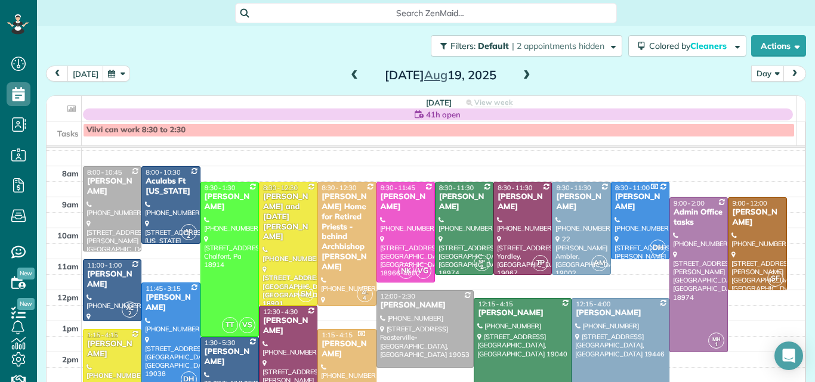
scroll to position [0, 0]
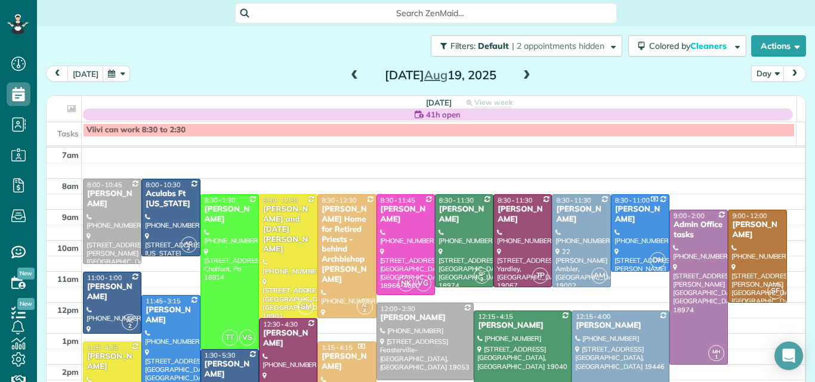
click at [348, 70] on span at bounding box center [354, 75] width 13 height 11
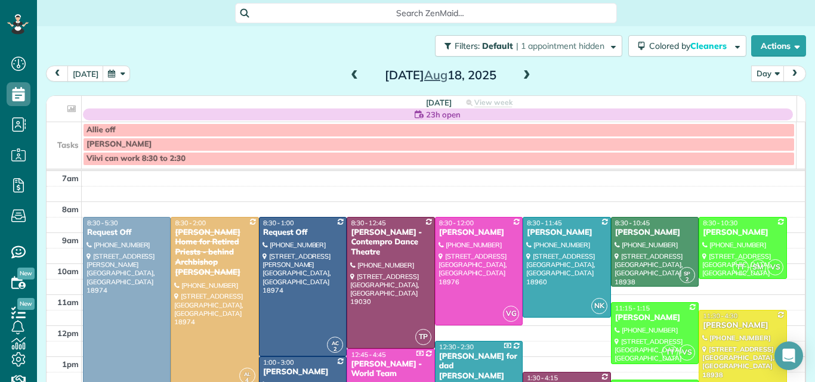
click at [348, 70] on span at bounding box center [354, 75] width 13 height 11
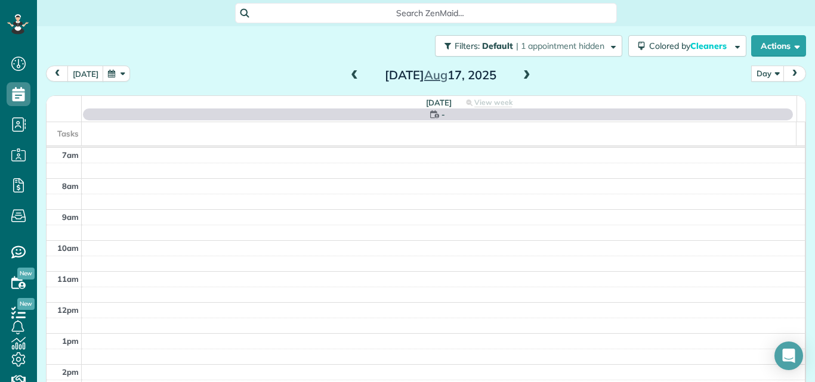
click at [348, 70] on span at bounding box center [354, 75] width 13 height 11
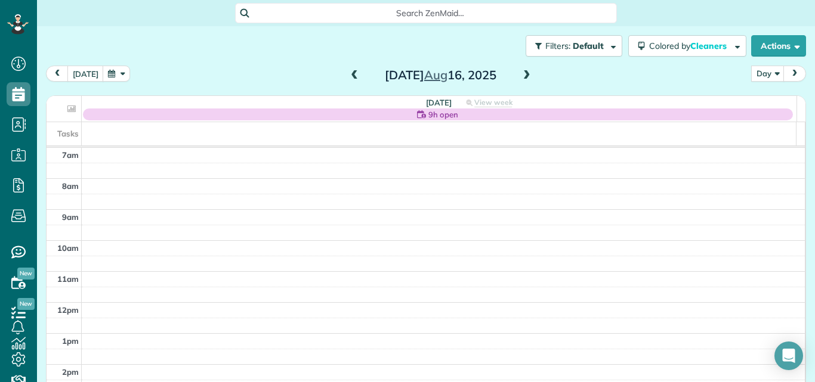
click at [348, 70] on span at bounding box center [354, 75] width 13 height 11
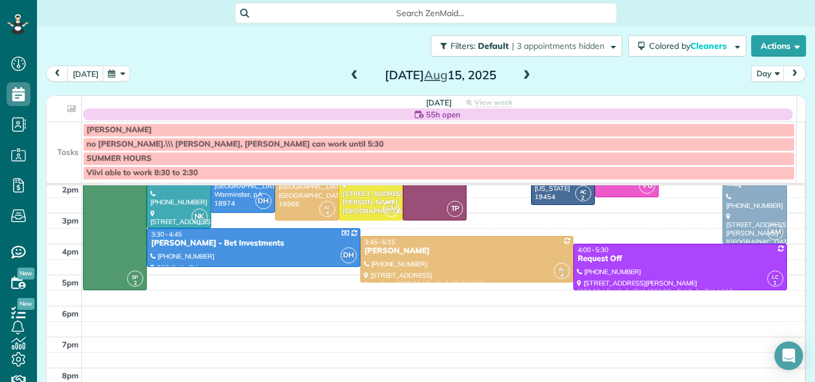
scroll to position [221, 0]
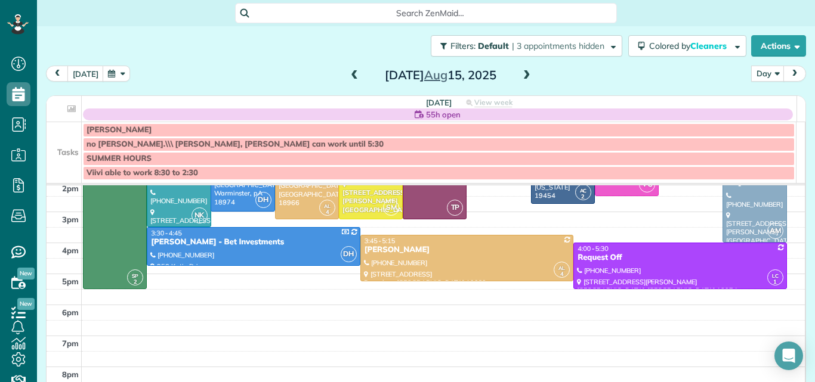
click at [520, 70] on span at bounding box center [526, 75] width 13 height 11
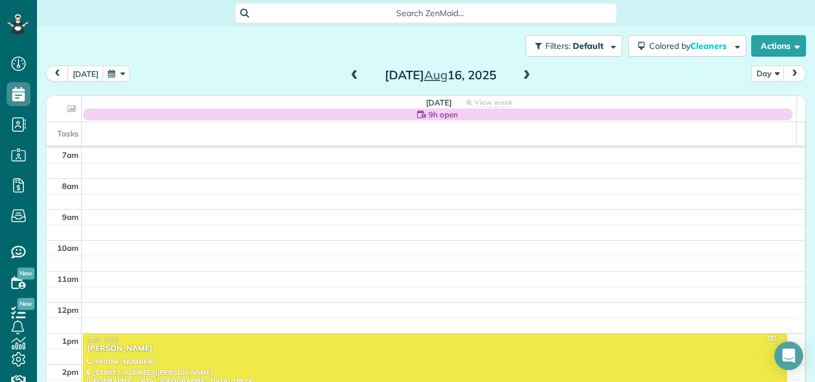
click at [520, 73] on span at bounding box center [526, 75] width 13 height 11
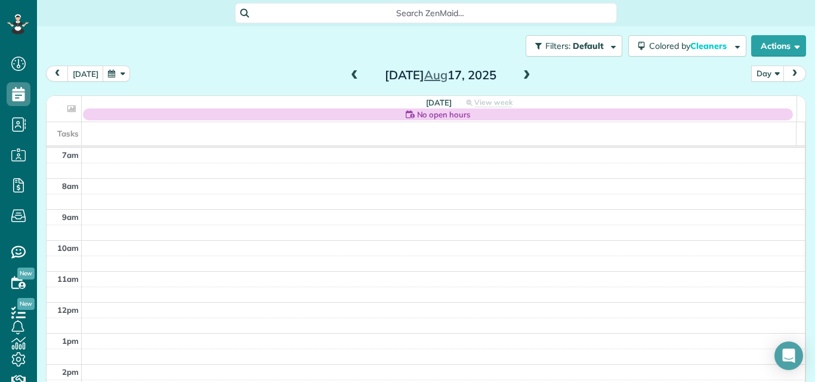
click at [520, 73] on span at bounding box center [526, 75] width 13 height 11
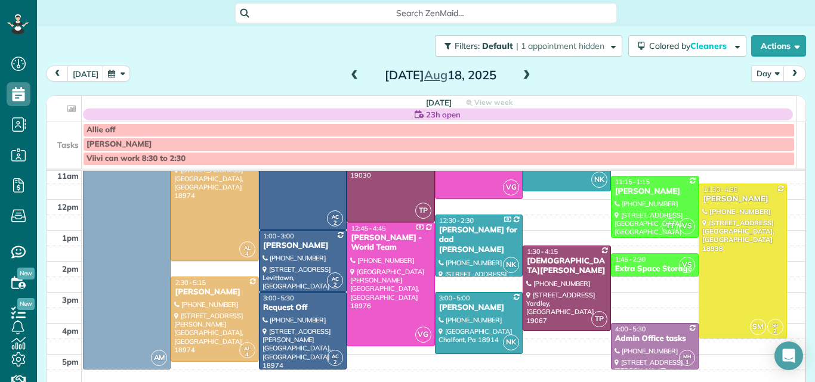
scroll to position [130, 0]
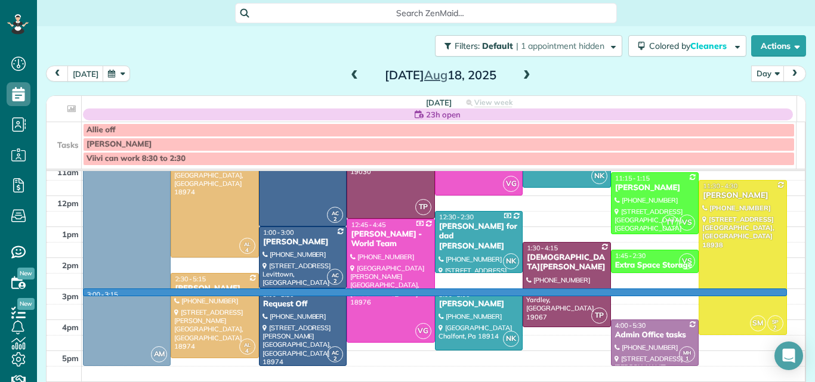
drag, startPoint x: 784, startPoint y: 291, endPoint x: 784, endPoint y: 300, distance: 9.5
click at [784, 299] on td at bounding box center [444, 297] width 724 height 16
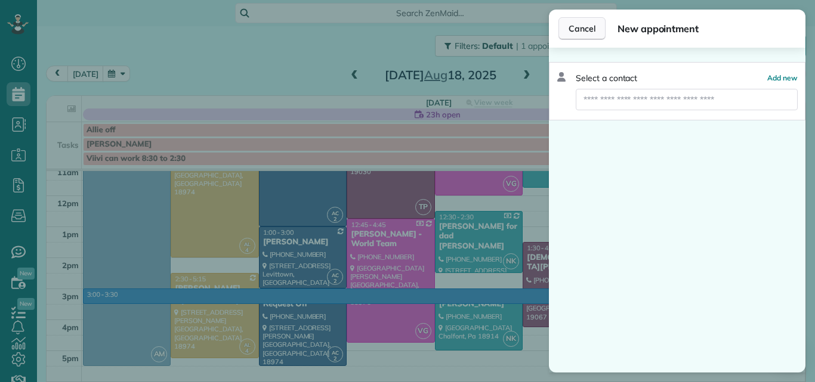
click at [583, 26] on span "Cancel" at bounding box center [582, 29] width 27 height 12
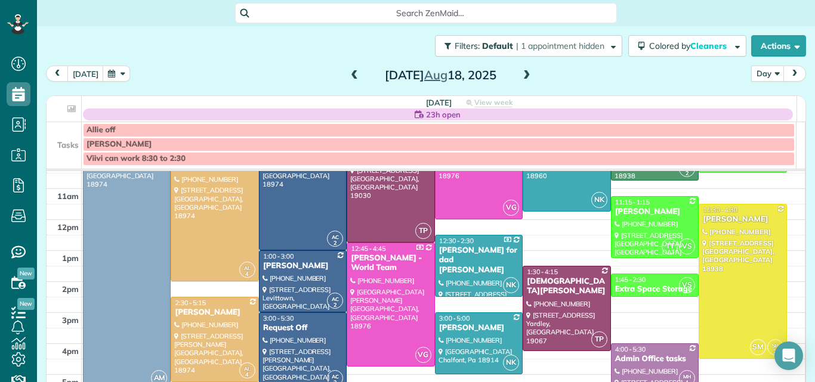
scroll to position [76, 0]
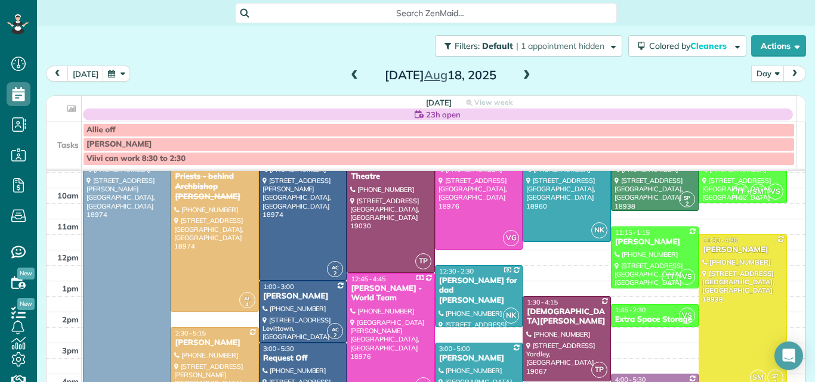
click at [523, 75] on span at bounding box center [526, 75] width 13 height 11
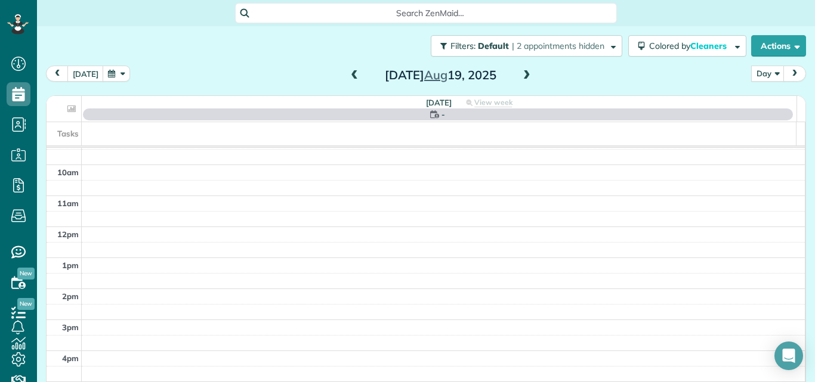
scroll to position [0, 0]
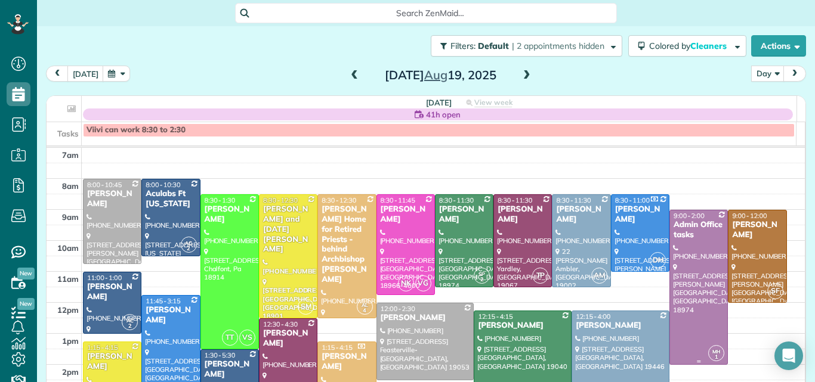
click at [710, 266] on div at bounding box center [698, 288] width 57 height 154
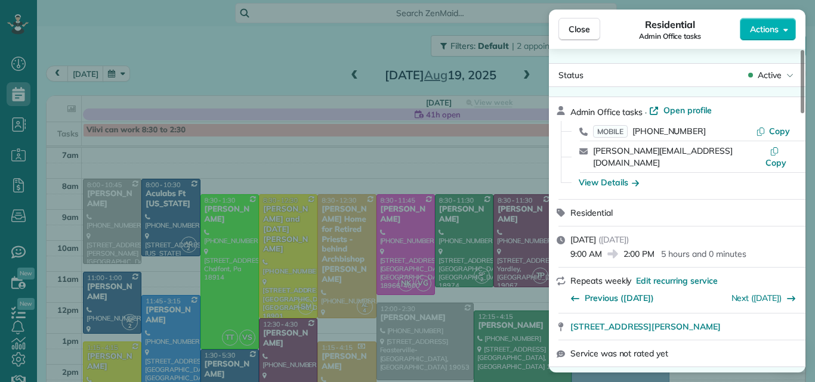
scroll to position [24, 0]
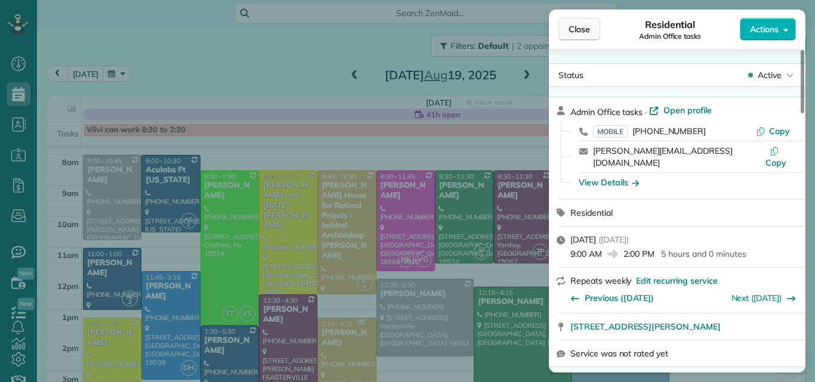
click at [583, 29] on span "Close" at bounding box center [579, 29] width 21 height 12
